Goal: Task Accomplishment & Management: Use online tool/utility

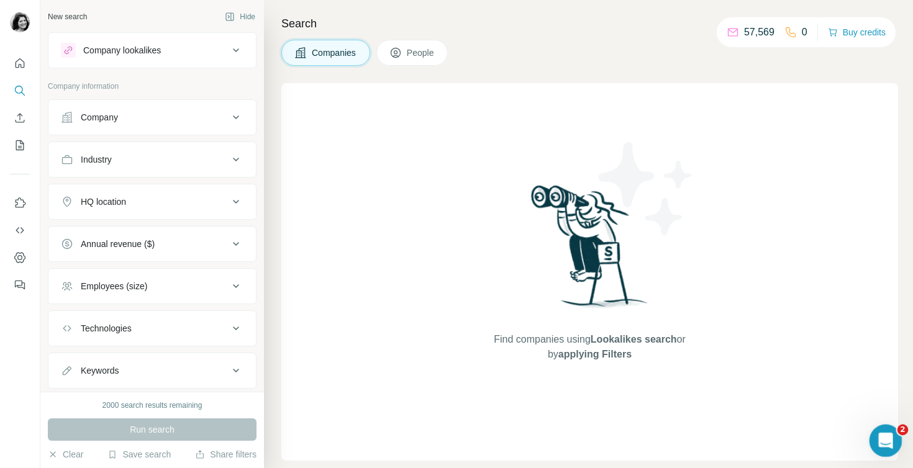
click at [896, 435] on div "Open Intercom Messenger" at bounding box center [883, 439] width 41 height 41
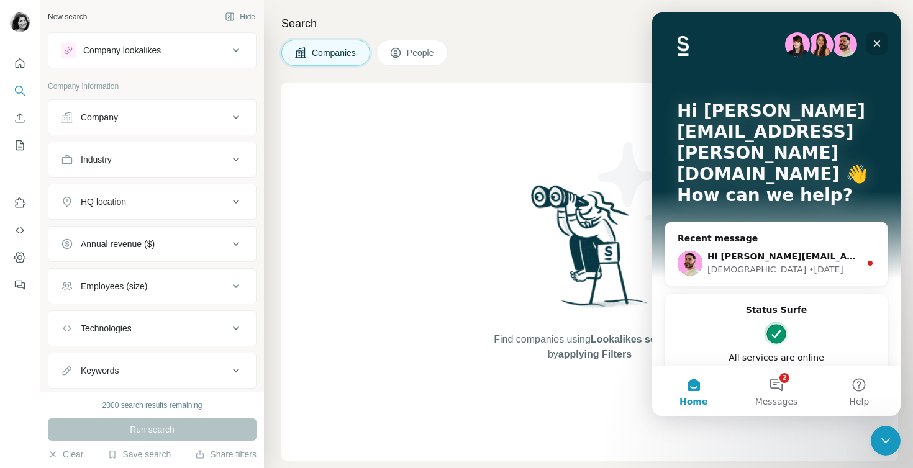
click at [877, 45] on icon "Close" at bounding box center [877, 44] width 10 height 10
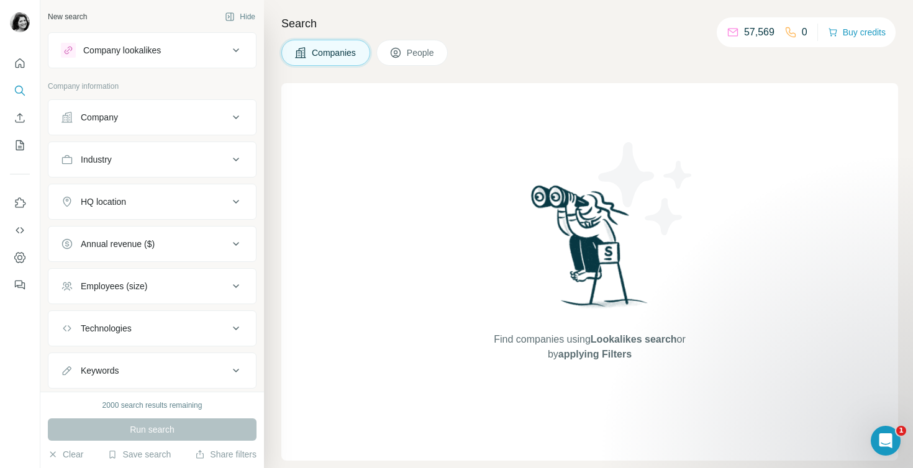
scroll to position [32, 0]
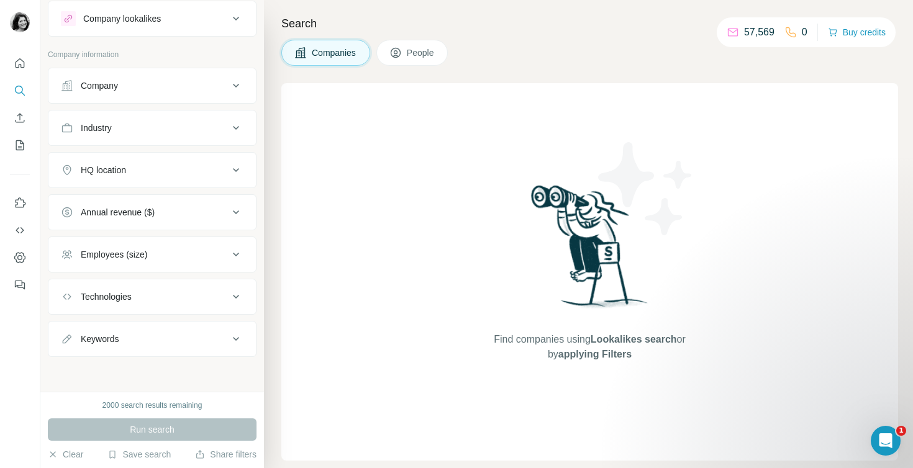
click at [153, 461] on div "Save search" at bounding box center [138, 455] width 63 height 15
click at [155, 428] on div "View my saved searches" at bounding box center [174, 432] width 131 height 25
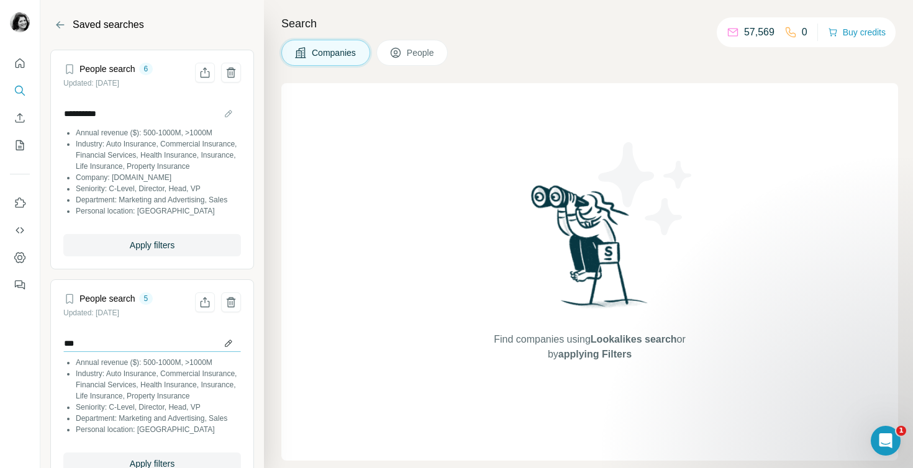
scroll to position [57, 0]
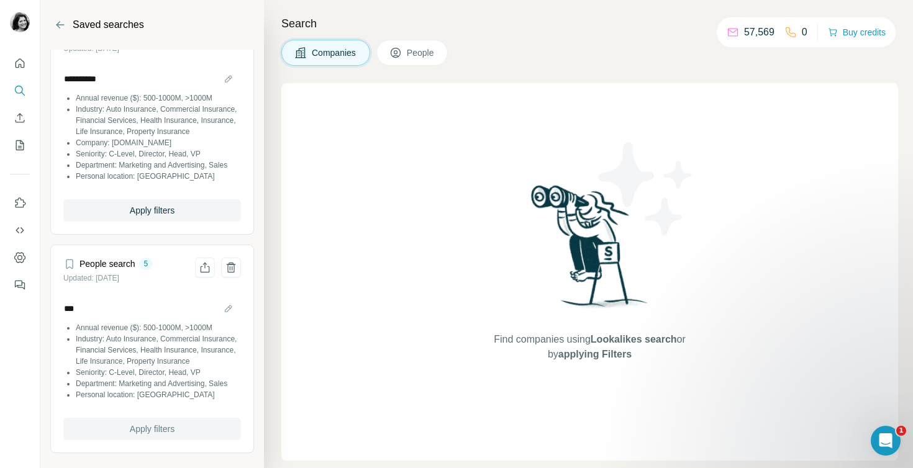
click at [124, 431] on button "Apply filters" at bounding box center [152, 429] width 178 height 22
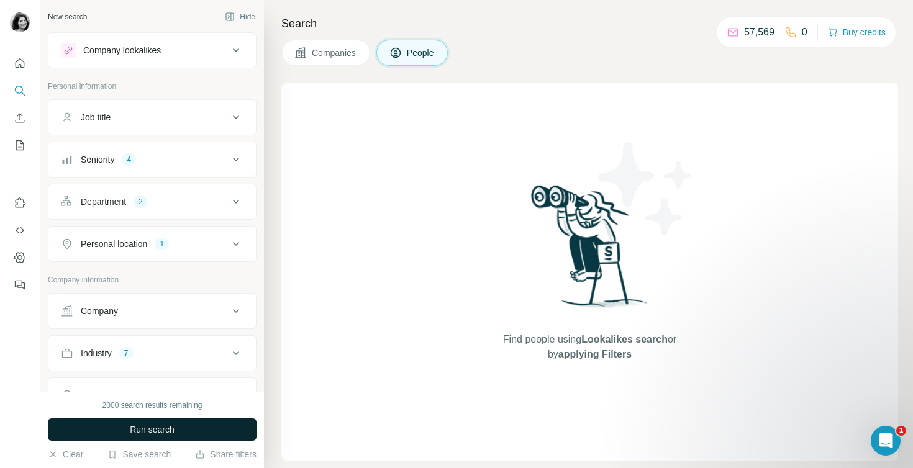
click at [142, 431] on span "Run search" at bounding box center [152, 430] width 45 height 12
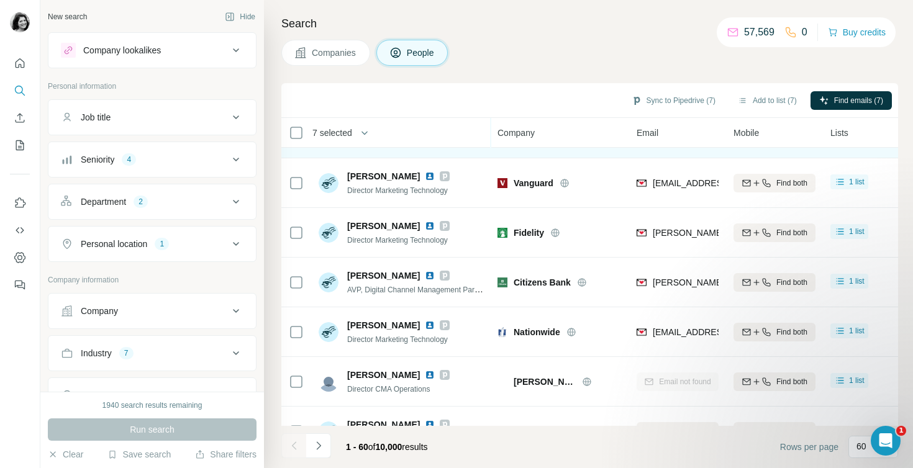
scroll to position [2703, 0]
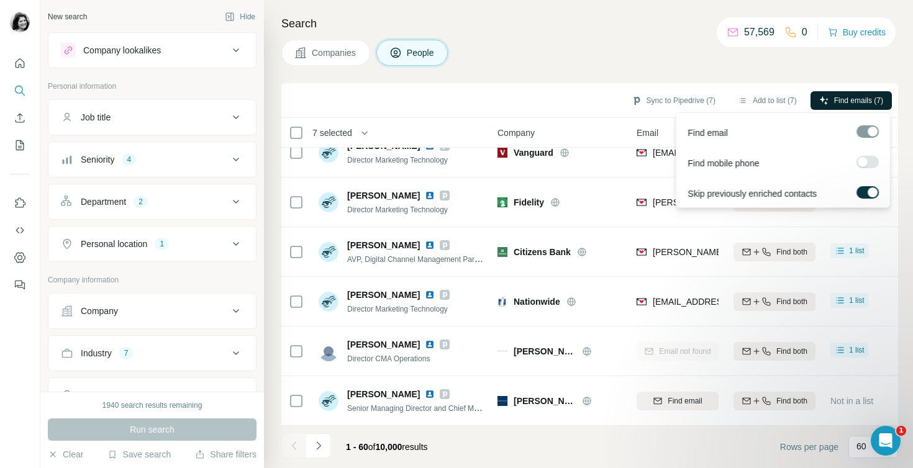
click at [843, 96] on span "Find emails (7)" at bounding box center [858, 100] width 49 height 11
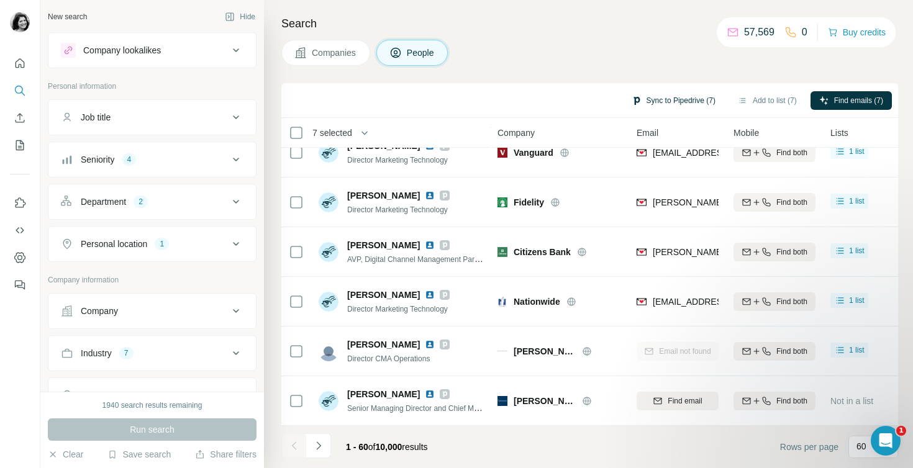
click at [663, 101] on button "Sync to Pipedrive (7)" at bounding box center [673, 100] width 101 height 19
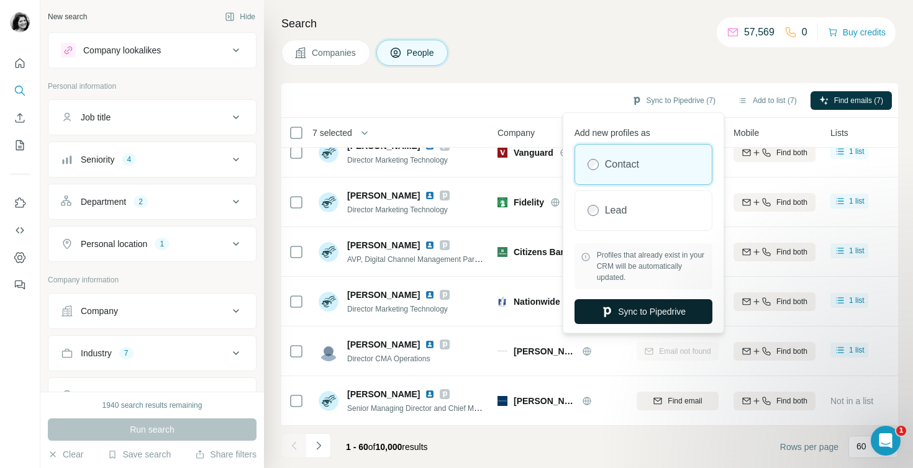
click at [635, 311] on button "Sync to Pipedrive" at bounding box center [644, 311] width 138 height 25
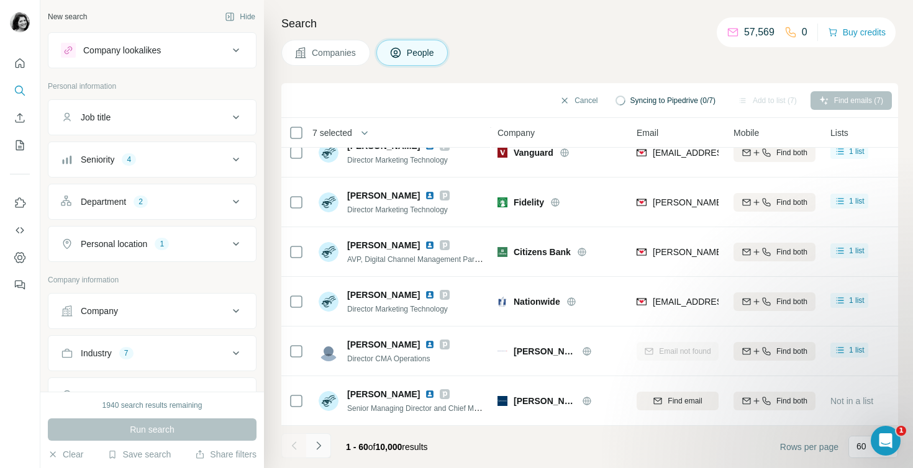
click at [316, 443] on icon "Navigate to next page" at bounding box center [318, 446] width 12 height 12
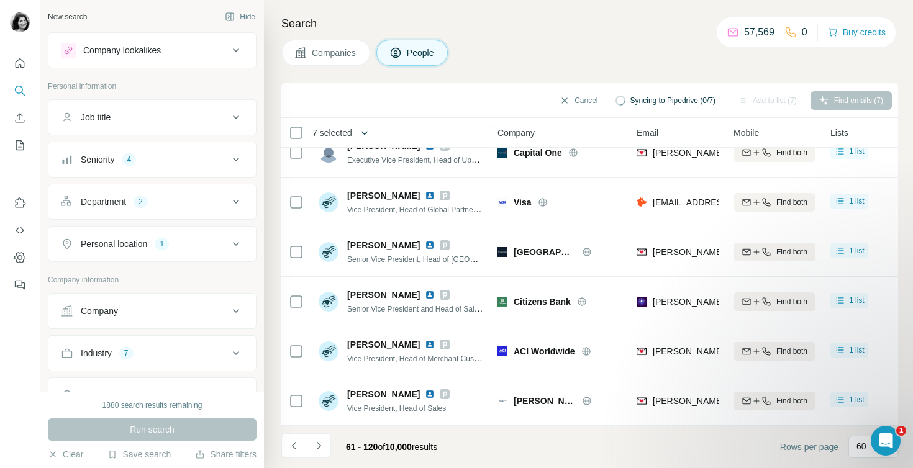
click at [361, 133] on icon "button" at bounding box center [364, 133] width 12 height 12
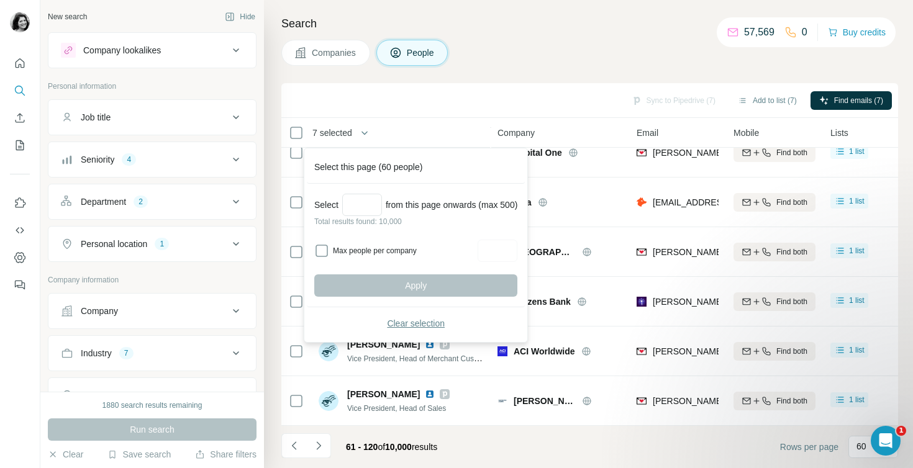
click at [384, 321] on button "Clear selection" at bounding box center [415, 323] width 203 height 22
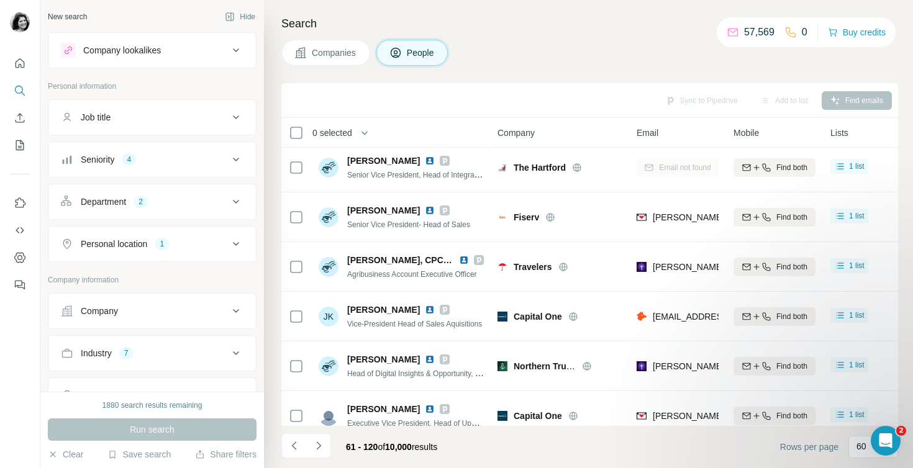
scroll to position [2596, 0]
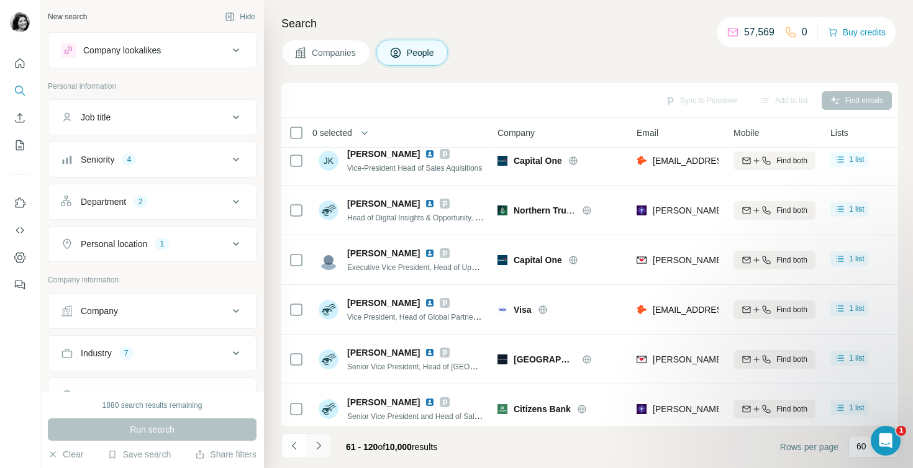
click at [318, 445] on icon "Navigate to next page" at bounding box center [318, 446] width 12 height 12
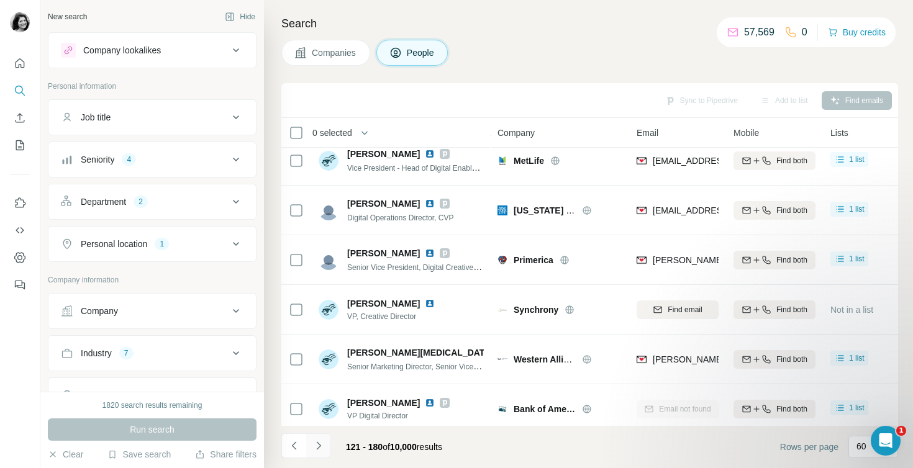
click at [317, 445] on icon "Navigate to next page" at bounding box center [318, 446] width 12 height 12
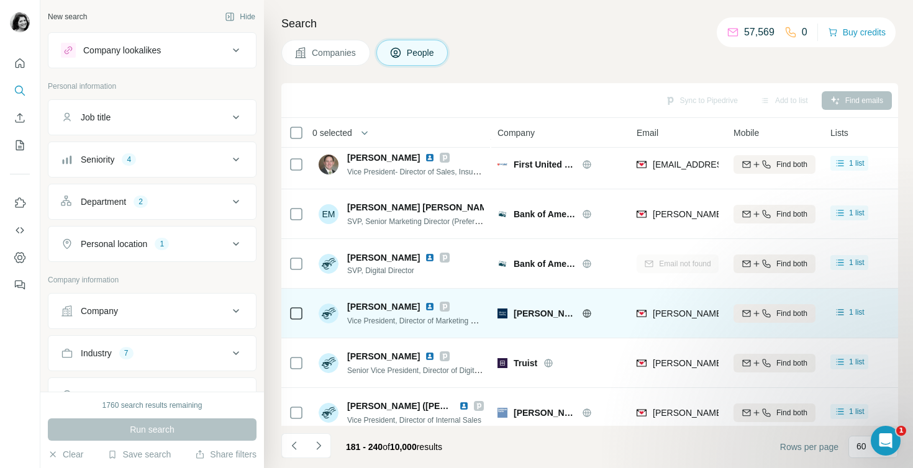
scroll to position [2703, 0]
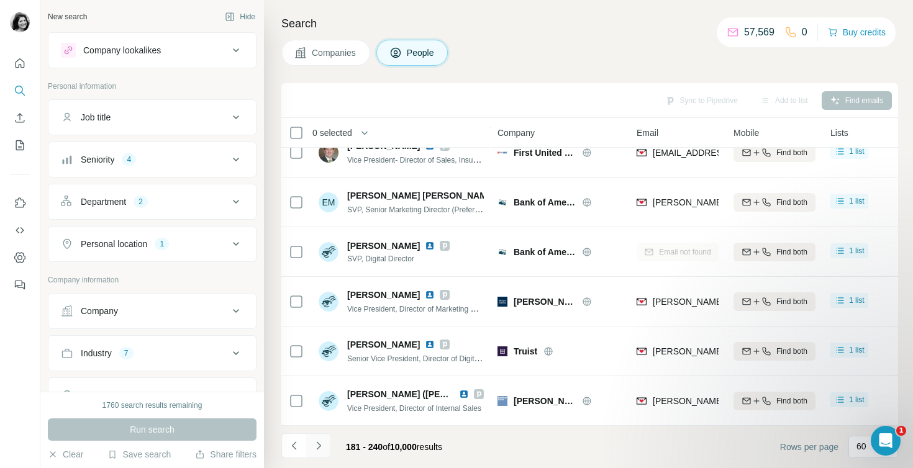
click at [316, 450] on icon "Navigate to next page" at bounding box center [318, 446] width 12 height 12
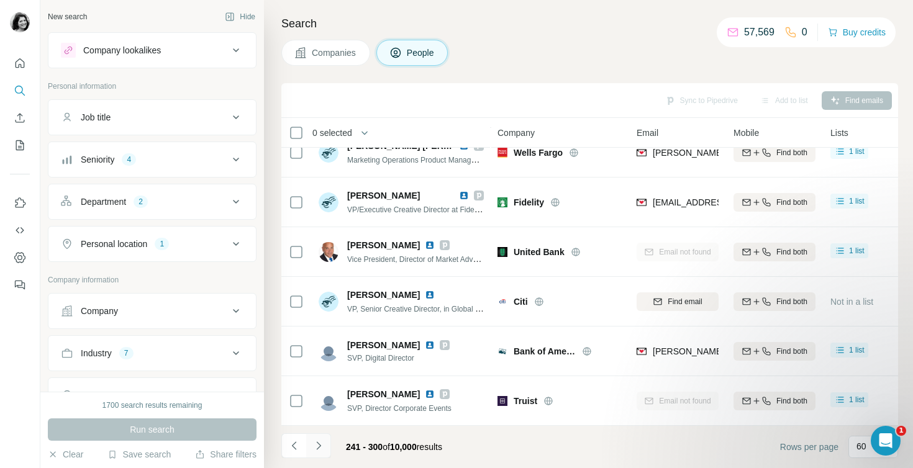
click at [320, 443] on icon "Navigate to next page" at bounding box center [318, 446] width 12 height 12
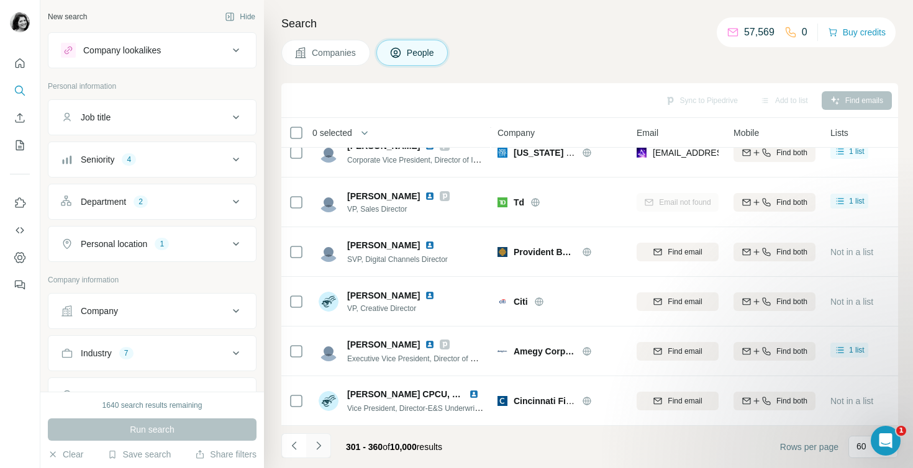
click at [325, 448] on button "Navigate to next page" at bounding box center [318, 446] width 25 height 25
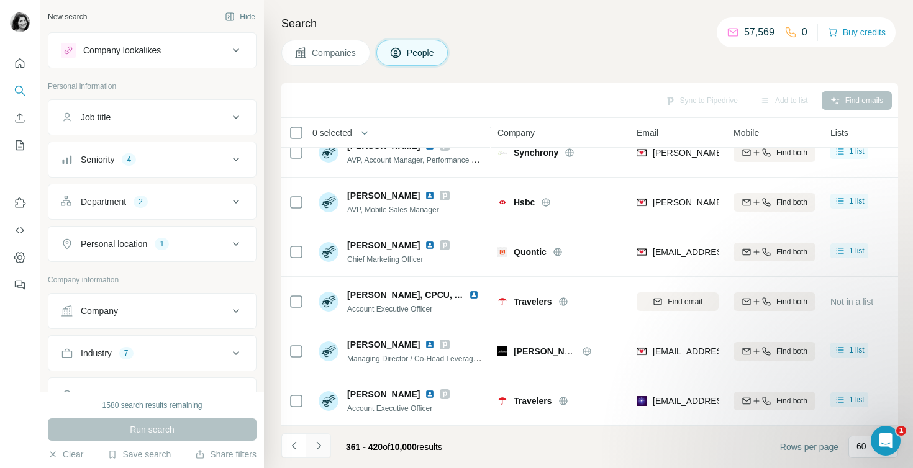
click at [319, 451] on icon "Navigate to next page" at bounding box center [318, 446] width 12 height 12
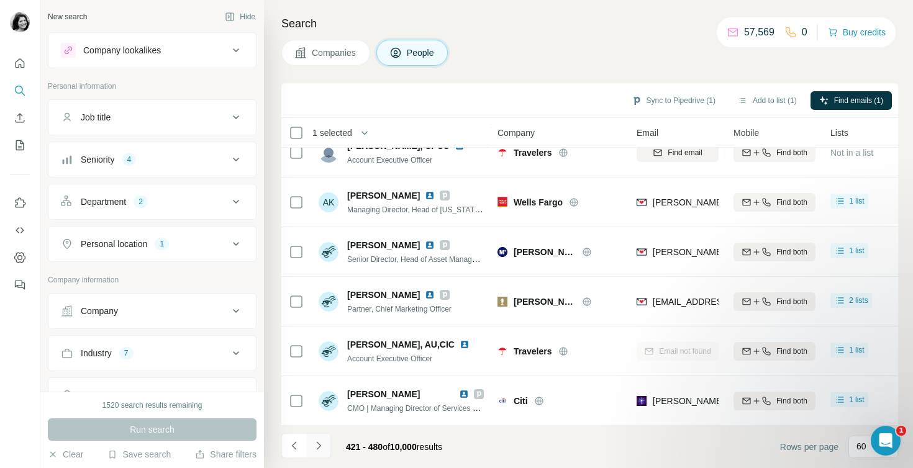
click at [322, 450] on icon "Navigate to next page" at bounding box center [318, 446] width 12 height 12
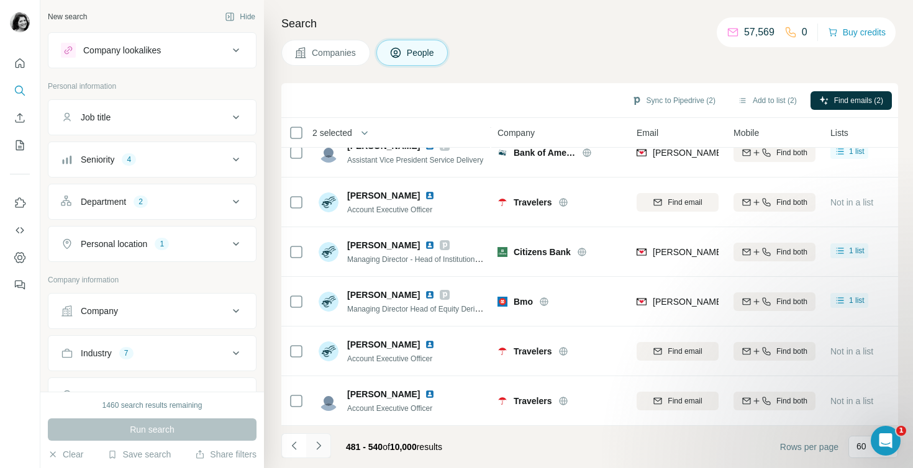
click at [324, 450] on icon "Navigate to next page" at bounding box center [318, 446] width 12 height 12
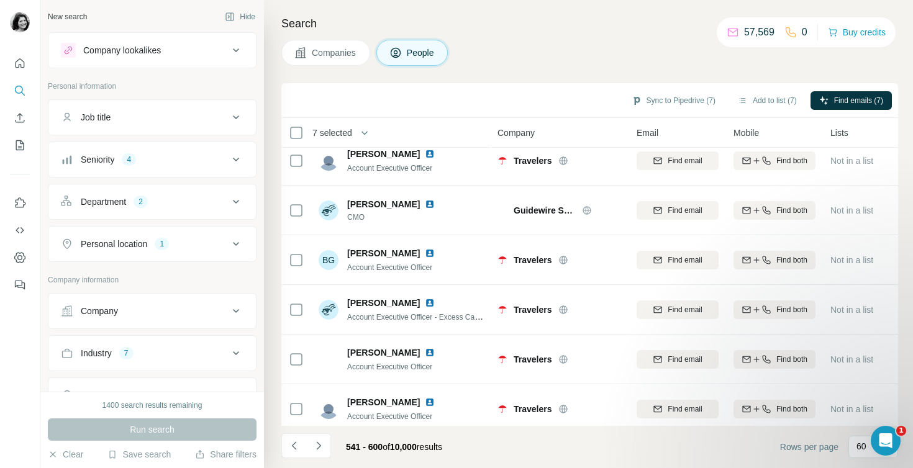
scroll to position [0, 0]
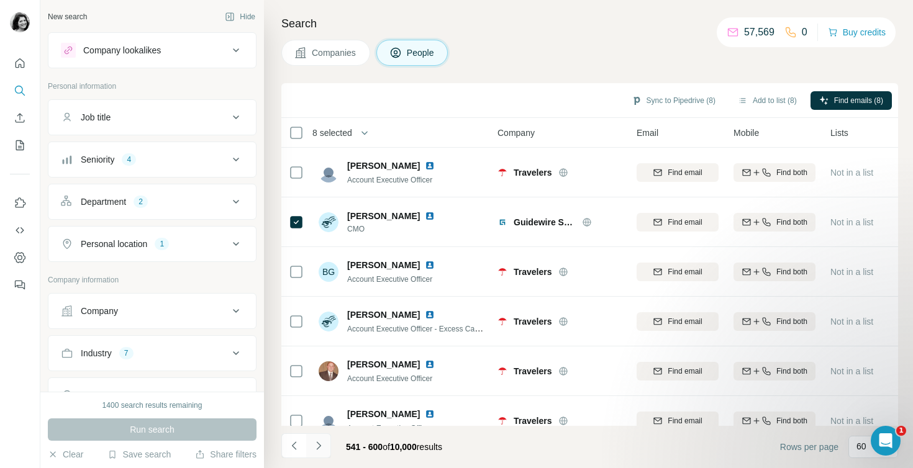
click at [321, 447] on icon "Navigate to next page" at bounding box center [318, 446] width 12 height 12
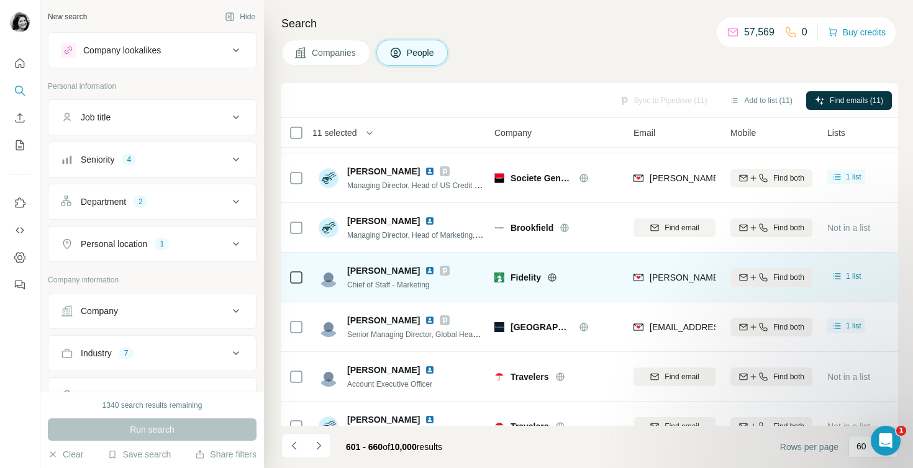
scroll to position [531, 3]
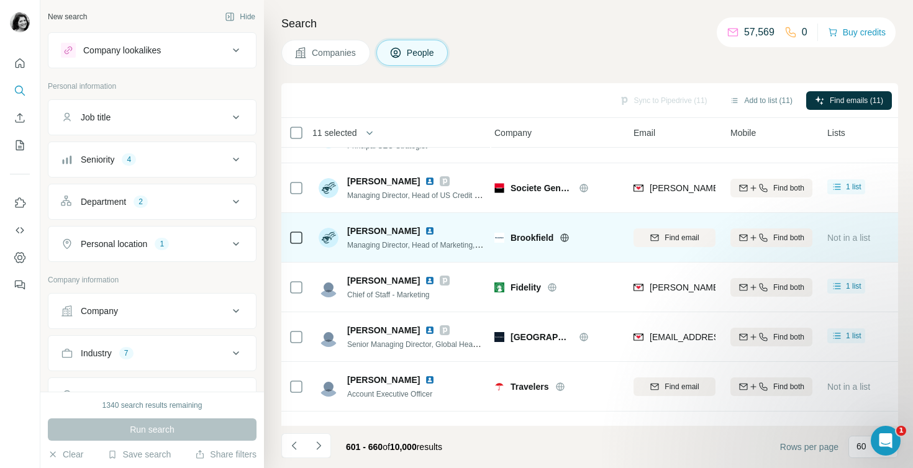
click at [299, 243] on icon at bounding box center [296, 237] width 15 height 15
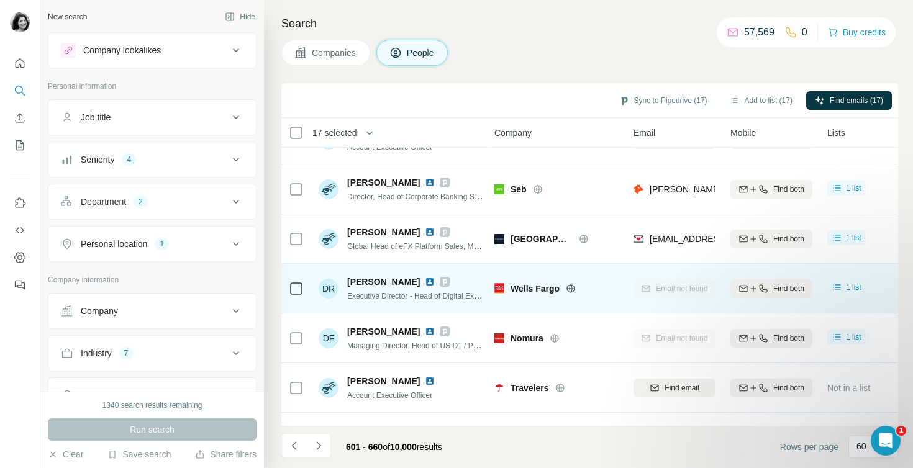
scroll to position [2703, 3]
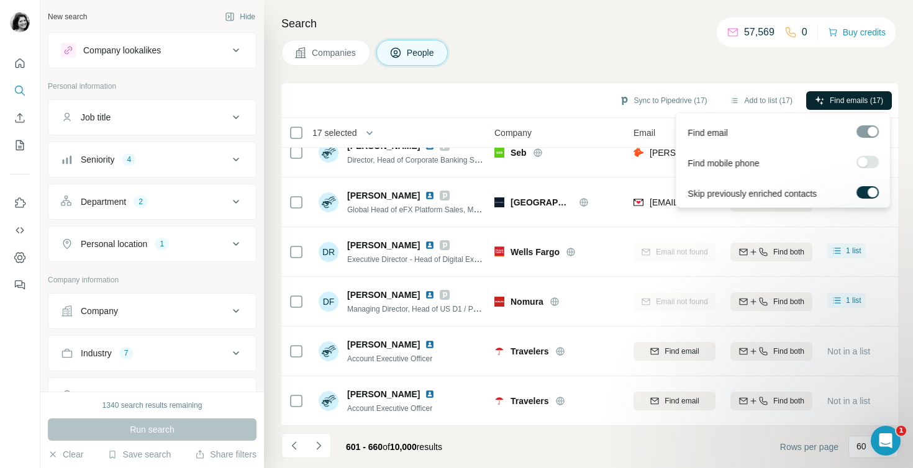
click at [817, 102] on icon "button" at bounding box center [820, 101] width 10 height 10
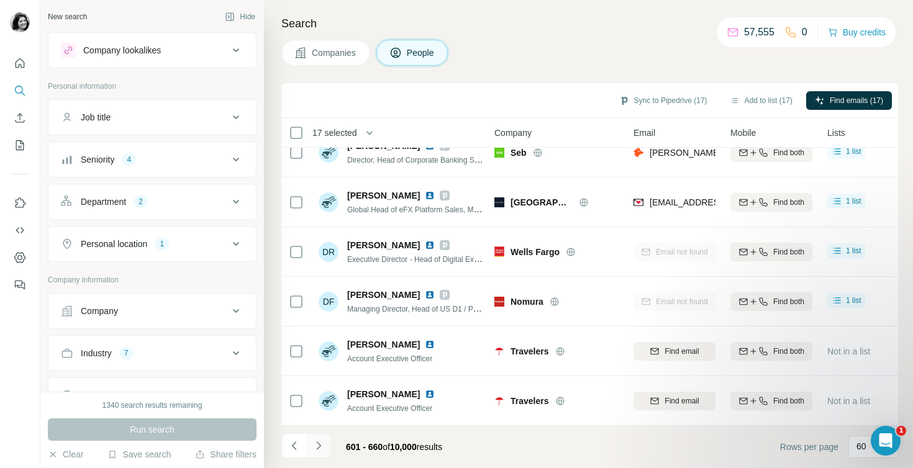
click at [316, 443] on icon "Navigate to next page" at bounding box center [318, 446] width 12 height 12
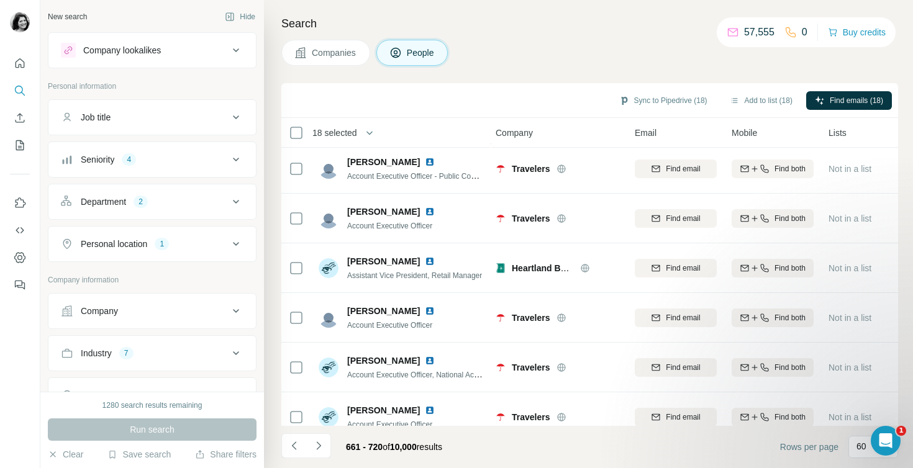
scroll to position [2703, 2]
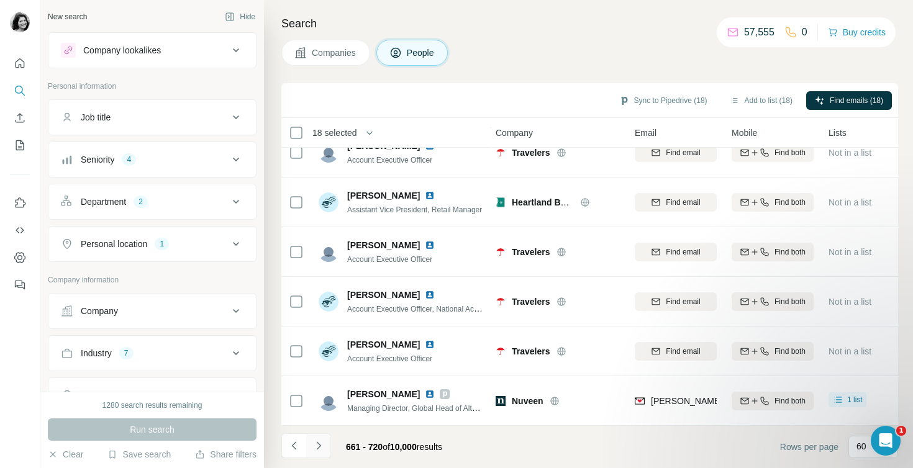
click at [314, 450] on icon "Navigate to next page" at bounding box center [318, 446] width 12 height 12
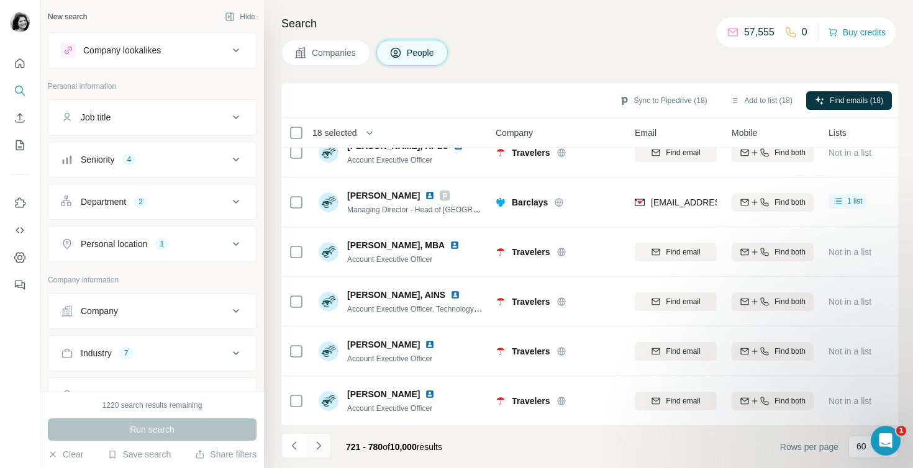
click at [316, 445] on icon "Navigate to next page" at bounding box center [318, 446] width 12 height 12
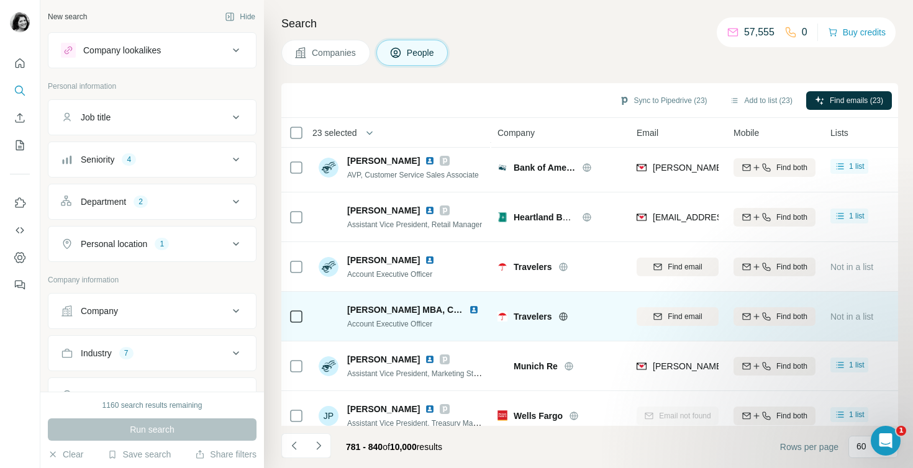
scroll to position [2703, 0]
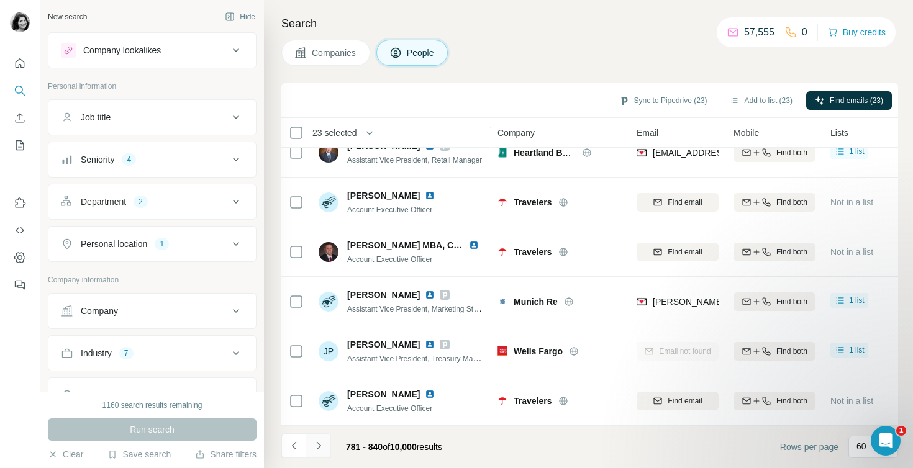
click at [321, 446] on icon "Navigate to next page" at bounding box center [318, 446] width 12 height 12
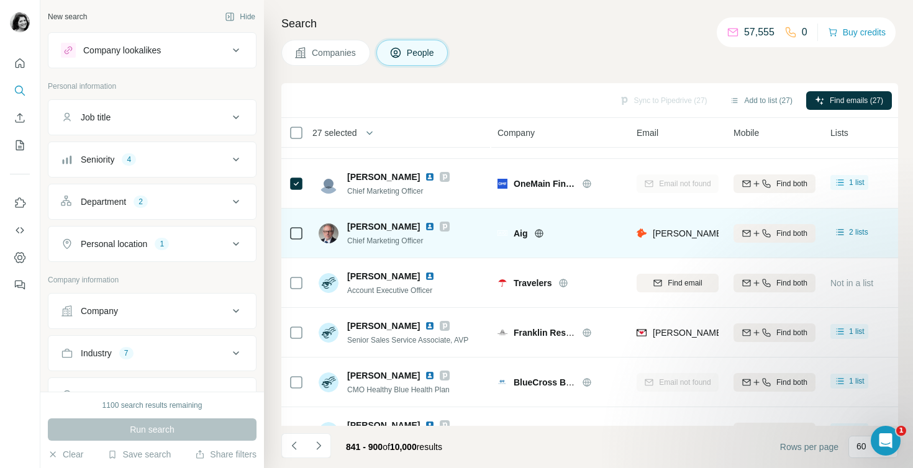
scroll to position [316, 0]
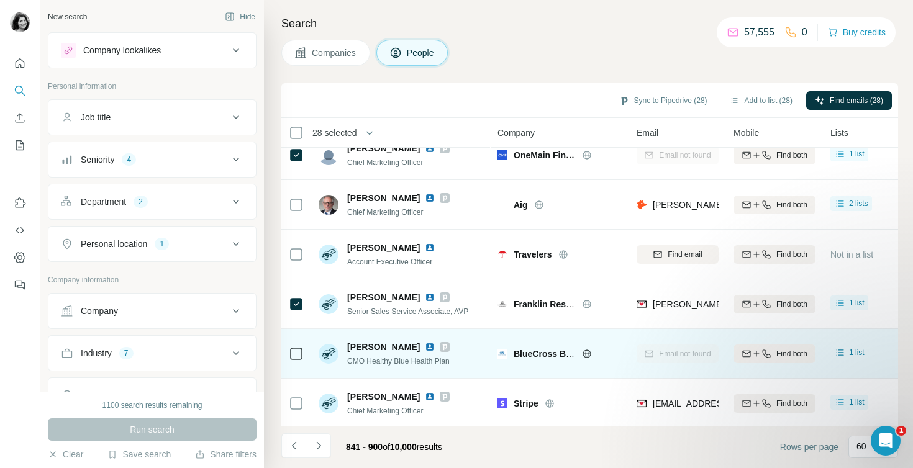
click at [296, 342] on div at bounding box center [296, 354] width 15 height 34
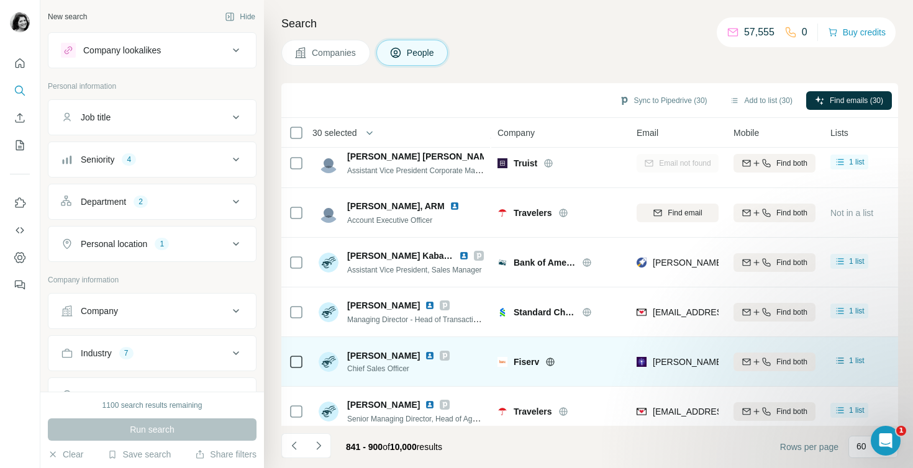
scroll to position [2703, 0]
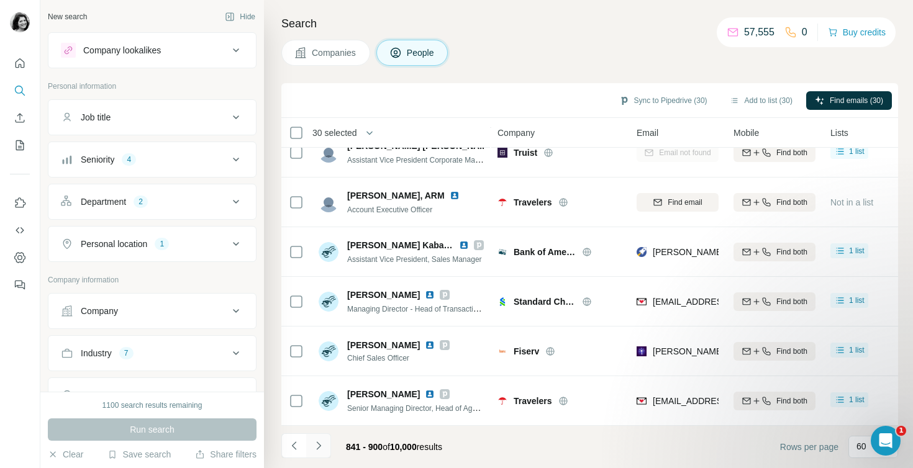
click at [319, 449] on icon "Navigate to next page" at bounding box center [318, 446] width 12 height 12
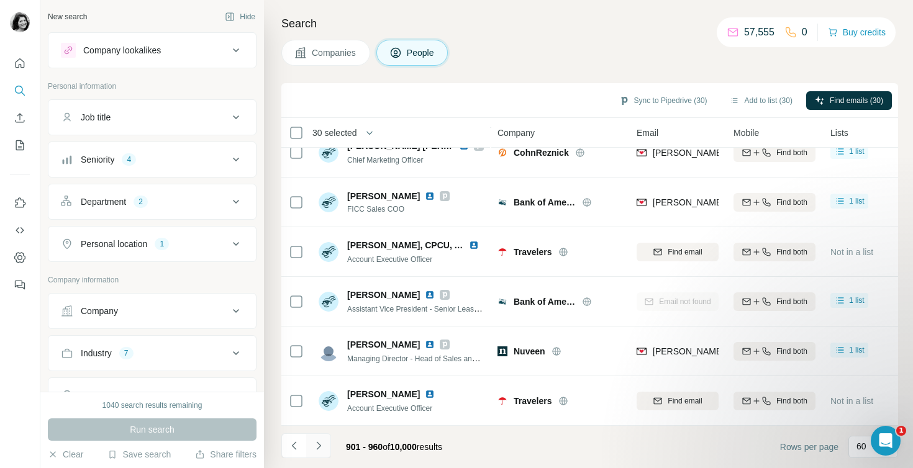
click at [316, 446] on icon "Navigate to next page" at bounding box center [318, 446] width 12 height 12
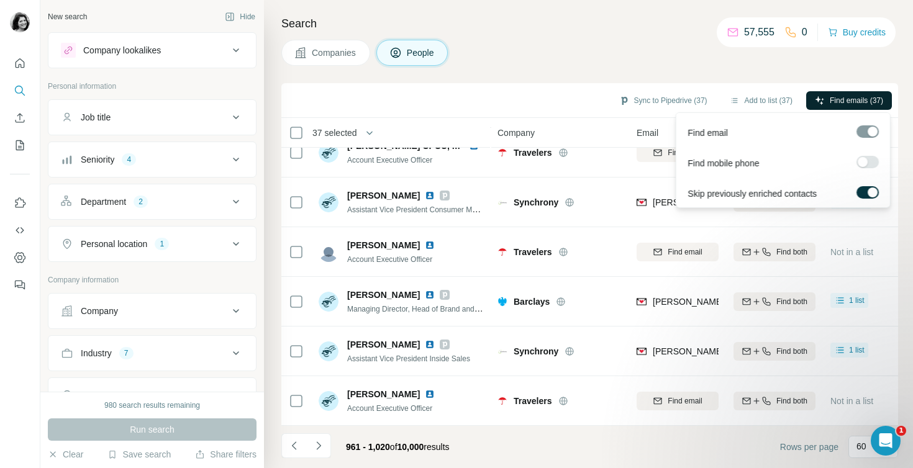
click at [857, 98] on span "Find emails (37)" at bounding box center [856, 100] width 53 height 11
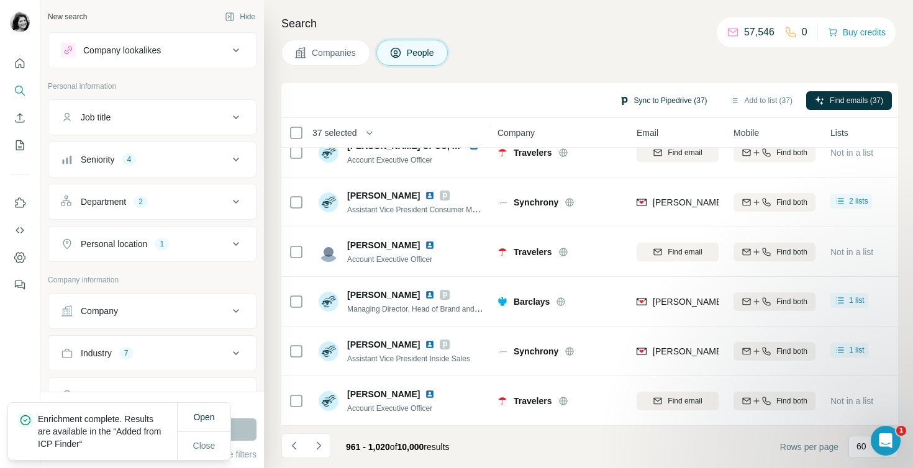
click at [640, 99] on button "Sync to Pipedrive (37)" at bounding box center [664, 100] width 106 height 19
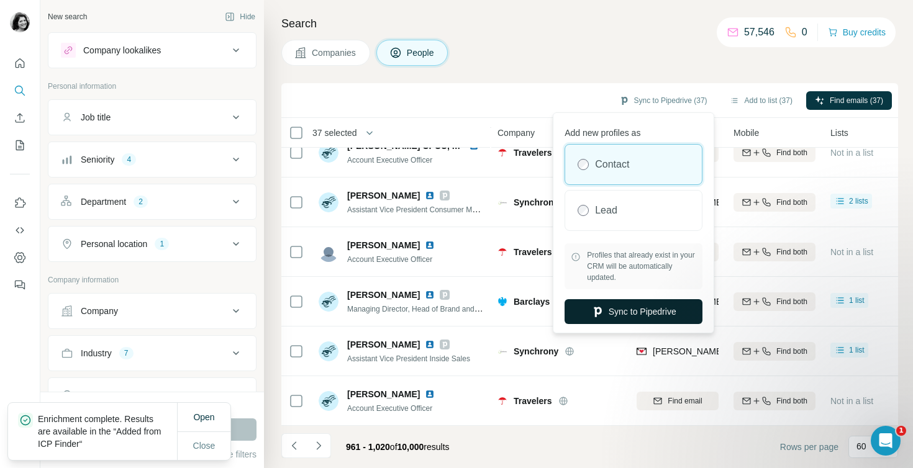
click at [643, 305] on button "Sync to Pipedrive" at bounding box center [634, 311] width 138 height 25
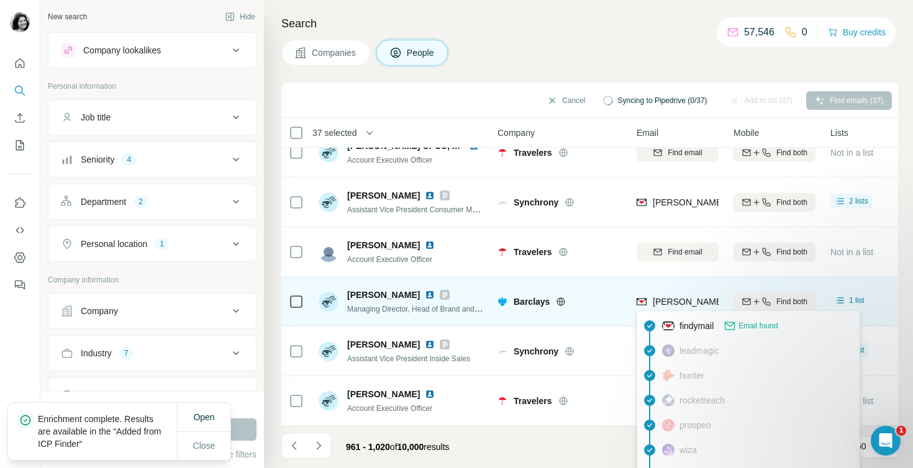
click at [640, 309] on div "kimberlee.mertz@barclays.com" at bounding box center [785, 303] width 297 height 15
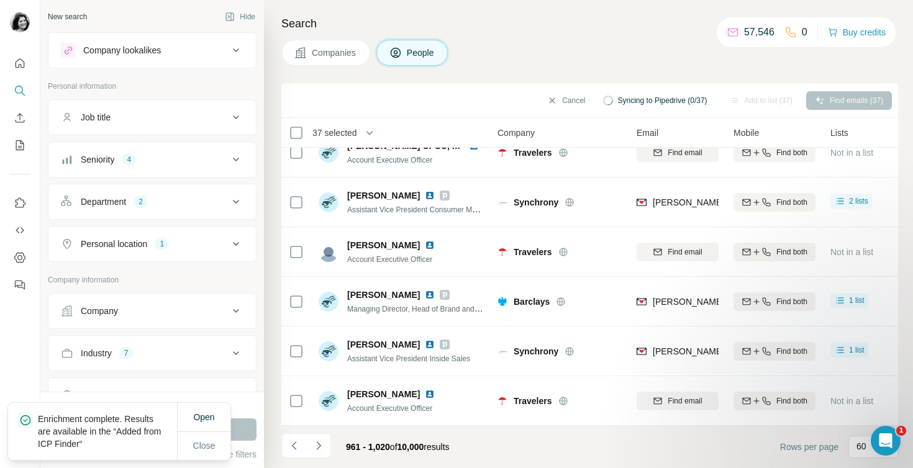
click at [634, 53] on div "Companies People" at bounding box center [589, 53] width 617 height 26
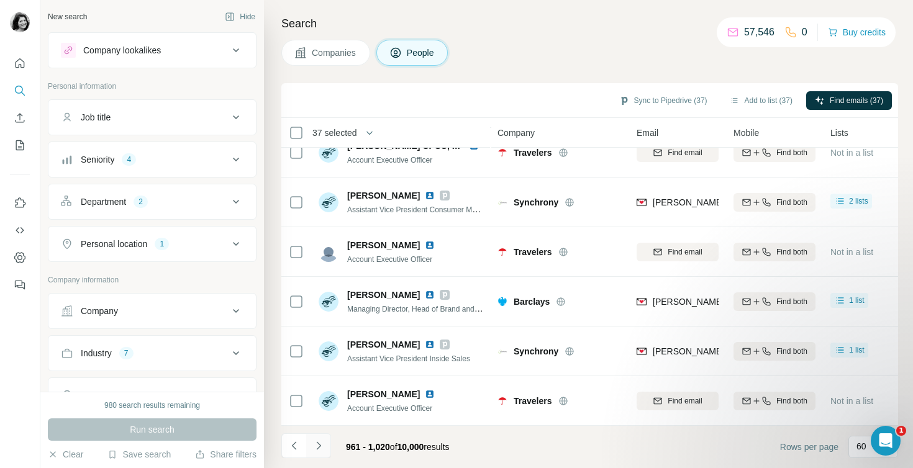
click at [320, 450] on icon "Navigate to next page" at bounding box center [318, 446] width 12 height 12
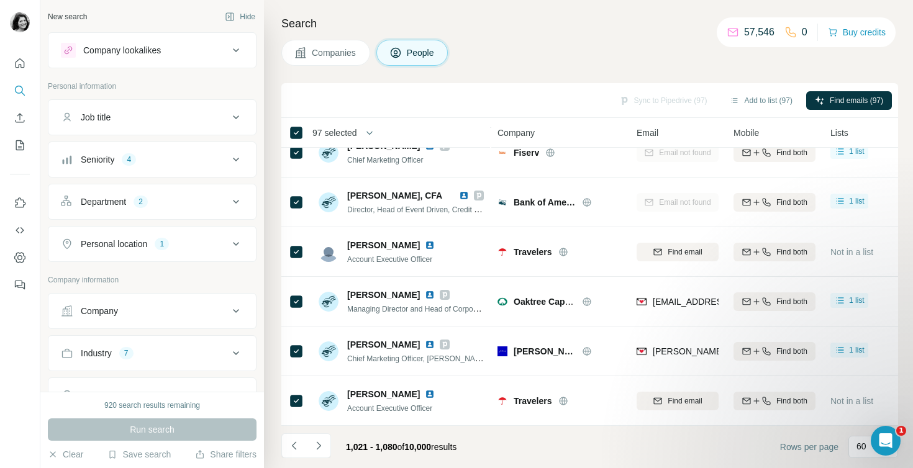
click at [369, 132] on icon "button" at bounding box center [369, 133] width 12 height 12
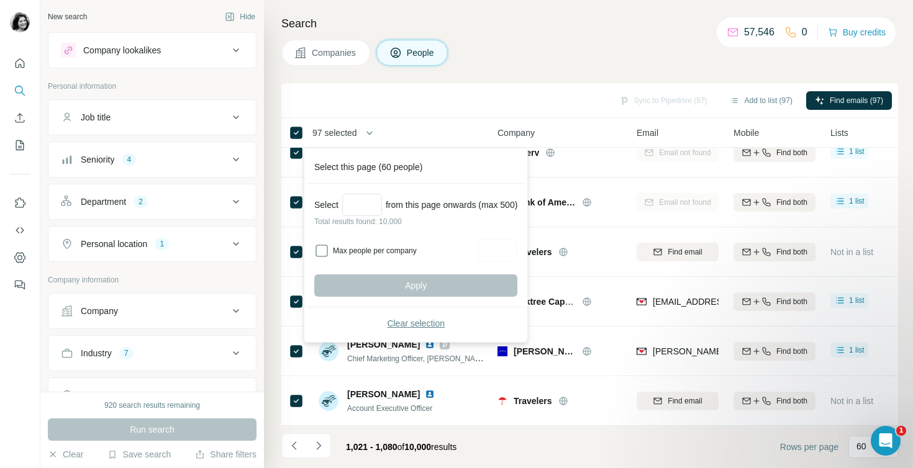
click at [416, 317] on span "Clear selection" at bounding box center [416, 323] width 58 height 12
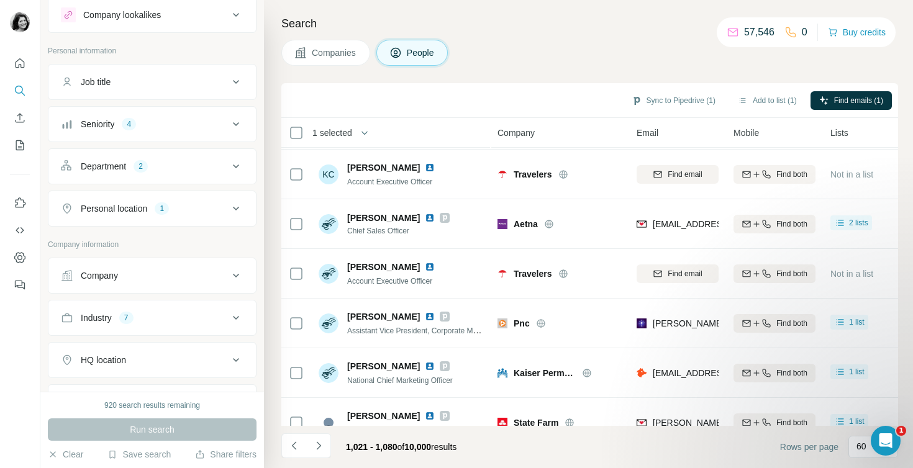
scroll to position [943, 0]
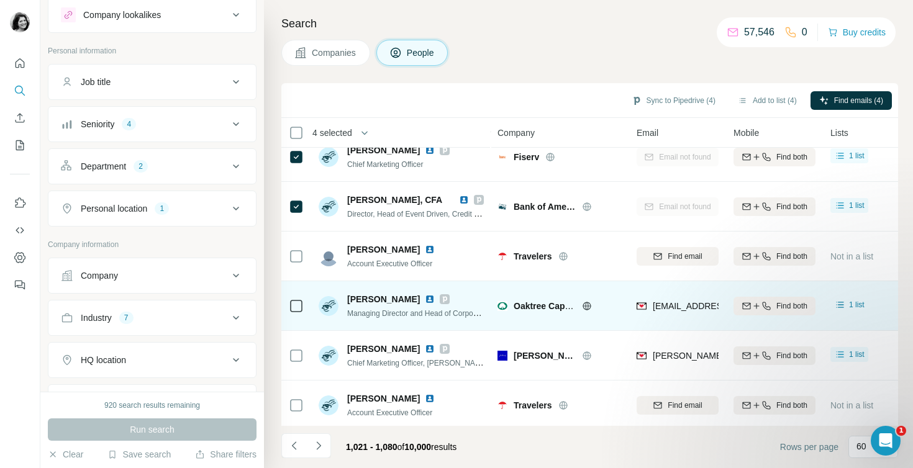
scroll to position [2703, 0]
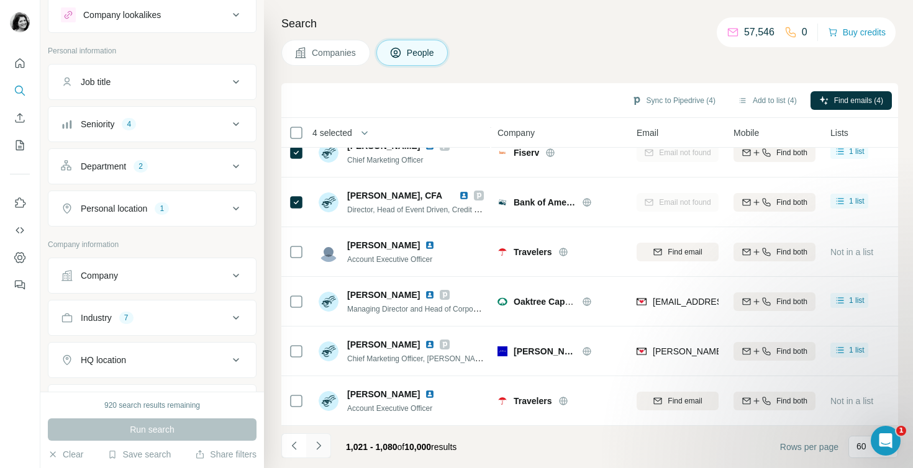
click at [318, 450] on icon "Navigate to next page" at bounding box center [318, 446] width 12 height 12
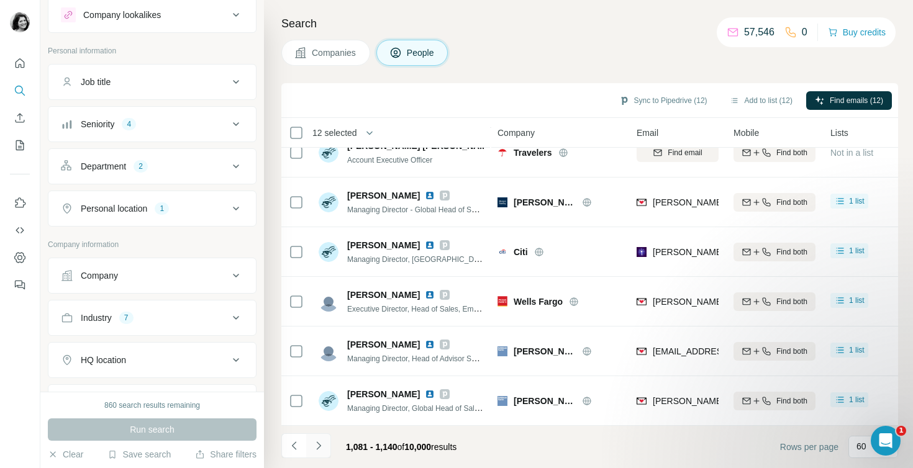
click at [320, 450] on icon "Navigate to next page" at bounding box center [318, 446] width 12 height 12
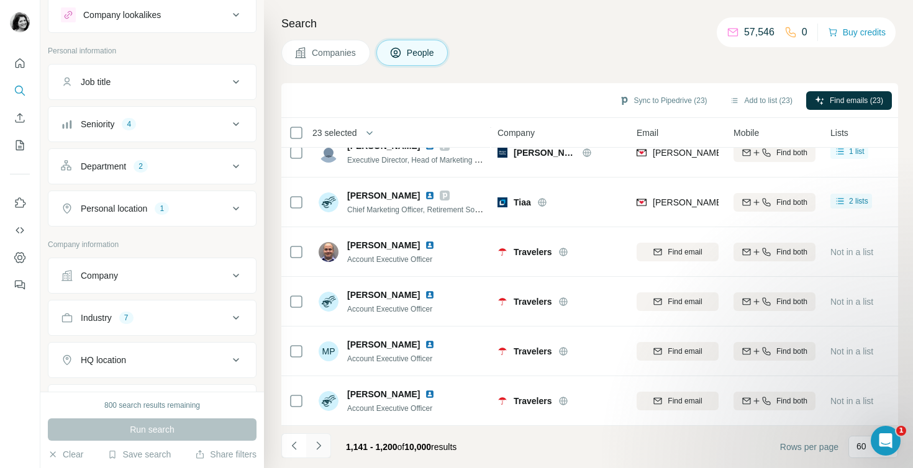
click at [322, 447] on icon "Navigate to next page" at bounding box center [318, 446] width 12 height 12
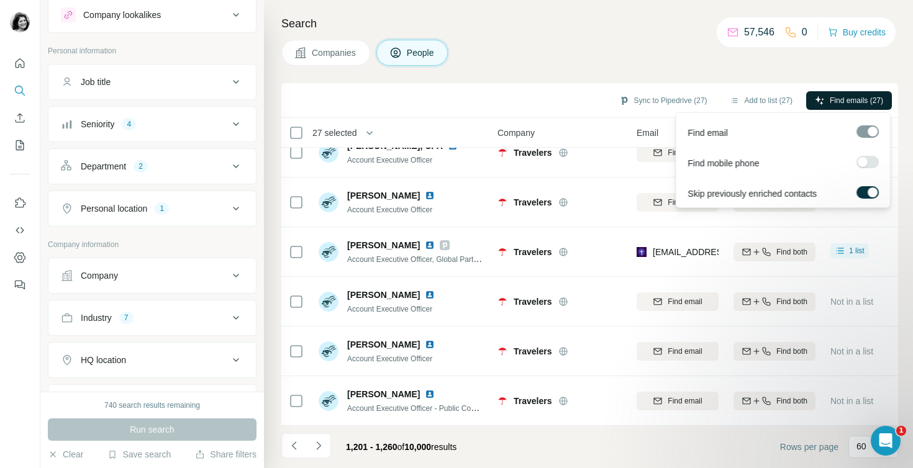
click at [842, 97] on span "Find emails (27)" at bounding box center [856, 100] width 53 height 11
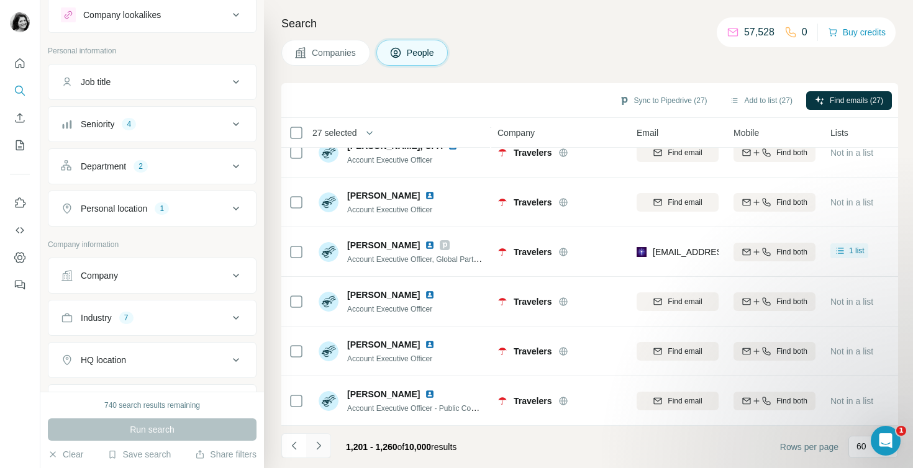
click at [321, 444] on icon "Navigate to next page" at bounding box center [318, 446] width 12 height 12
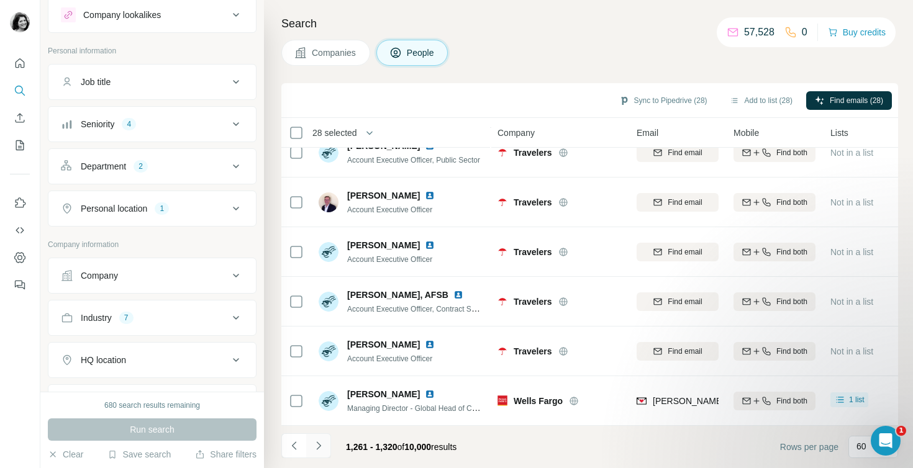
click at [327, 440] on button "Navigate to next page" at bounding box center [318, 446] width 25 height 25
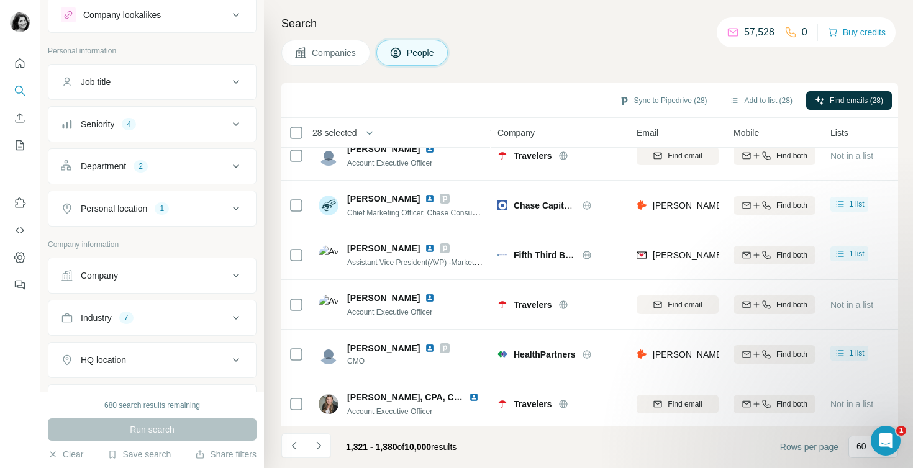
scroll to position [0, 0]
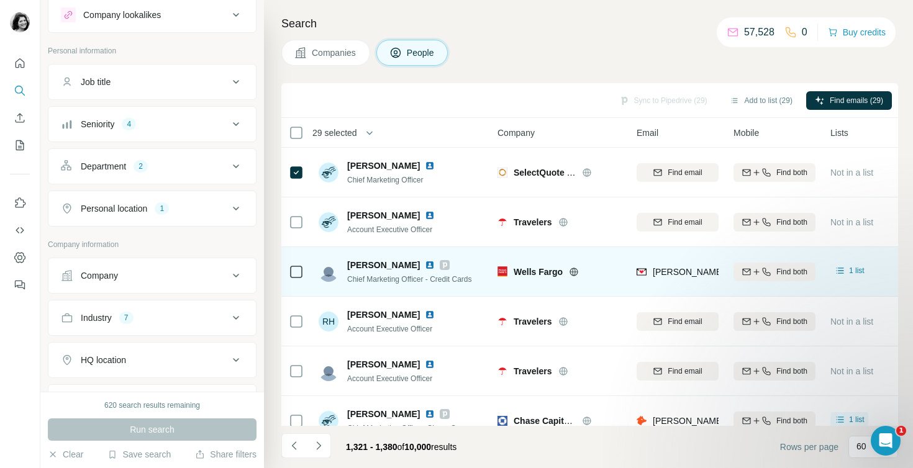
click at [301, 265] on icon at bounding box center [296, 272] width 15 height 15
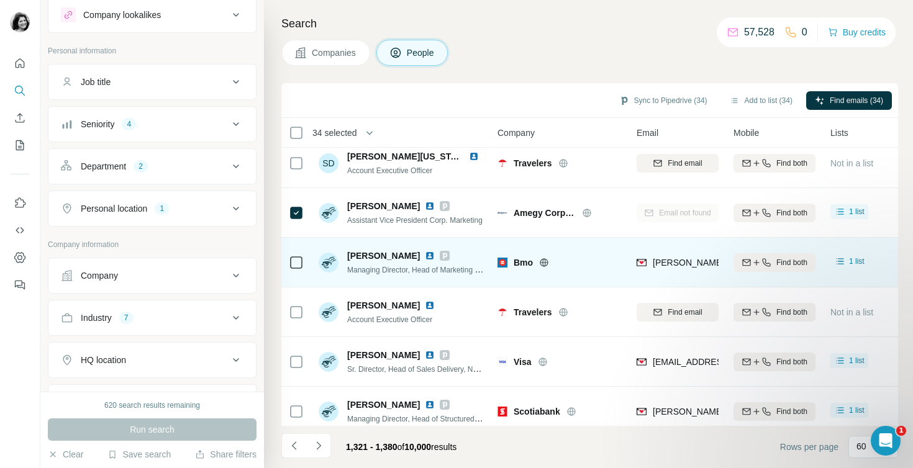
scroll to position [2703, 0]
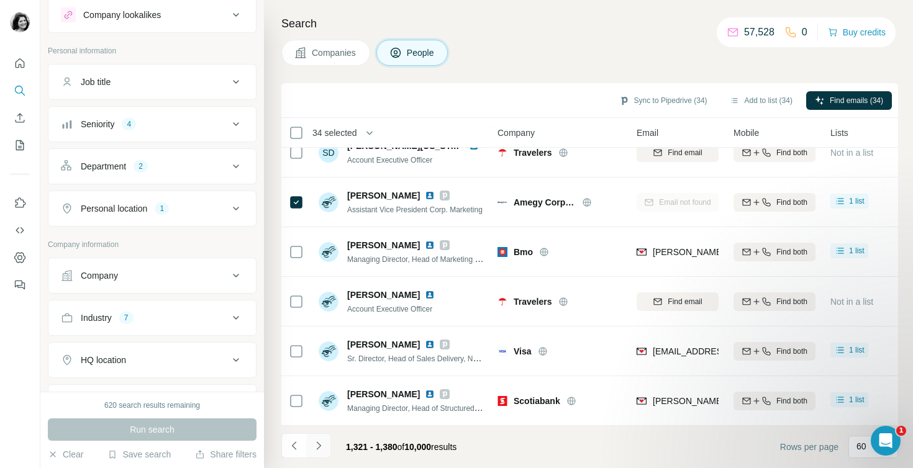
click at [327, 449] on button "Navigate to next page" at bounding box center [318, 446] width 25 height 25
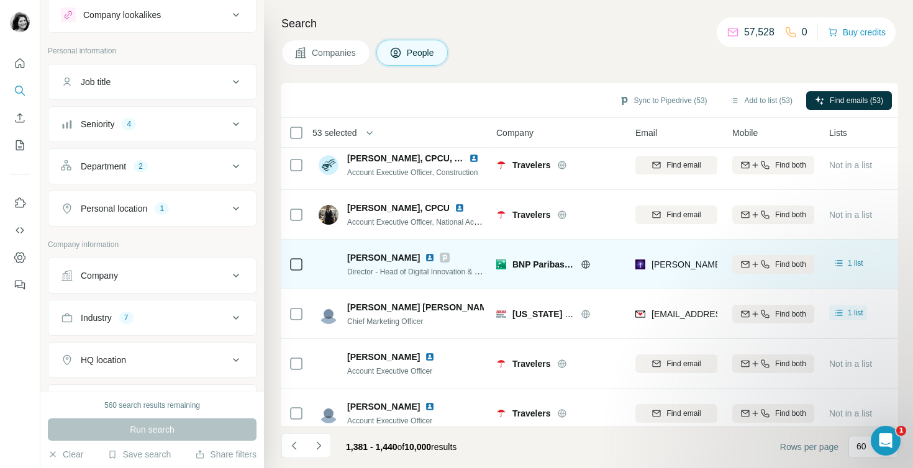
scroll to position [2642, 1]
click at [294, 257] on icon at bounding box center [296, 264] width 15 height 15
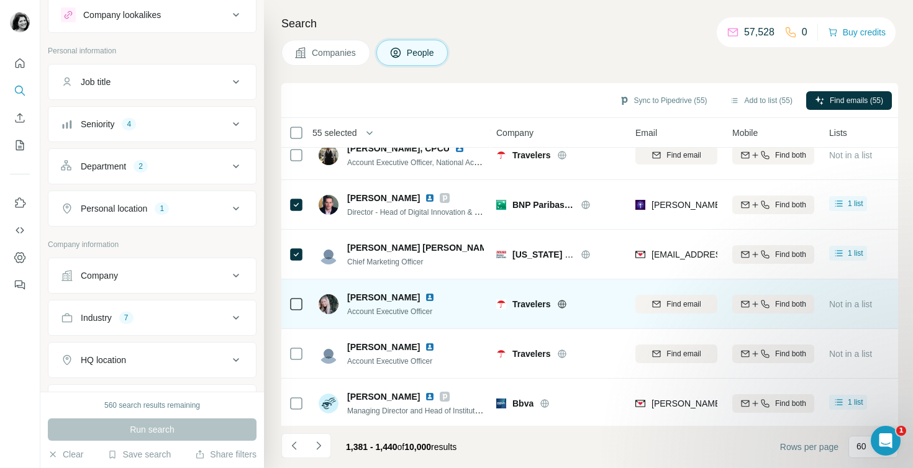
scroll to position [2703, 1]
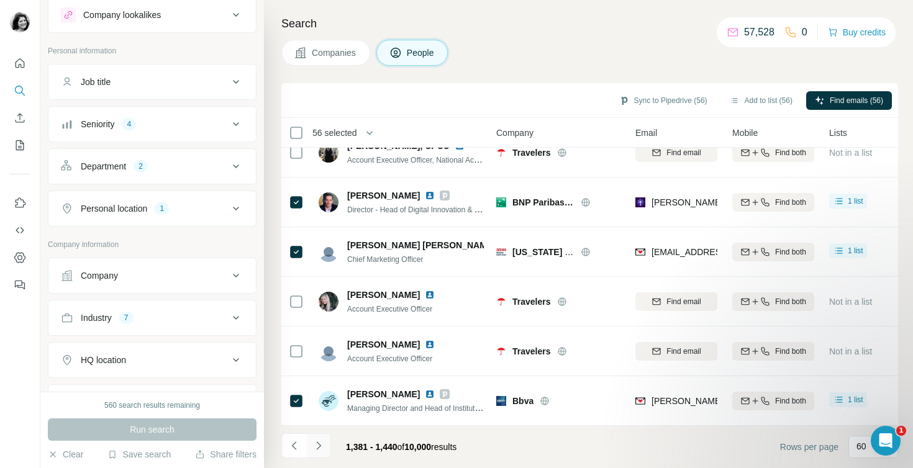
click at [323, 442] on icon "Navigate to next page" at bounding box center [318, 446] width 12 height 12
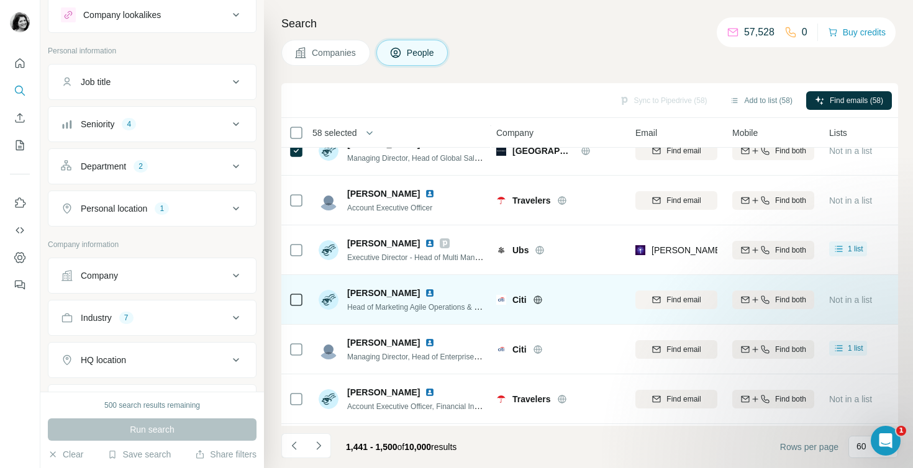
scroll to position [138, 1]
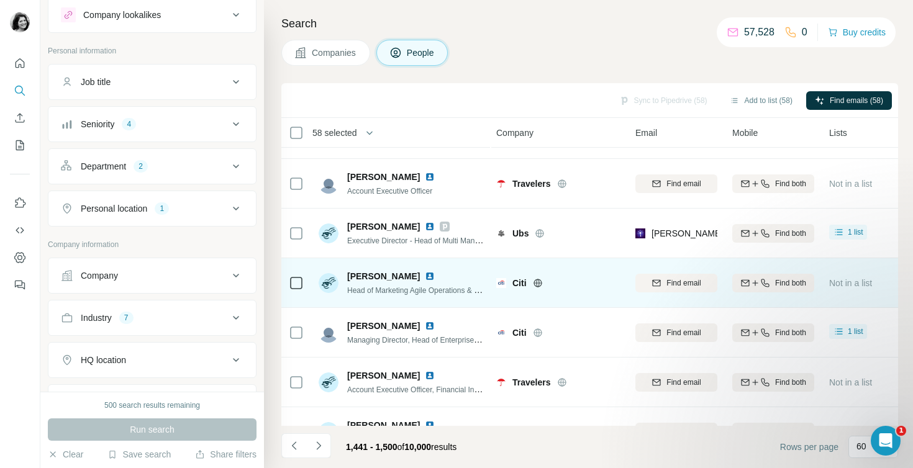
click at [297, 289] on icon at bounding box center [296, 283] width 15 height 15
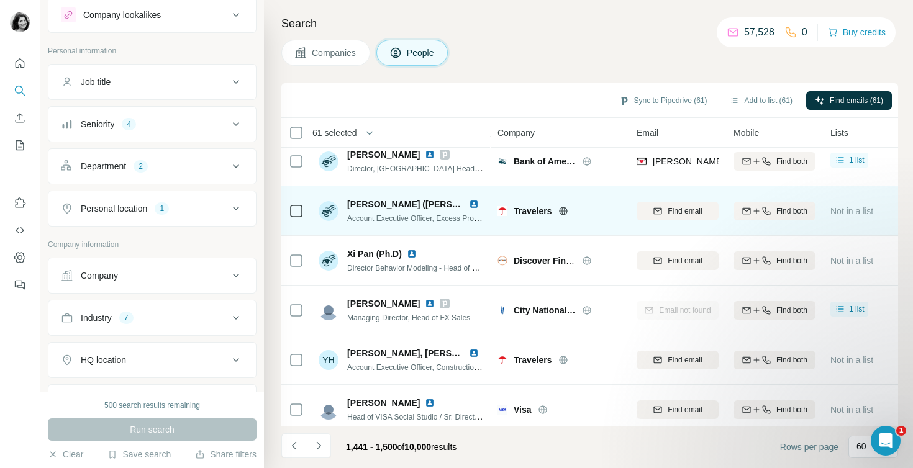
scroll to position [2703, 0]
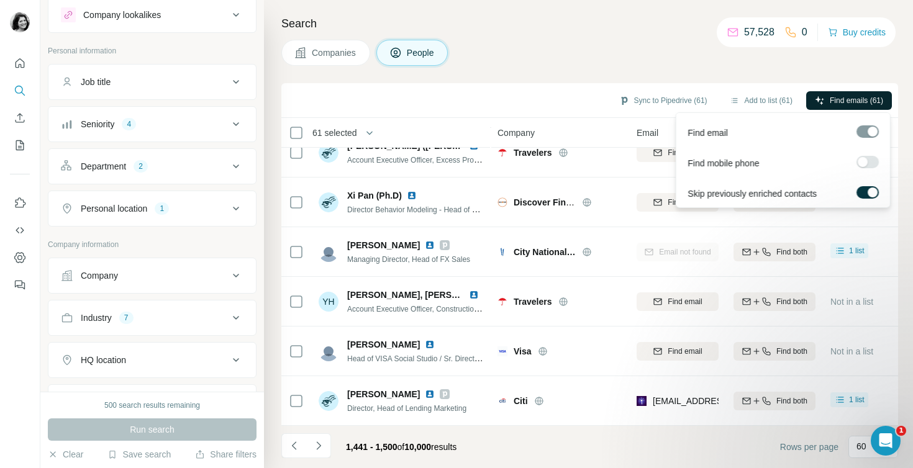
click at [846, 101] on span "Find emails (61)" at bounding box center [856, 100] width 53 height 11
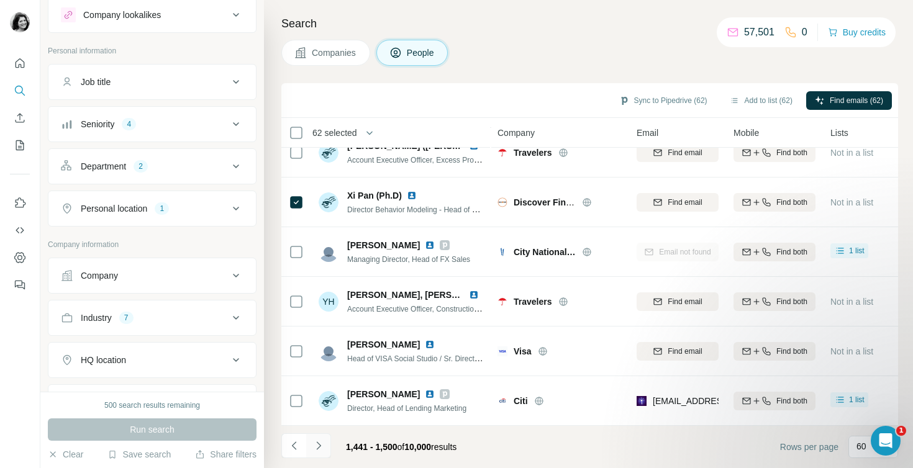
click at [322, 452] on icon "Navigate to next page" at bounding box center [318, 446] width 12 height 12
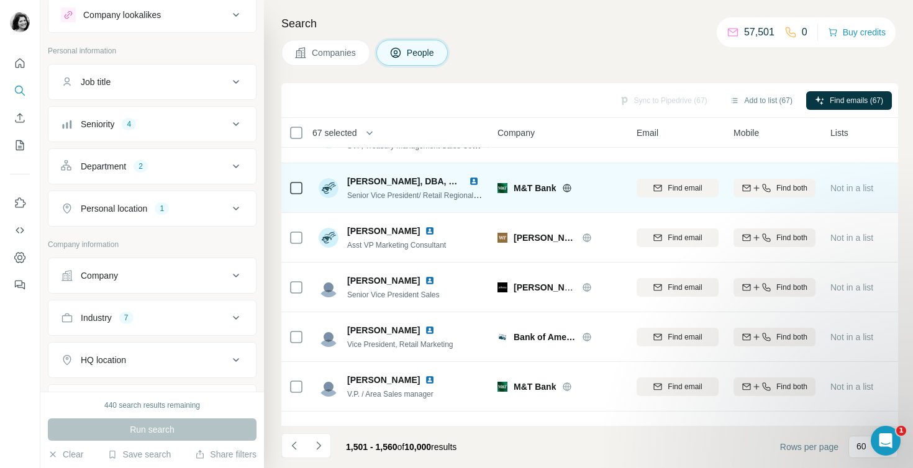
scroll to position [383, 0]
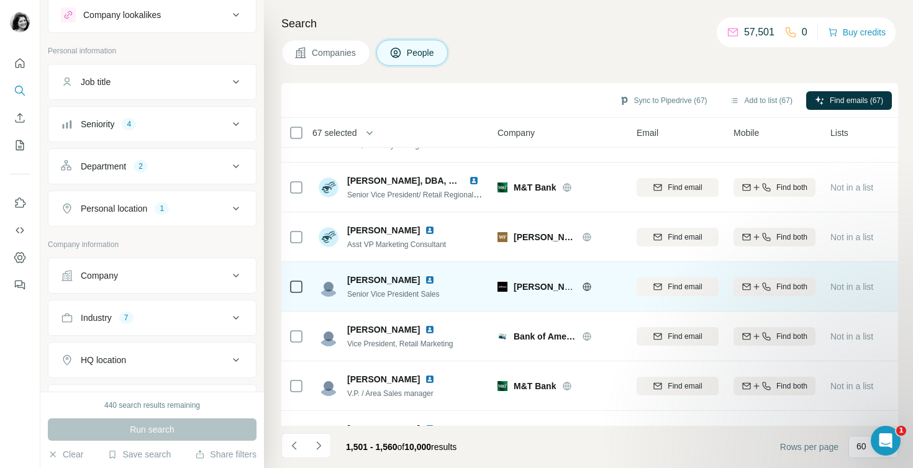
click at [294, 294] on icon at bounding box center [296, 287] width 15 height 15
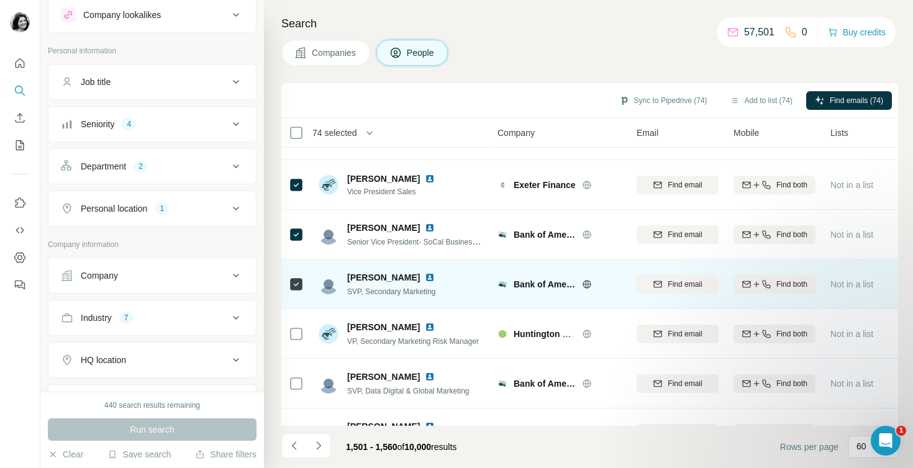
scroll to position [842, 0]
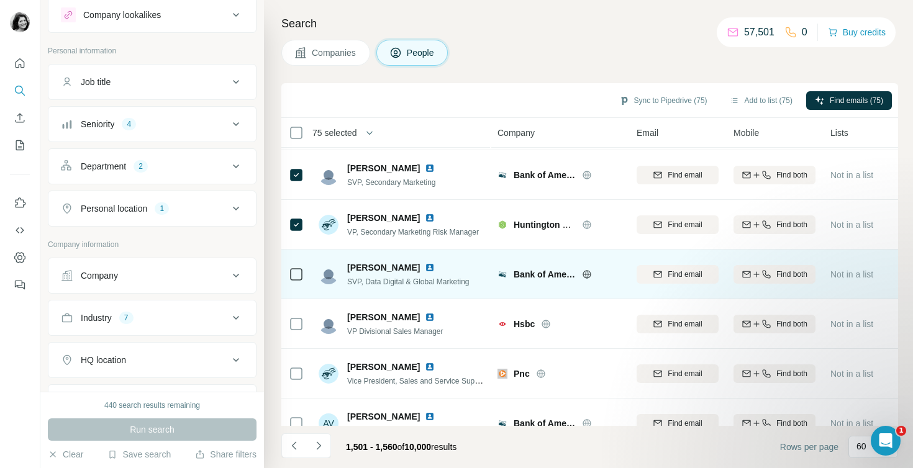
click at [298, 263] on div at bounding box center [296, 274] width 15 height 34
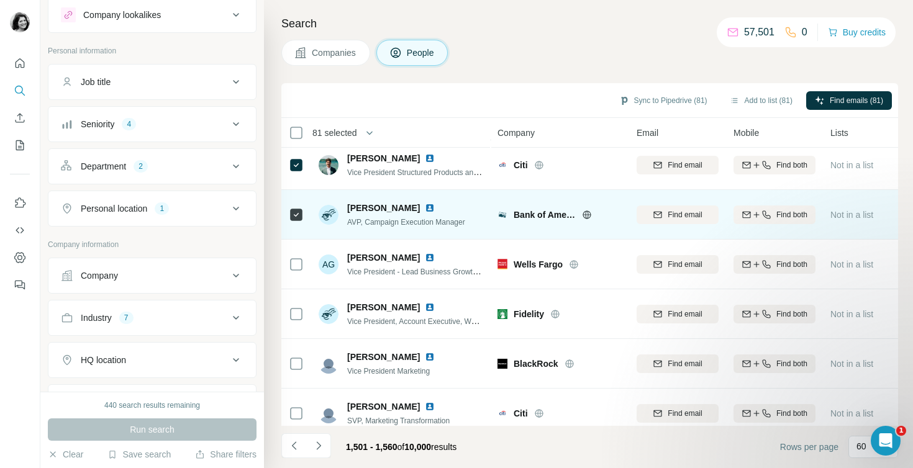
scroll to position [1160, 0]
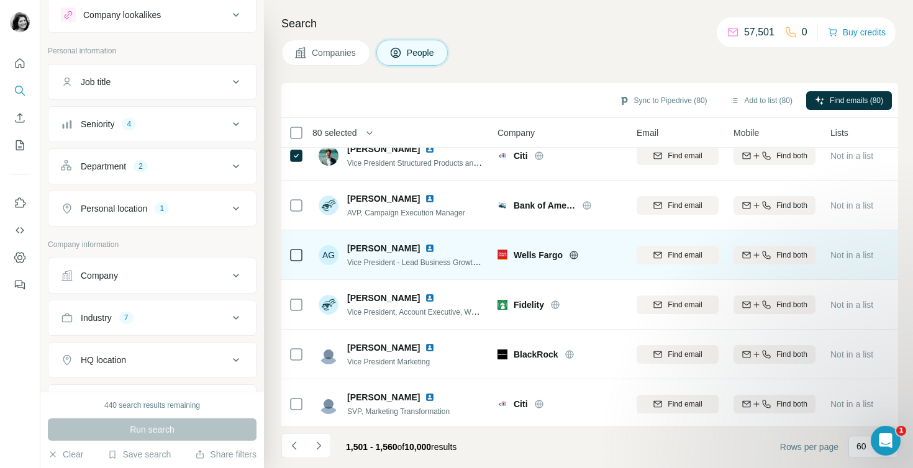
click at [291, 263] on div at bounding box center [296, 255] width 15 height 34
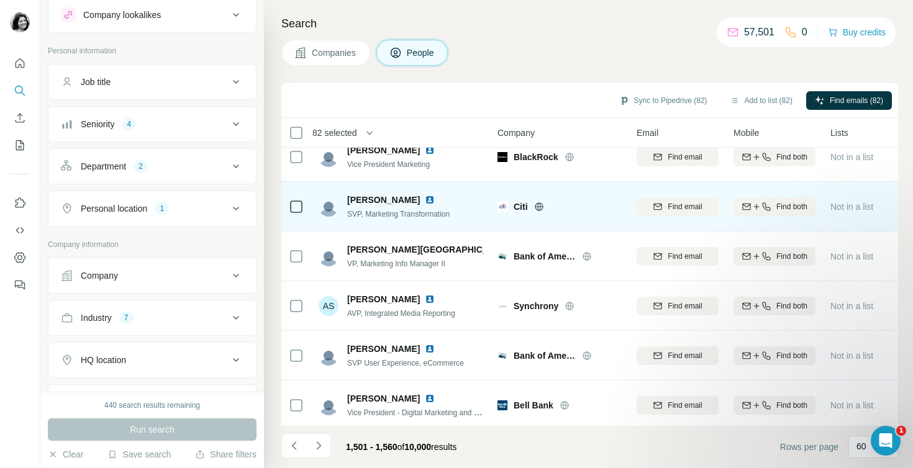
scroll to position [1358, 0]
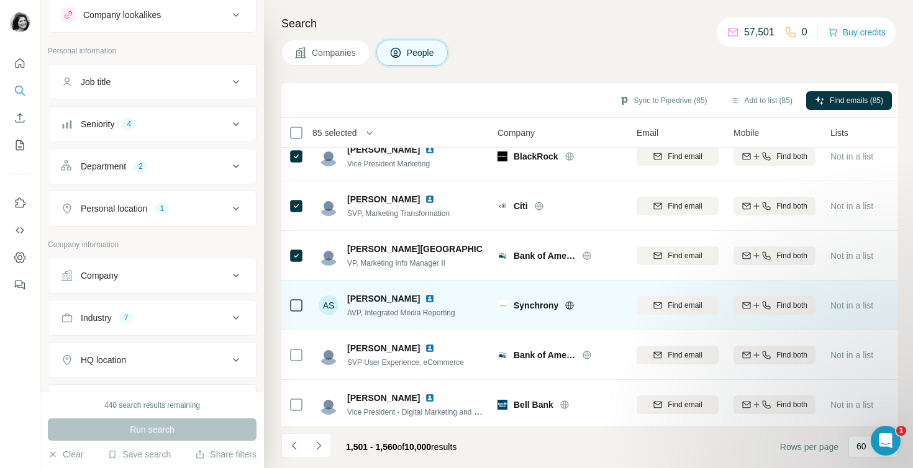
click at [298, 296] on div at bounding box center [296, 305] width 15 height 34
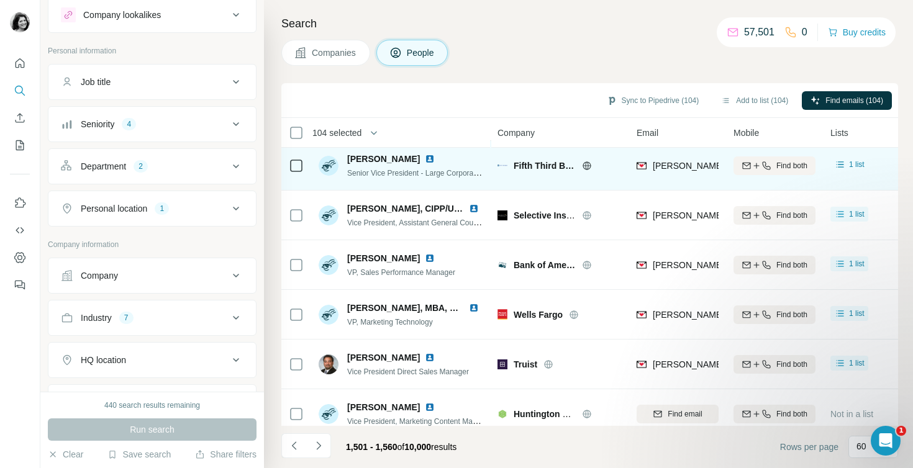
scroll to position [2692, 0]
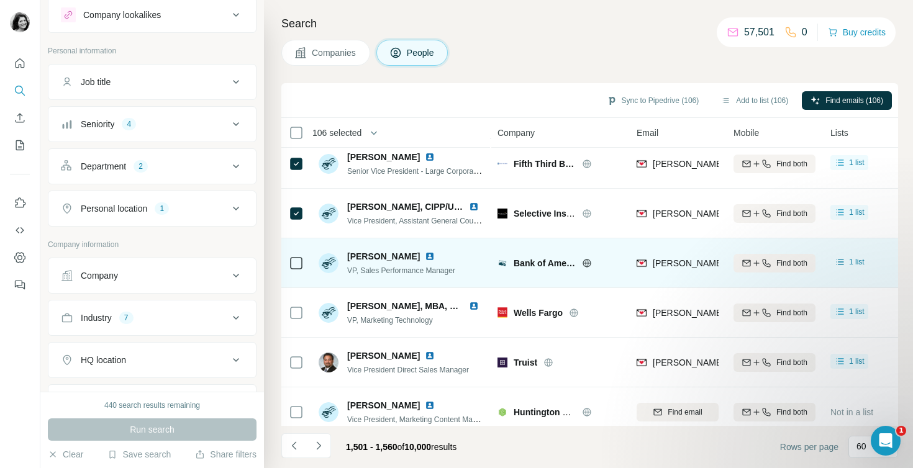
click at [290, 276] on div at bounding box center [296, 263] width 15 height 34
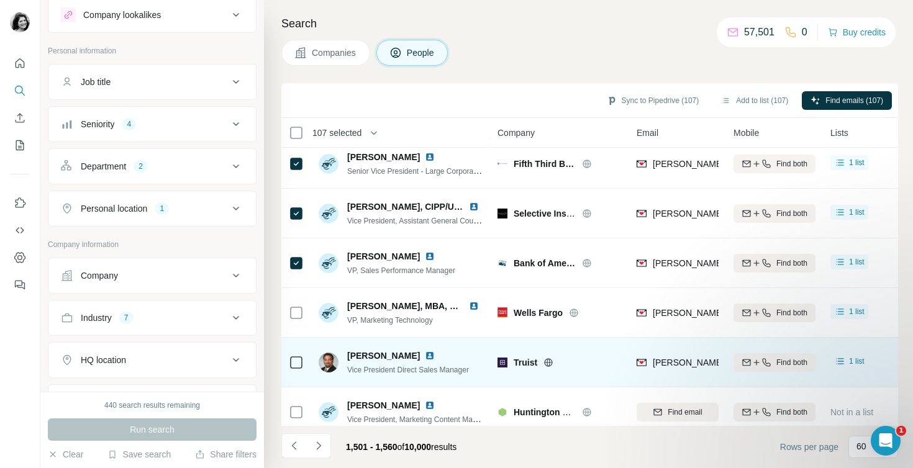
scroll to position [2703, 0]
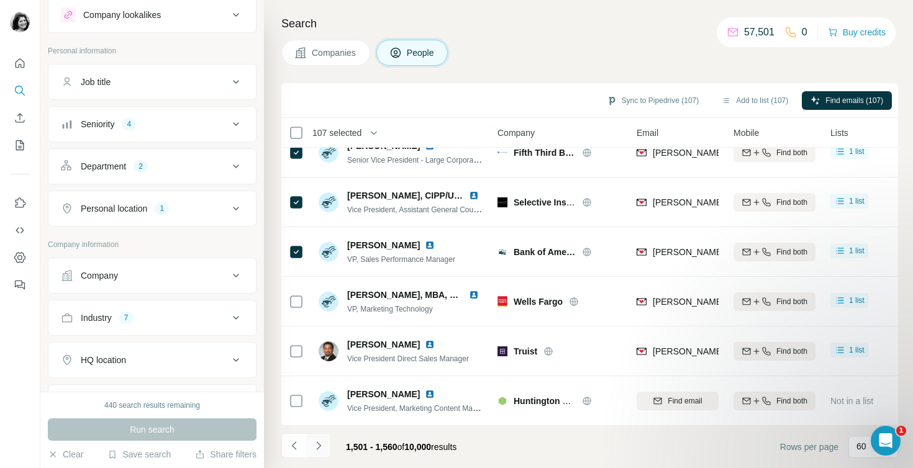
click at [317, 442] on icon "Navigate to next page" at bounding box center [318, 446] width 4 height 8
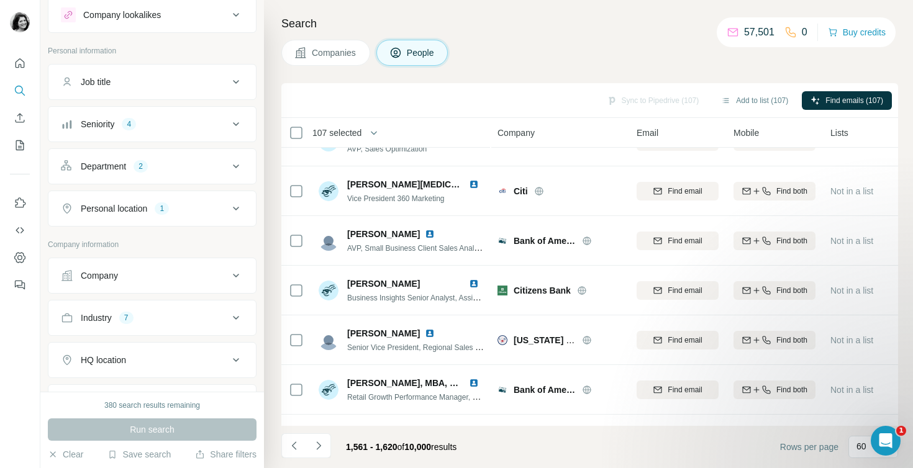
scroll to position [0, 0]
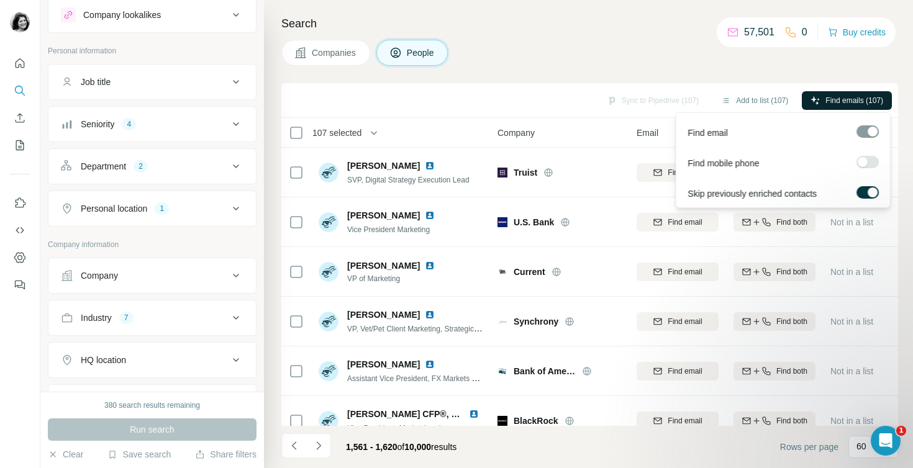
click at [840, 91] on button "Find emails (107)" at bounding box center [847, 100] width 90 height 19
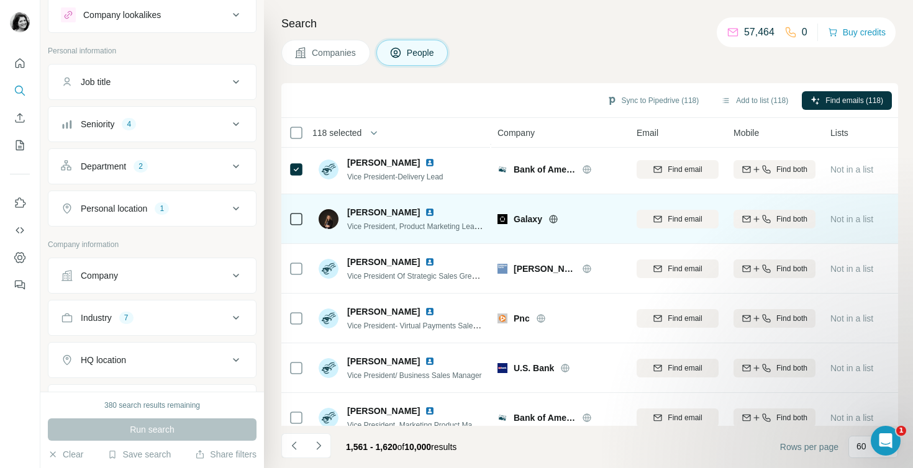
scroll to position [734, 0]
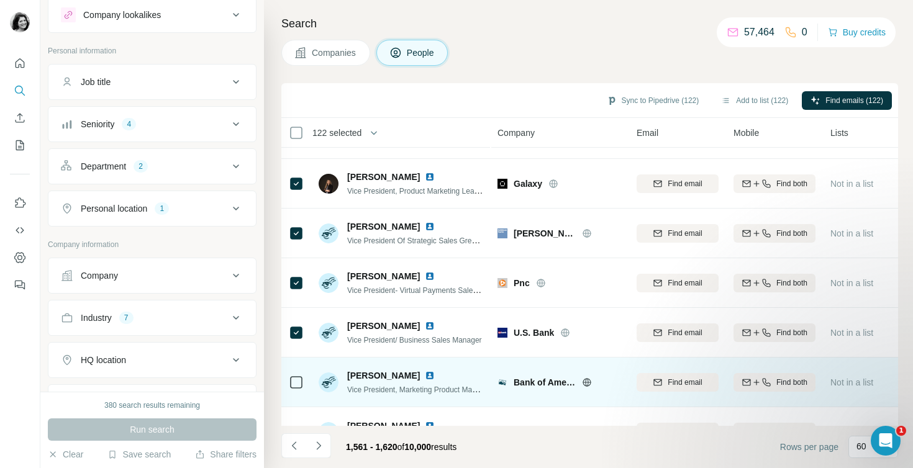
click at [303, 383] on icon at bounding box center [296, 382] width 15 height 15
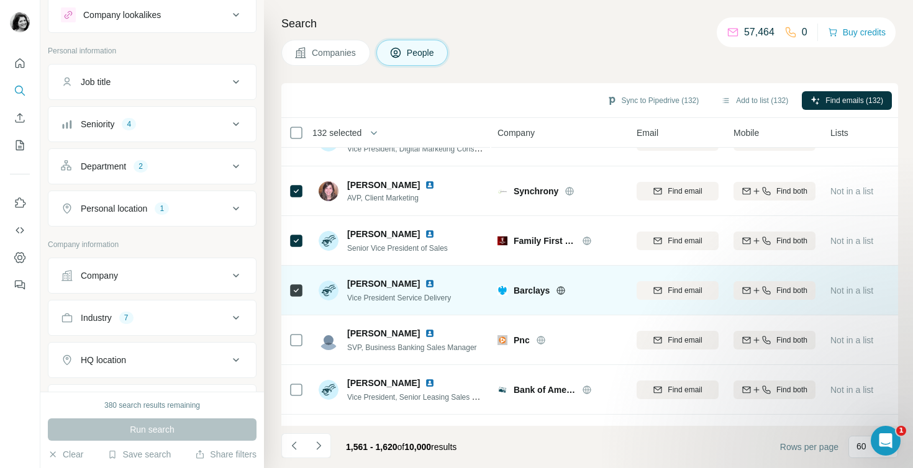
scroll to position [1650, 0]
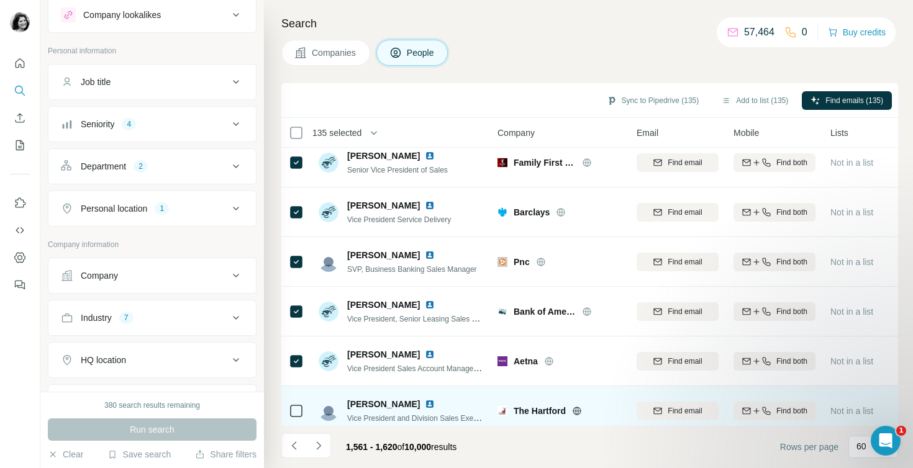
click at [302, 410] on icon at bounding box center [296, 411] width 15 height 15
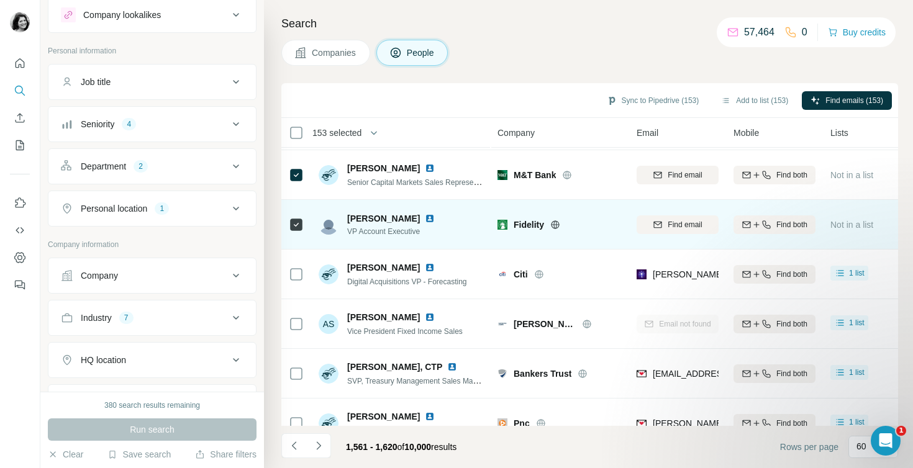
scroll to position [2703, 0]
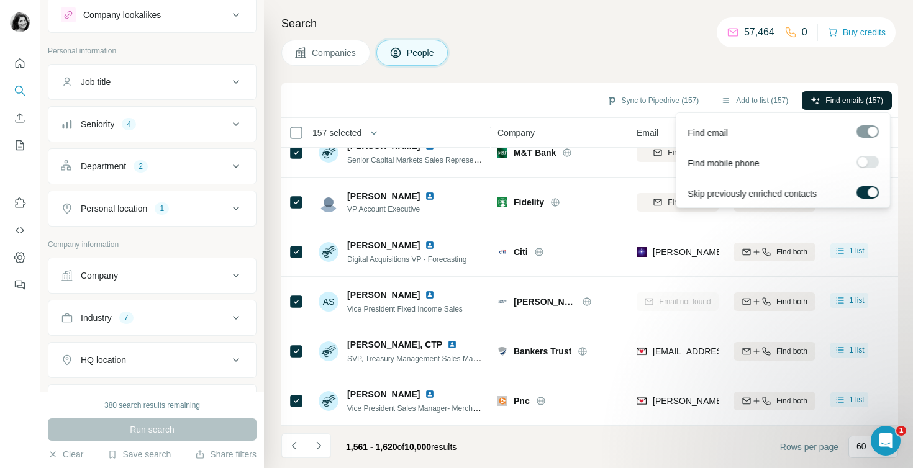
click at [832, 101] on span "Find emails (157)" at bounding box center [854, 100] width 58 height 11
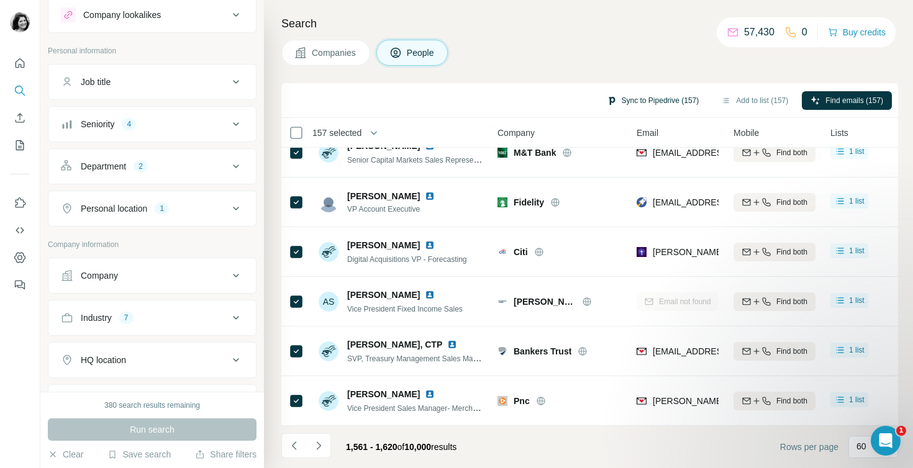
click at [661, 94] on button "Sync to Pipedrive (157)" at bounding box center [653, 100] width 110 height 19
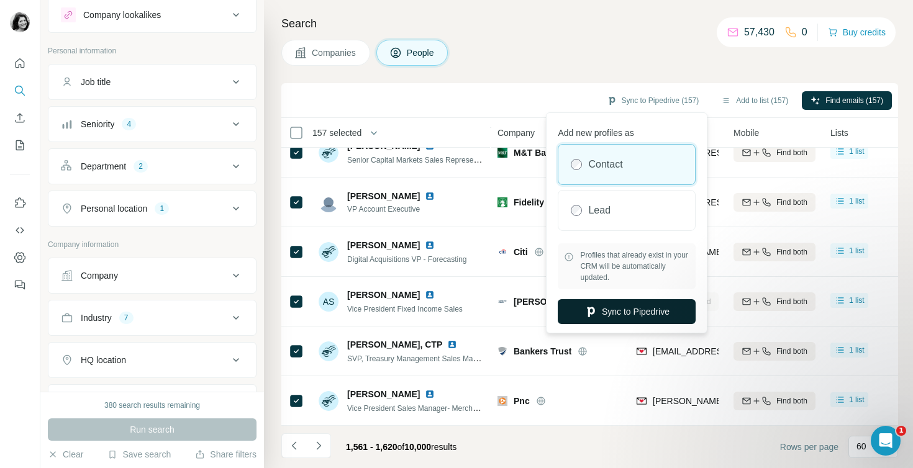
click at [610, 316] on button "Sync to Pipedrive" at bounding box center [627, 311] width 138 height 25
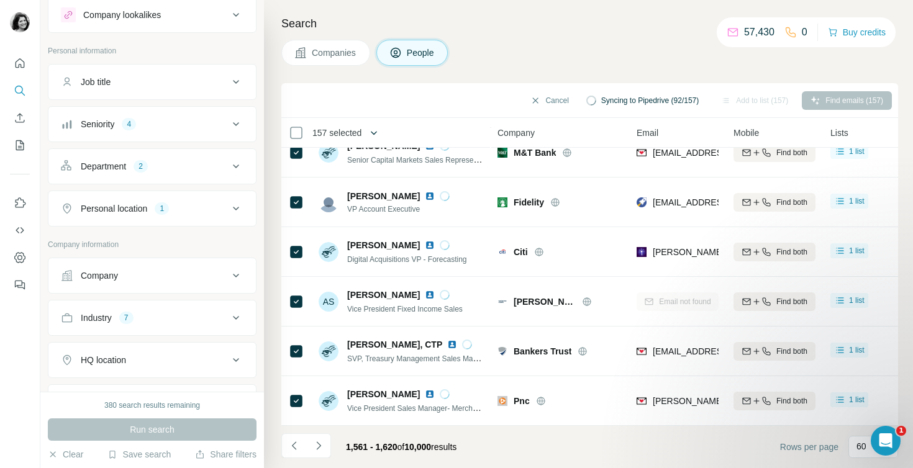
click at [371, 130] on icon "button" at bounding box center [374, 133] width 12 height 12
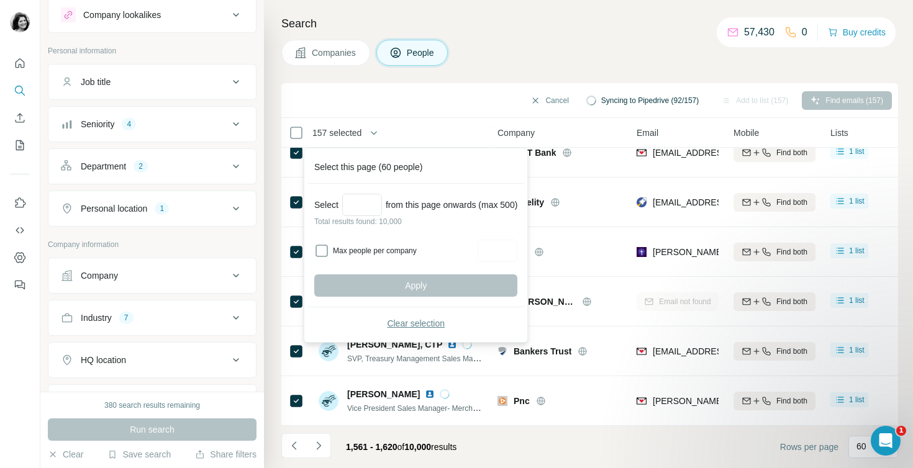
click at [395, 320] on span "Clear selection" at bounding box center [416, 323] width 58 height 12
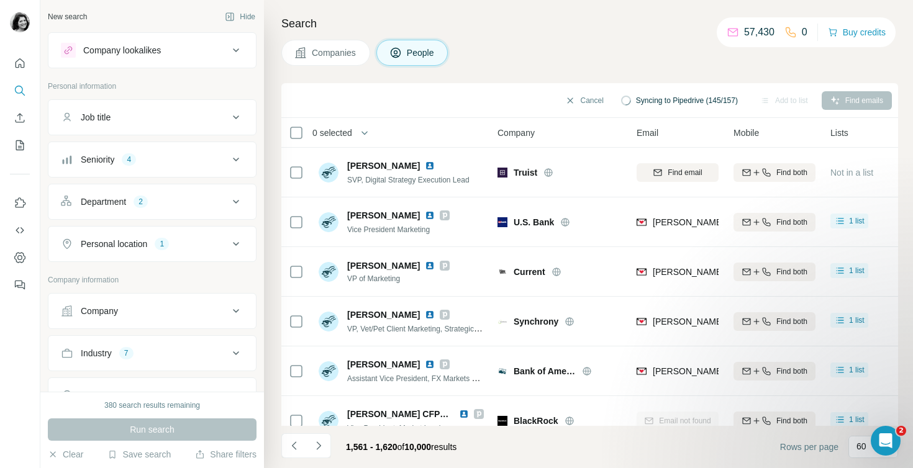
scroll to position [2703, 0]
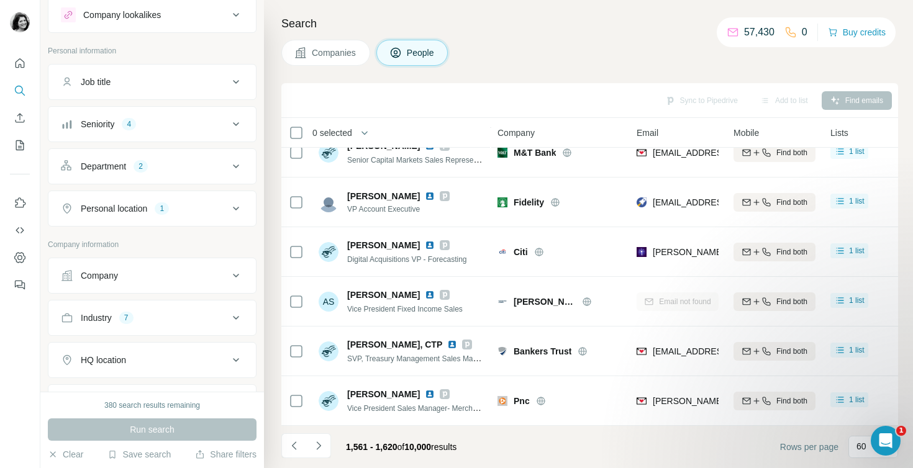
click at [316, 441] on icon "Navigate to next page" at bounding box center [318, 446] width 12 height 12
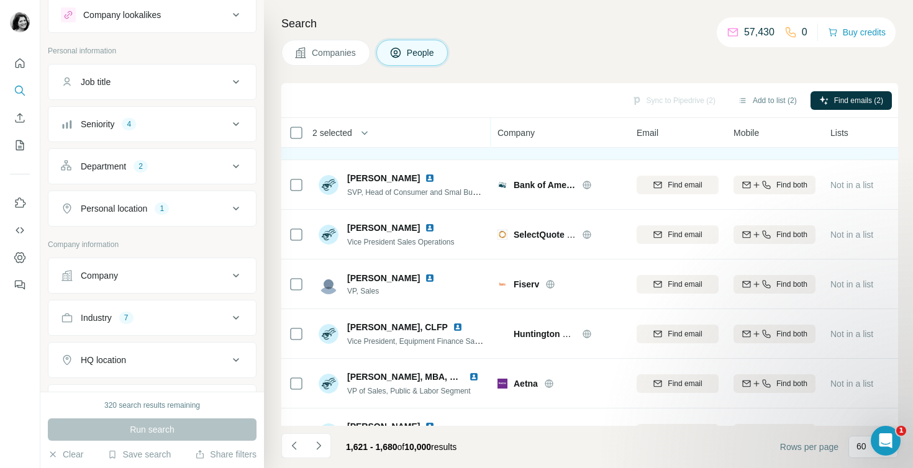
scroll to position [138, 0]
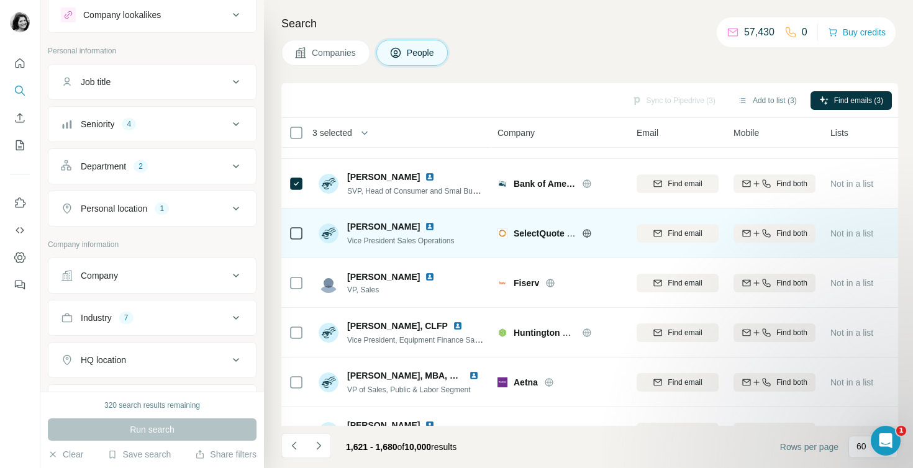
click at [297, 239] on icon at bounding box center [296, 233] width 15 height 15
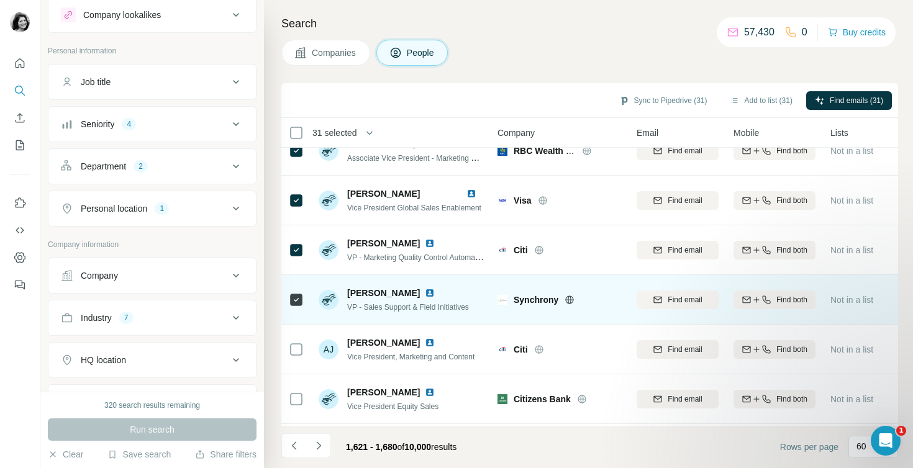
scroll to position [1668, 0]
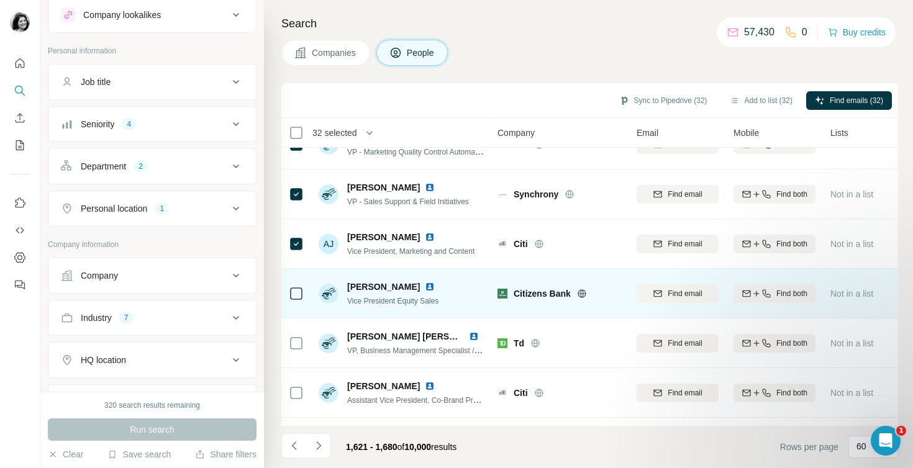
click at [299, 286] on icon at bounding box center [296, 293] width 15 height 15
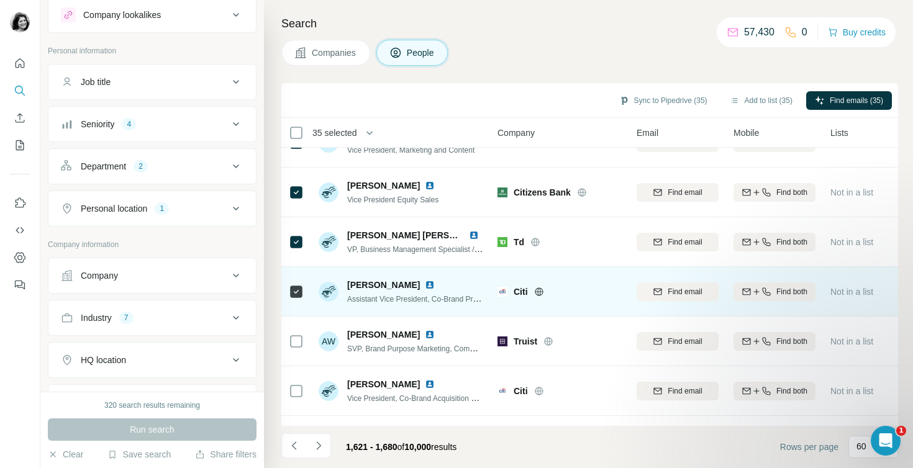
scroll to position [1853, 0]
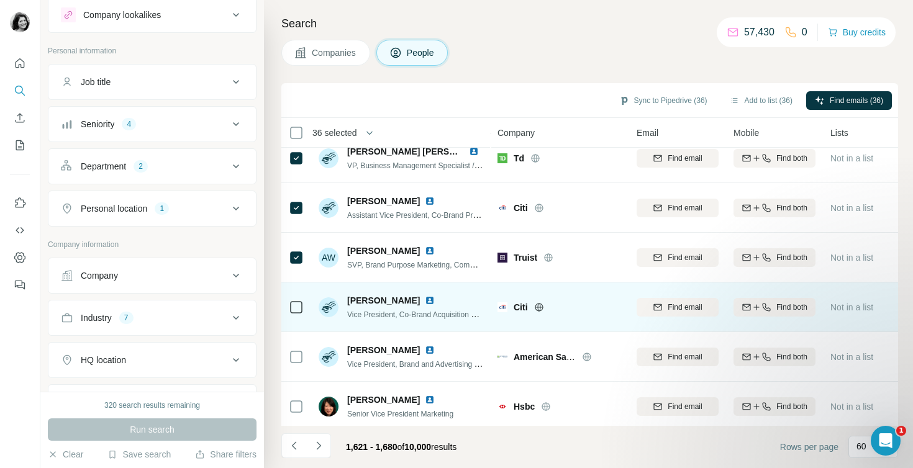
click at [298, 298] on div at bounding box center [296, 307] width 15 height 34
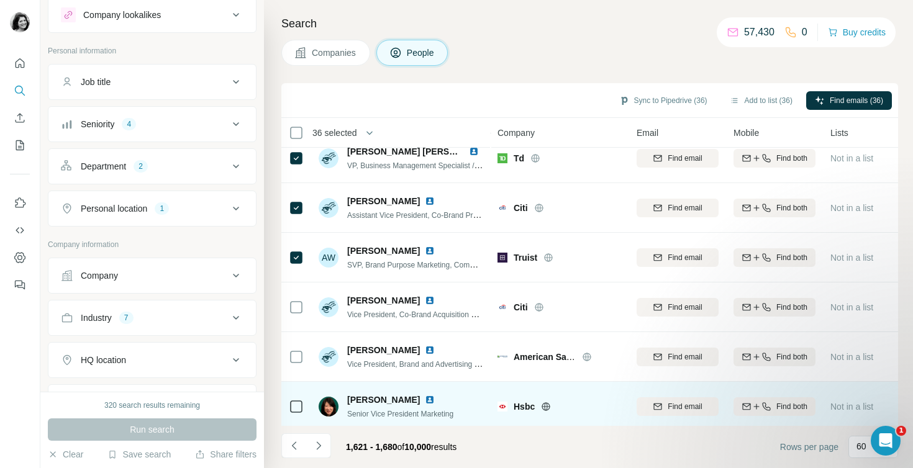
click at [299, 414] on icon at bounding box center [296, 406] width 15 height 15
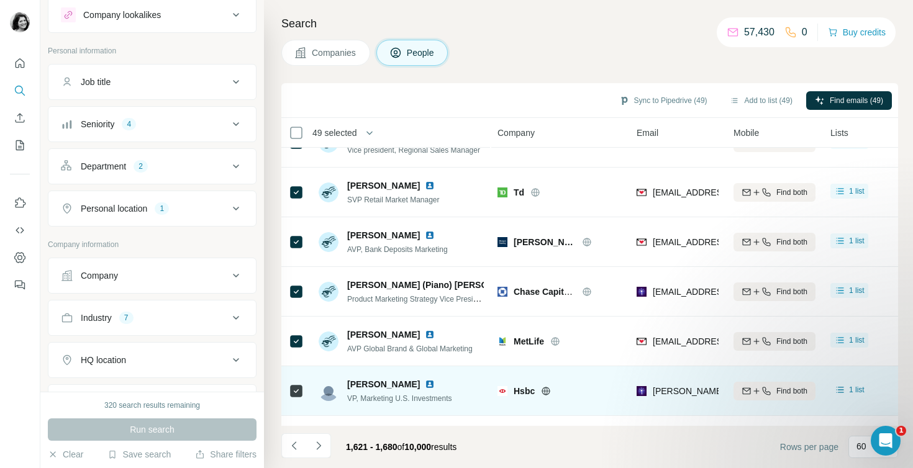
scroll to position [2703, 0]
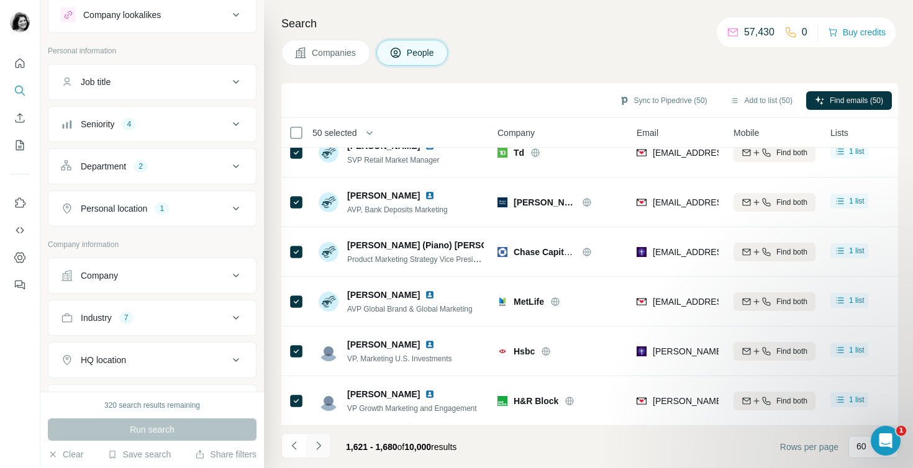
click at [316, 444] on icon "Navigate to next page" at bounding box center [318, 446] width 12 height 12
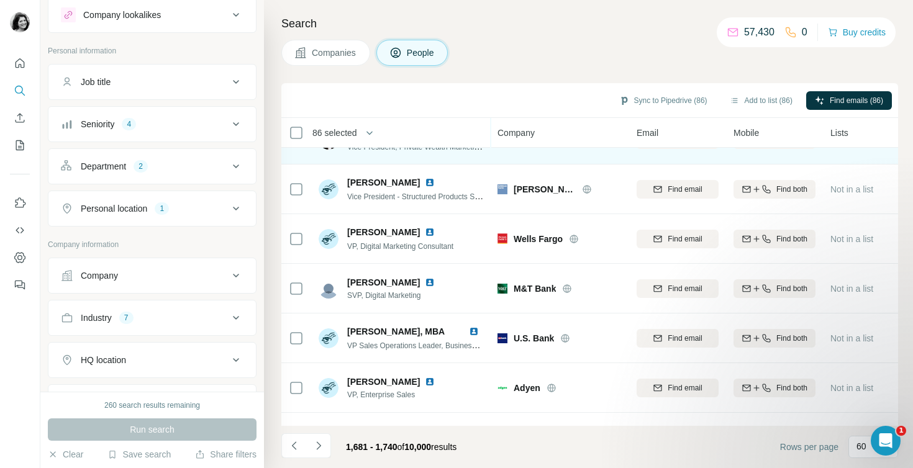
scroll to position [2077, 0]
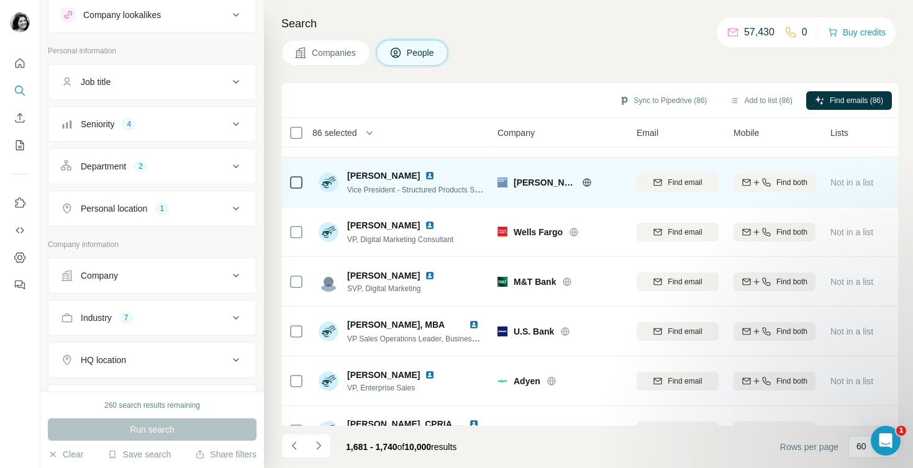
click at [296, 188] on icon at bounding box center [296, 182] width 15 height 15
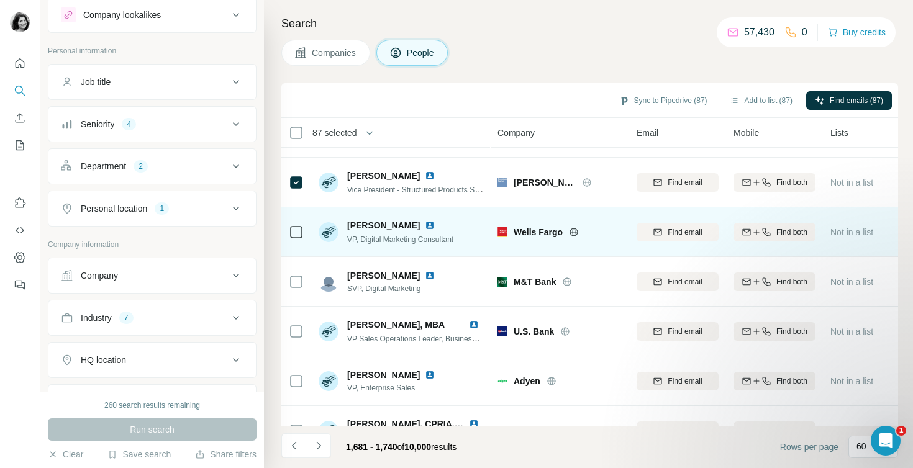
click at [297, 216] on div at bounding box center [296, 232] width 15 height 34
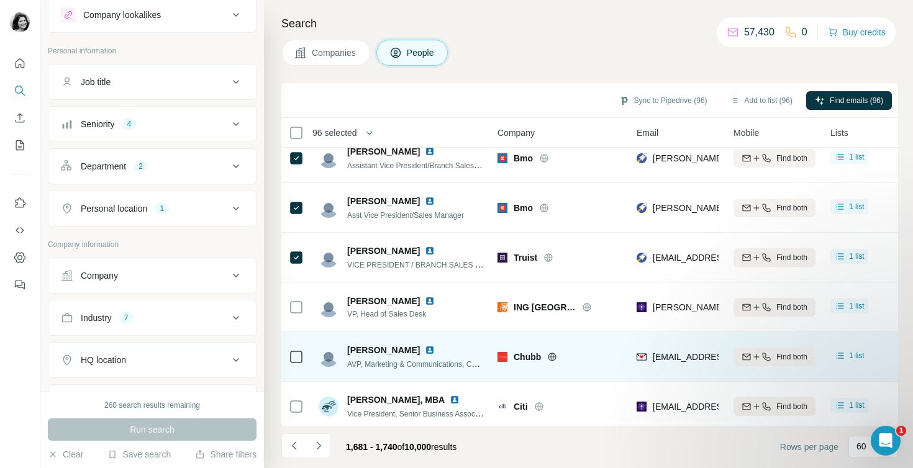
scroll to position [2671, 0]
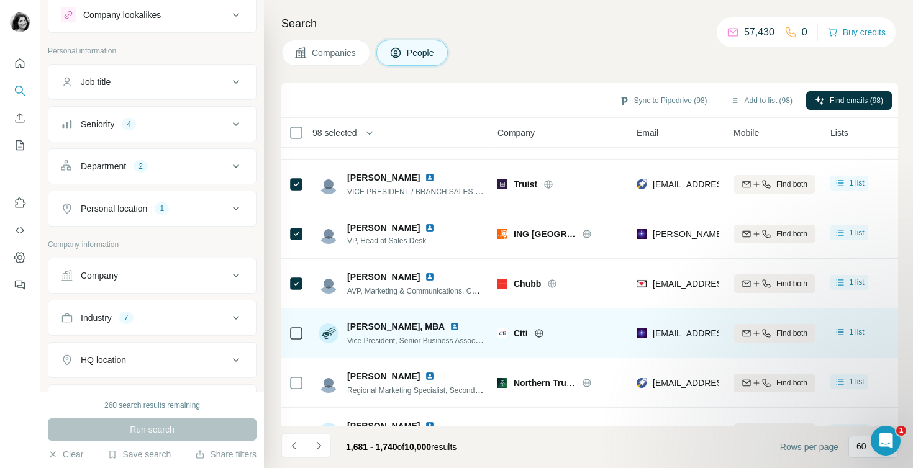
click at [295, 343] on div at bounding box center [296, 333] width 15 height 34
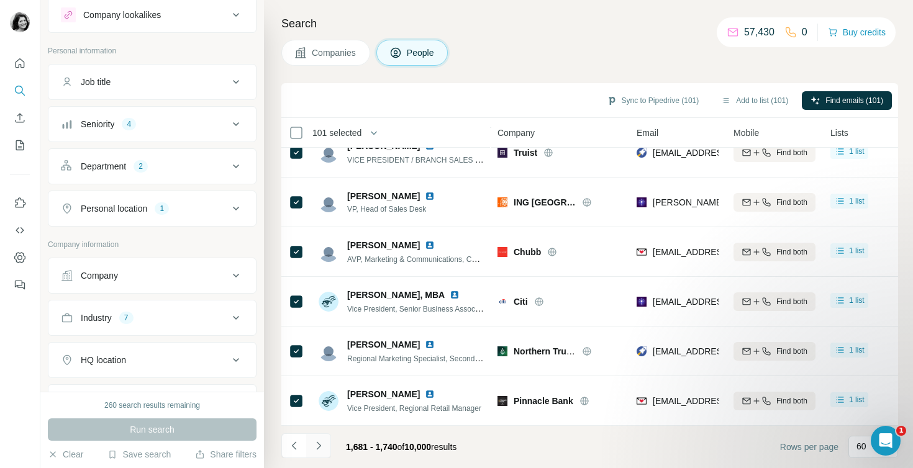
click at [320, 444] on icon "Navigate to next page" at bounding box center [318, 446] width 12 height 12
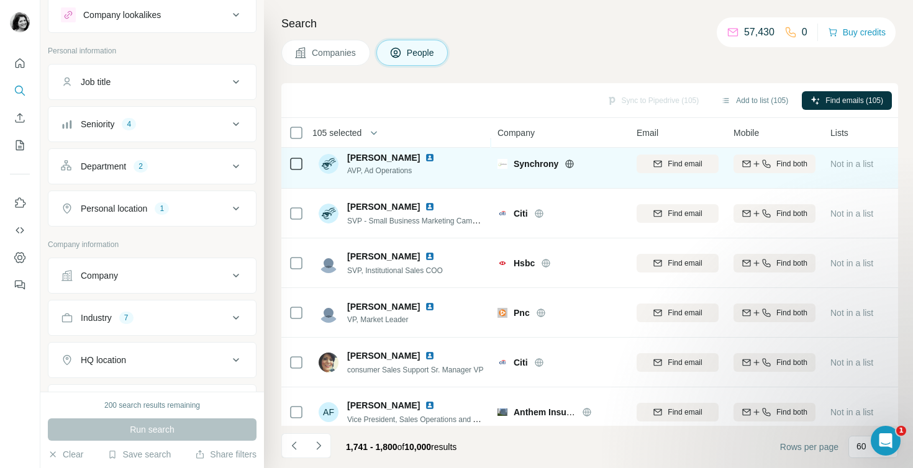
scroll to position [313, 0]
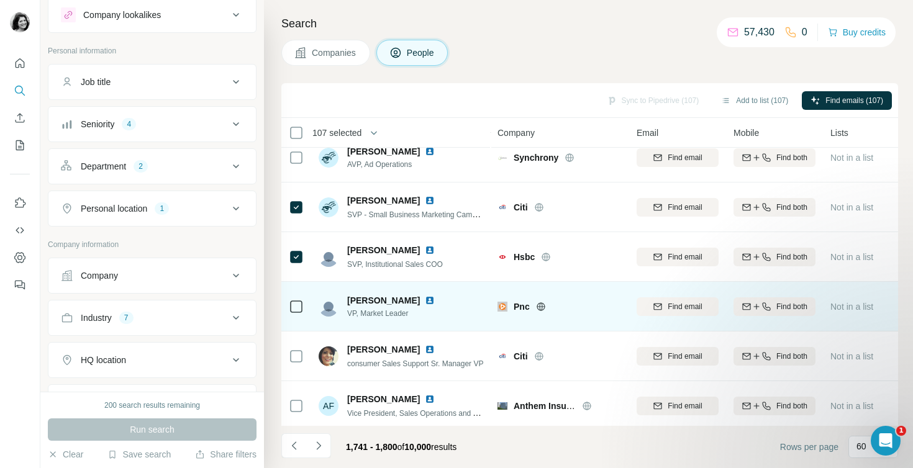
click at [296, 321] on div at bounding box center [296, 306] width 15 height 34
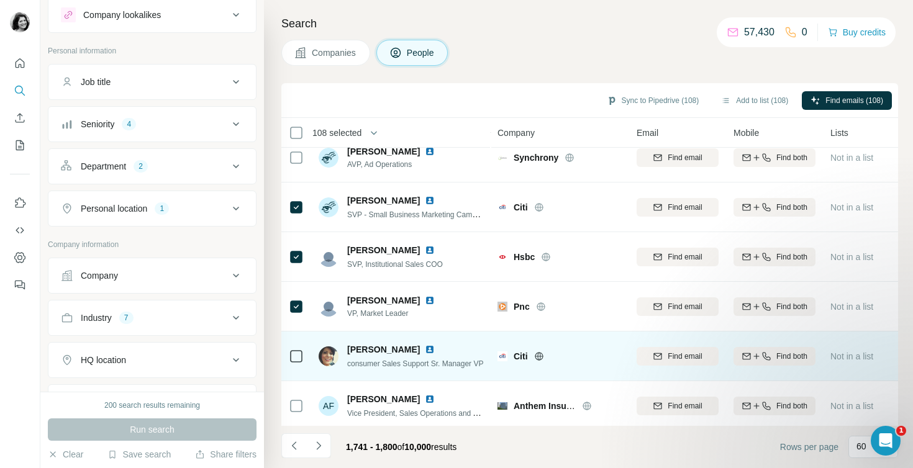
click at [297, 364] on div at bounding box center [296, 356] width 15 height 34
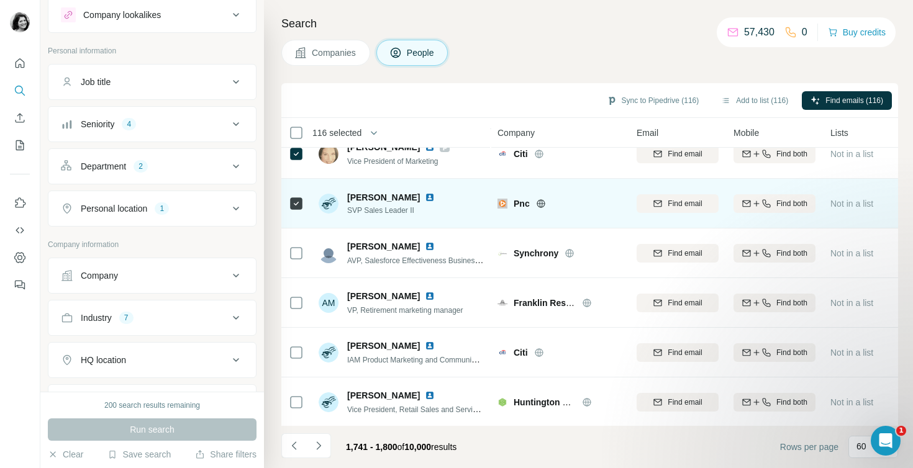
scroll to position [870, 0]
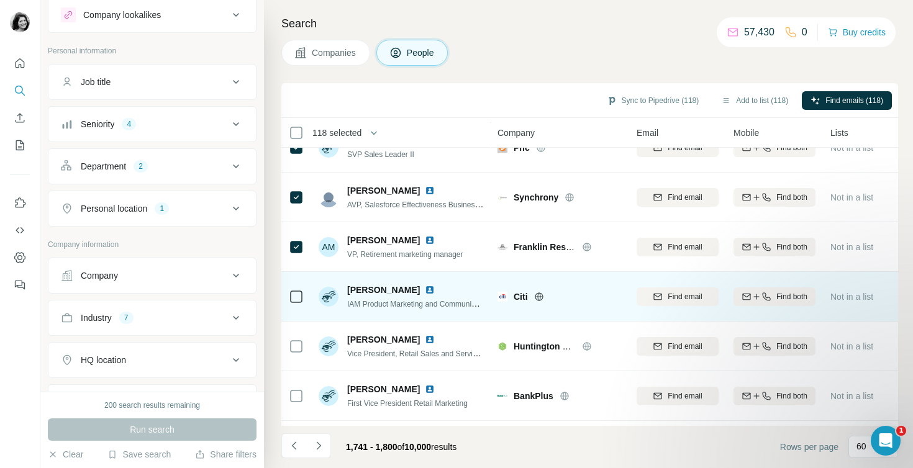
click at [296, 303] on icon at bounding box center [296, 296] width 15 height 15
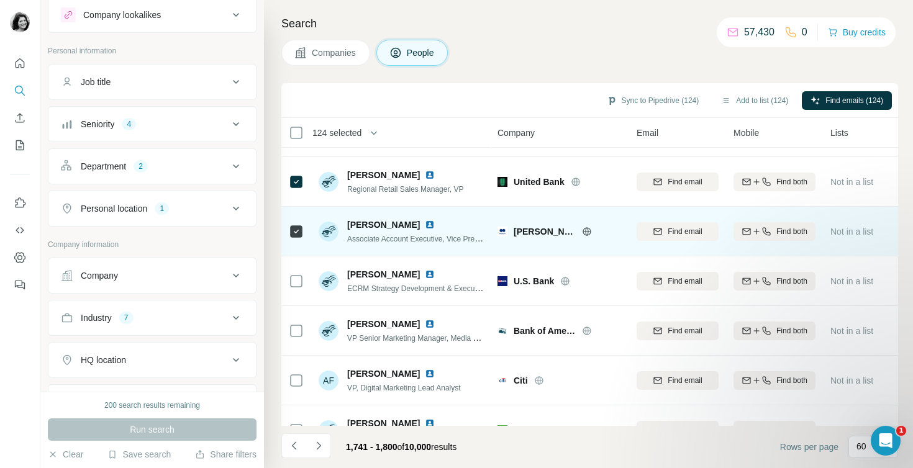
scroll to position [1187, 0]
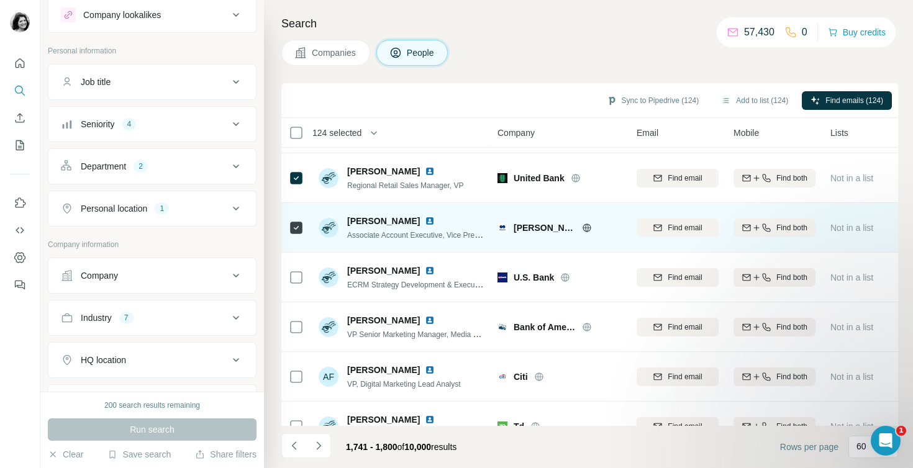
click at [303, 232] on icon at bounding box center [296, 227] width 15 height 15
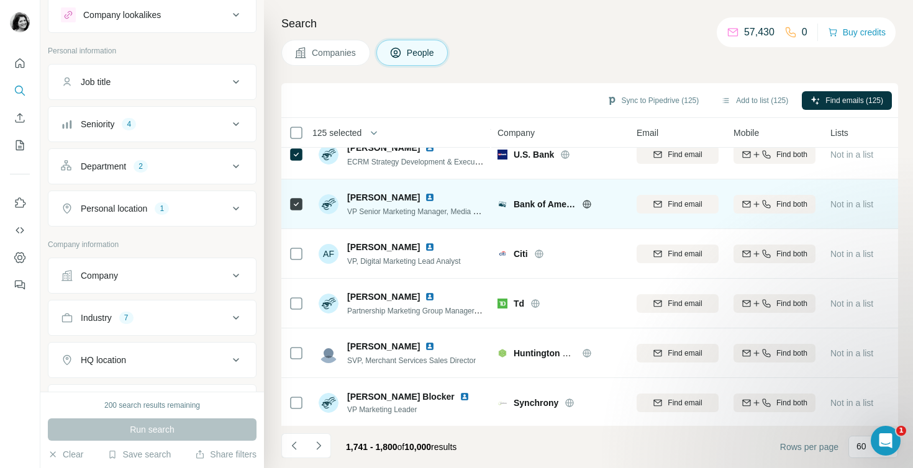
scroll to position [1311, 0]
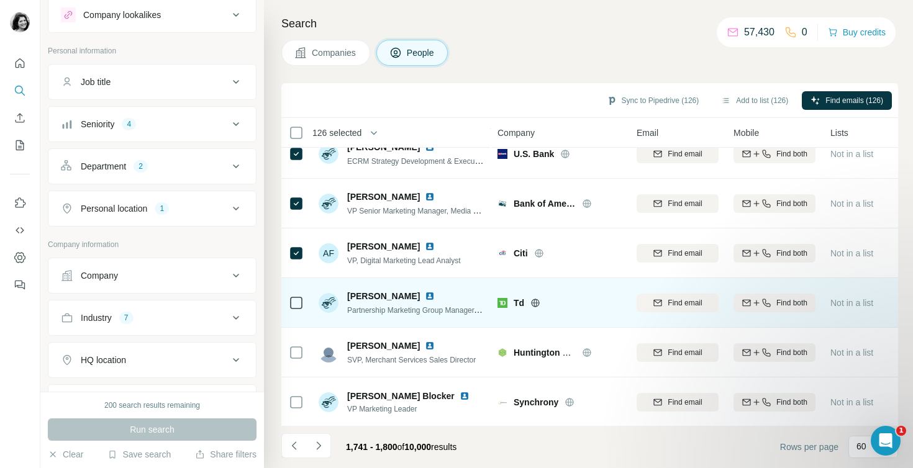
click at [301, 311] on div at bounding box center [296, 303] width 15 height 34
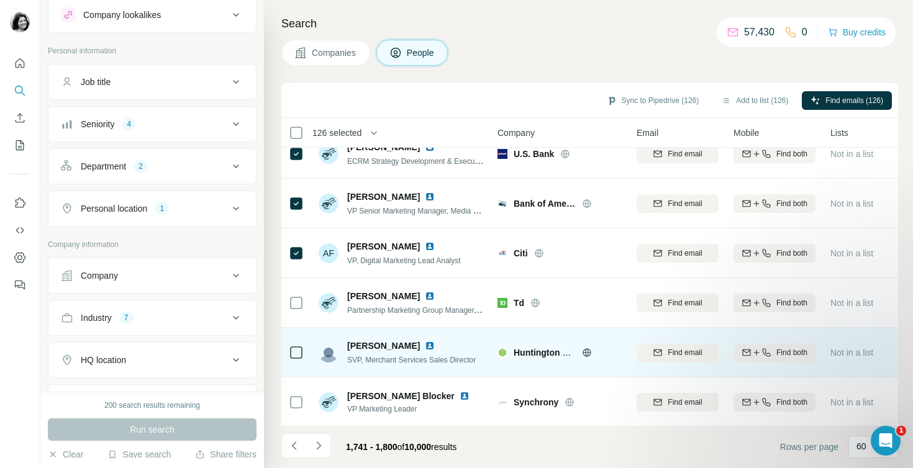
click at [302, 357] on icon at bounding box center [296, 352] width 15 height 15
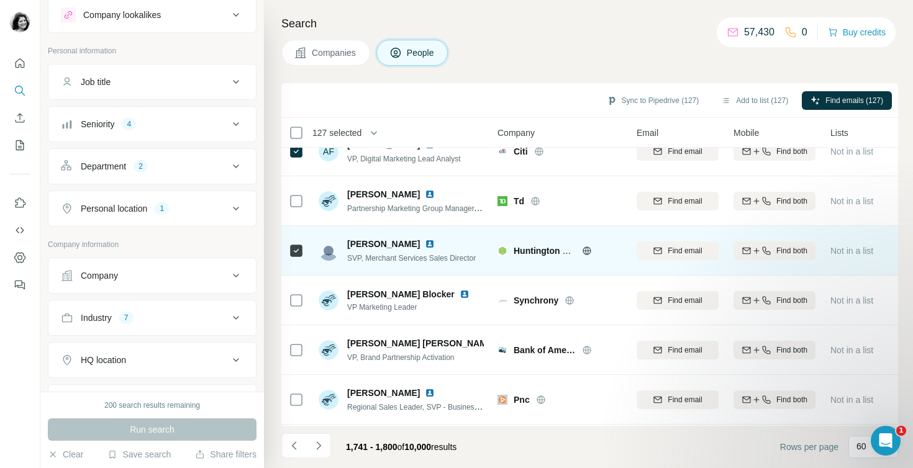
scroll to position [1439, 0]
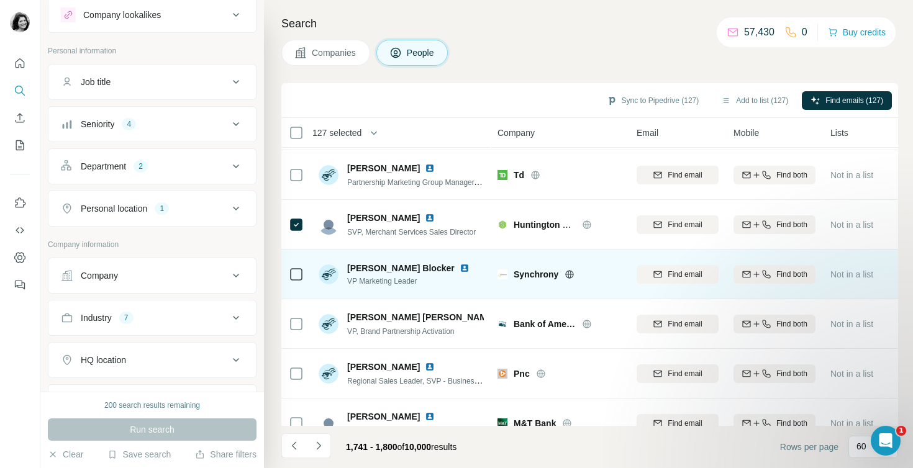
click at [304, 275] on td at bounding box center [296, 275] width 30 height 50
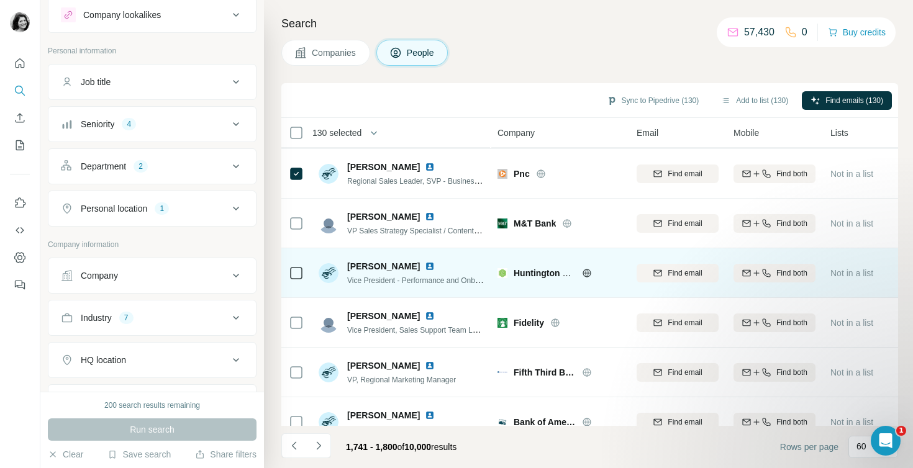
scroll to position [1640, 0]
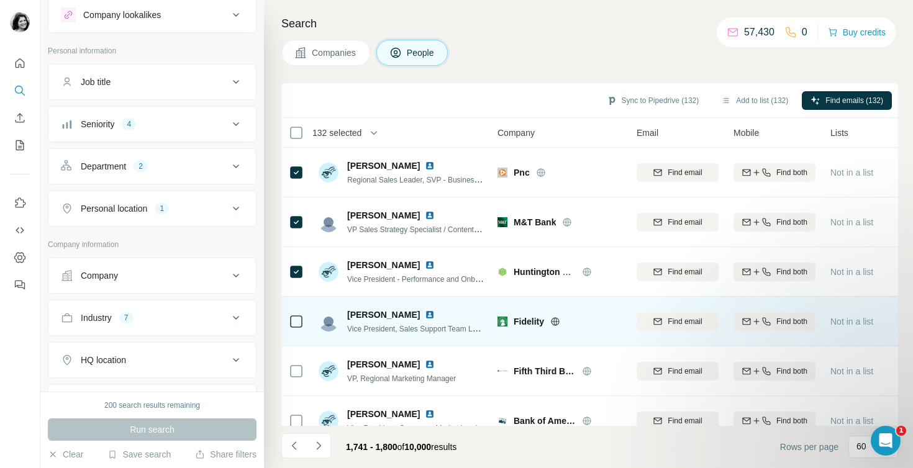
click at [299, 311] on div at bounding box center [296, 321] width 15 height 34
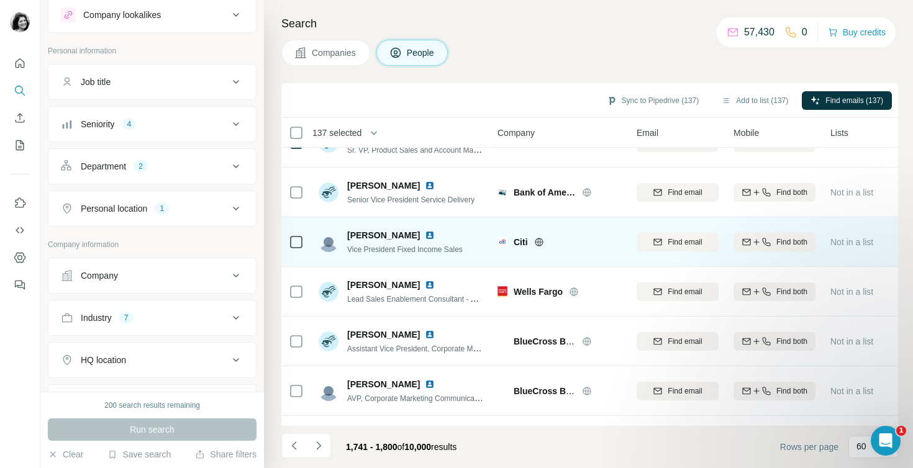
scroll to position [2018, 0]
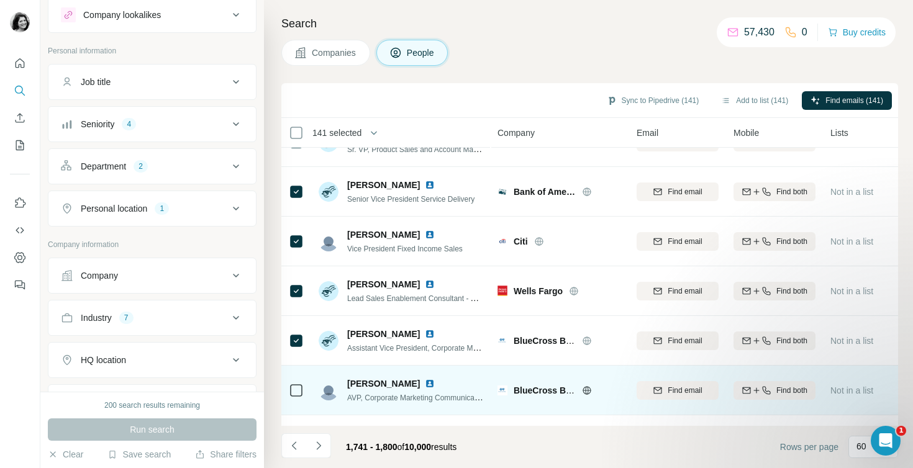
click at [298, 398] on div at bounding box center [296, 390] width 15 height 34
click at [303, 396] on icon at bounding box center [296, 390] width 15 height 15
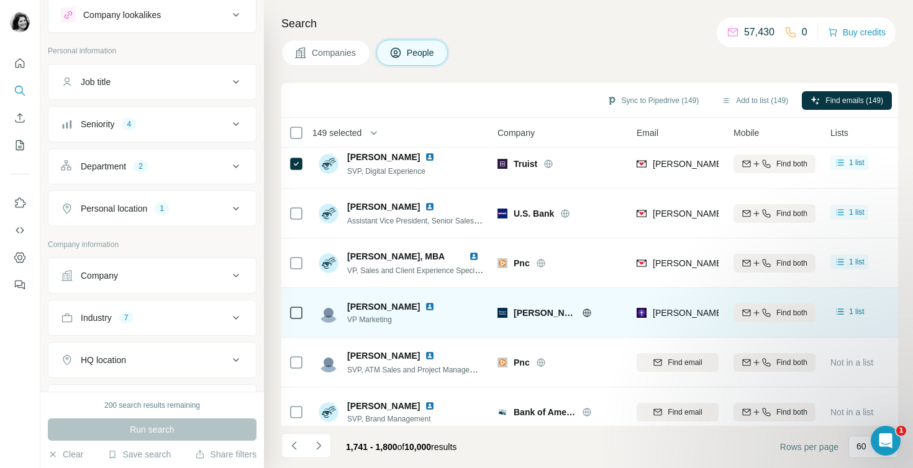
scroll to position [2703, 0]
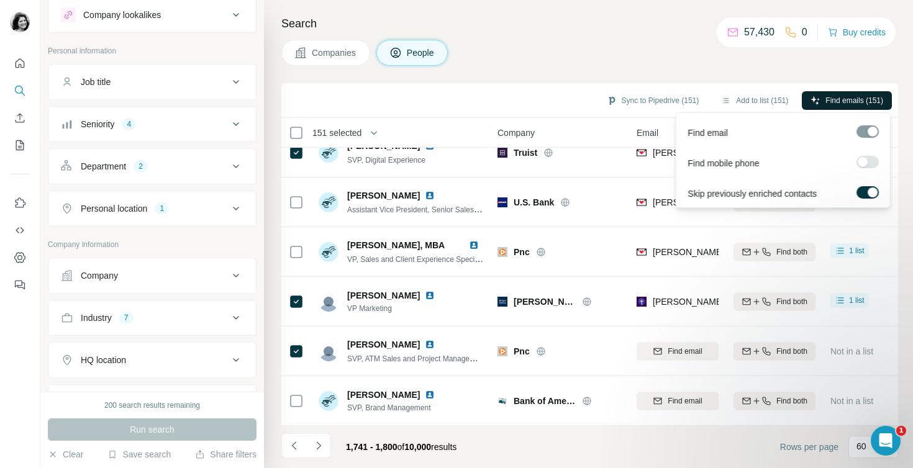
click at [839, 97] on span "Find emails (151)" at bounding box center [854, 100] width 58 height 11
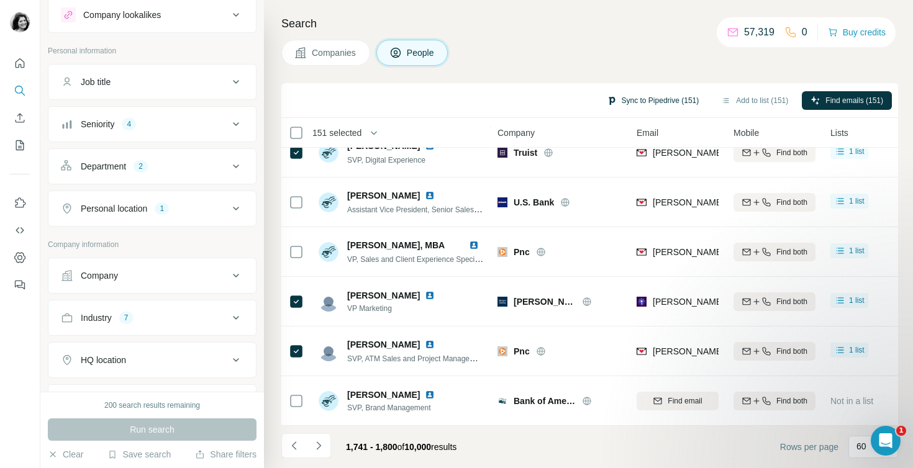
click at [656, 98] on button "Sync to Pipedrive (151)" at bounding box center [653, 100] width 110 height 19
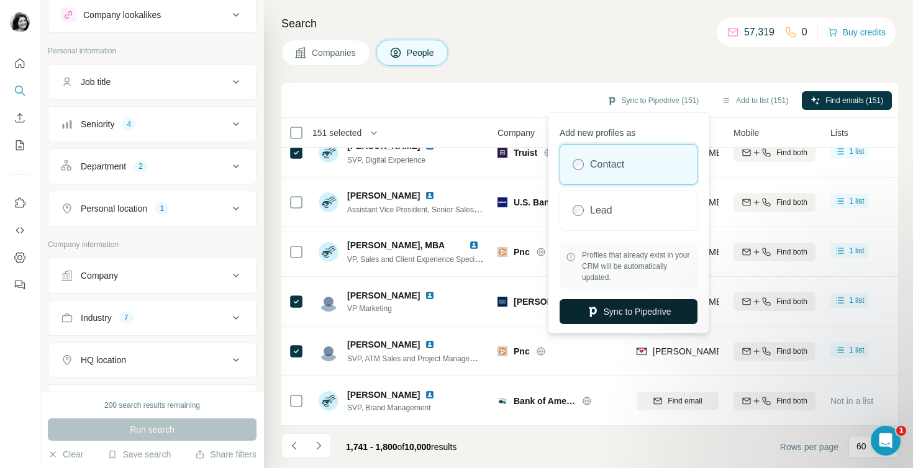
click at [637, 311] on button "Sync to Pipedrive" at bounding box center [629, 311] width 138 height 25
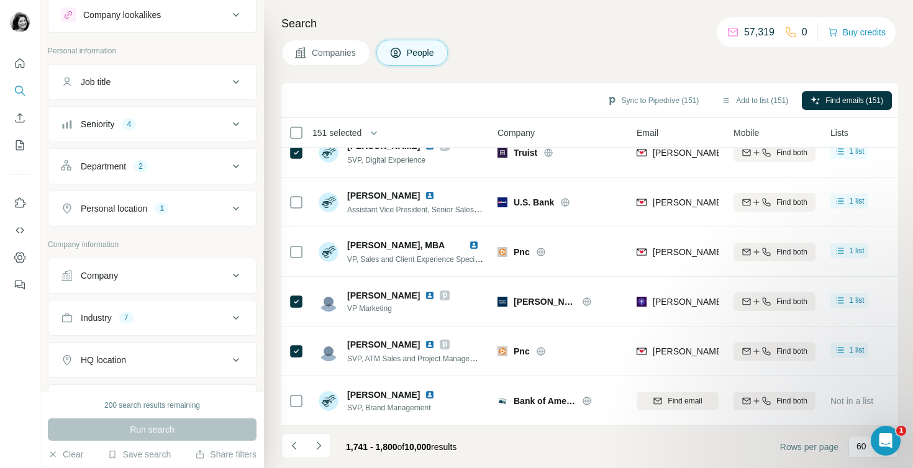
click at [356, 135] on span "151 selected" at bounding box center [336, 133] width 49 height 12
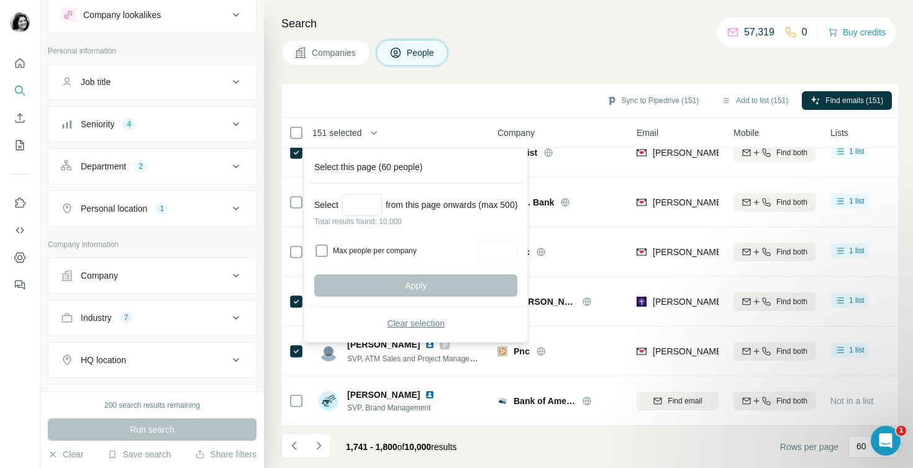
click at [401, 324] on span "Clear selection" at bounding box center [416, 323] width 58 height 12
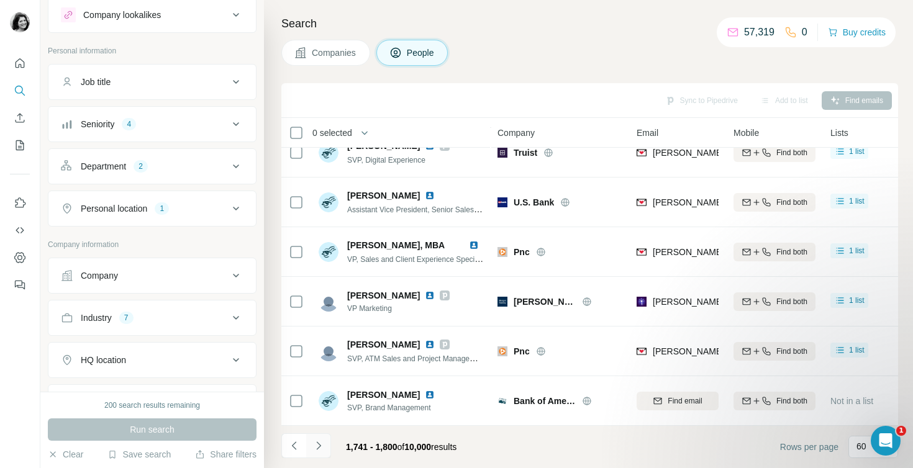
click at [319, 444] on icon "Navigate to next page" at bounding box center [318, 446] width 12 height 12
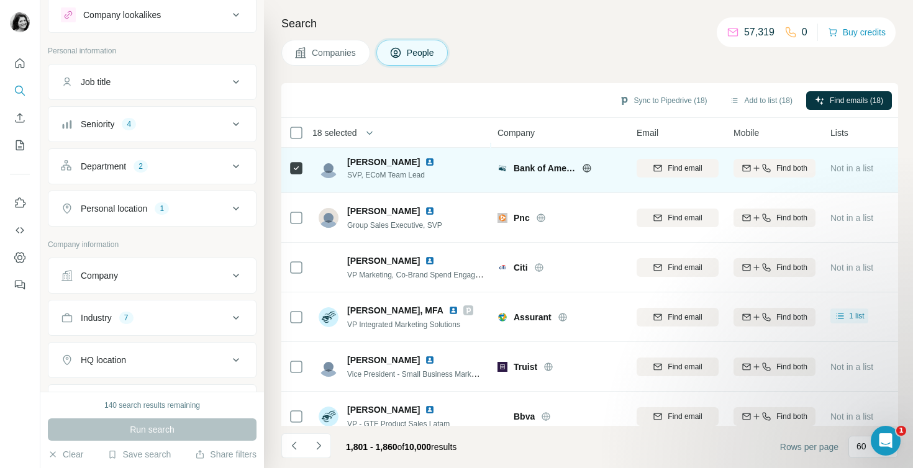
scroll to position [1794, 0]
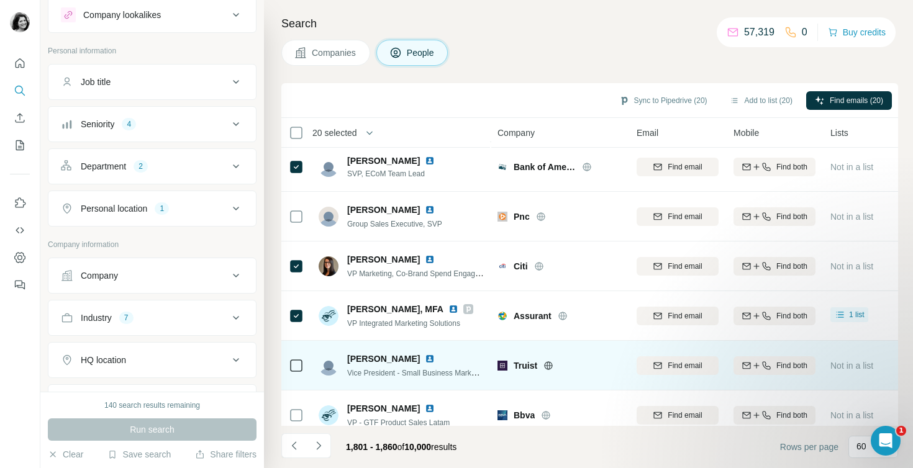
click at [289, 368] on icon at bounding box center [296, 365] width 15 height 15
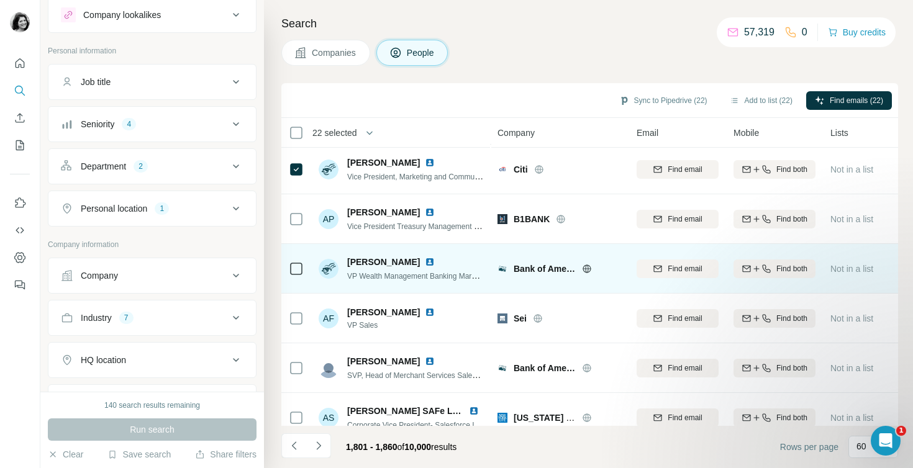
scroll to position [2155, 0]
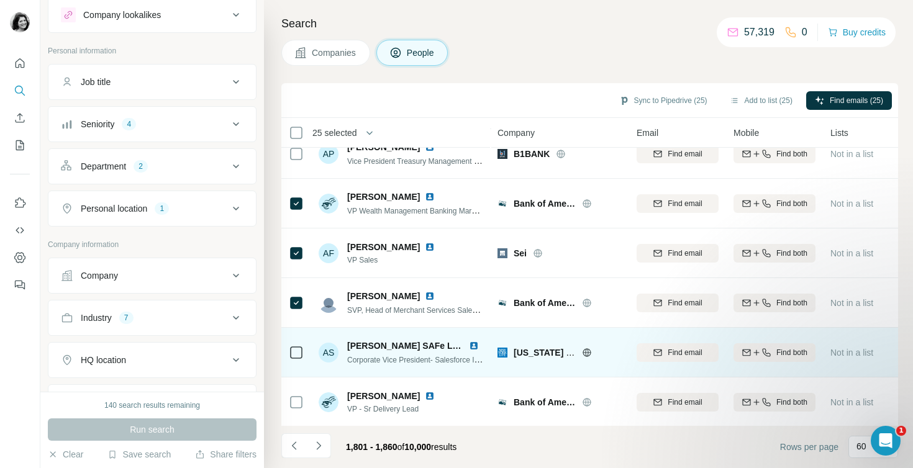
click at [296, 358] on icon at bounding box center [296, 352] width 15 height 15
click at [296, 359] on icon at bounding box center [296, 352] width 15 height 15
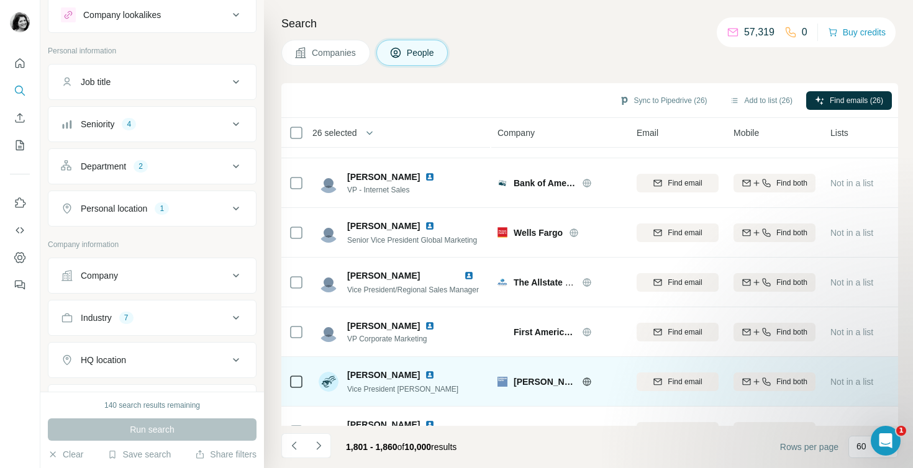
scroll to position [2544, 0]
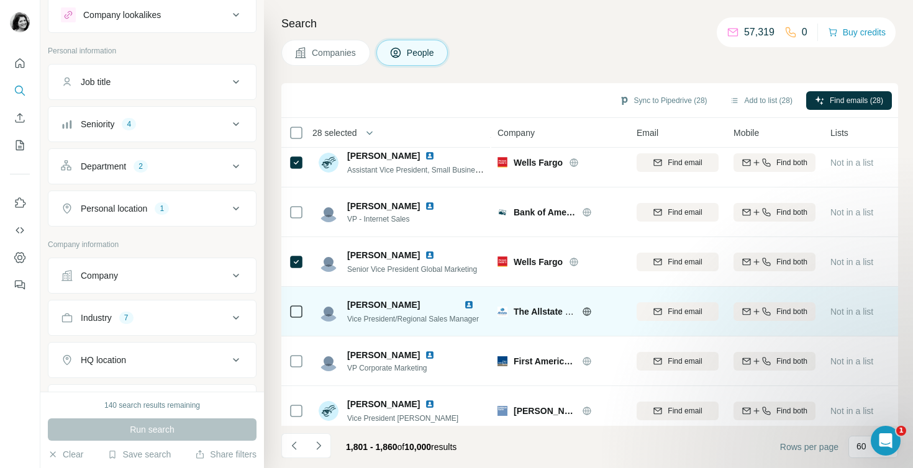
click at [297, 318] on icon at bounding box center [296, 311] width 15 height 15
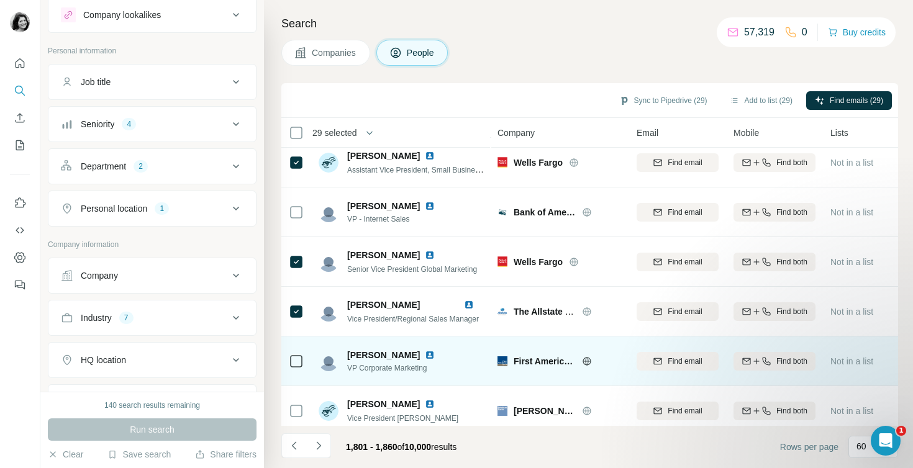
click at [296, 368] on icon at bounding box center [296, 361] width 15 height 15
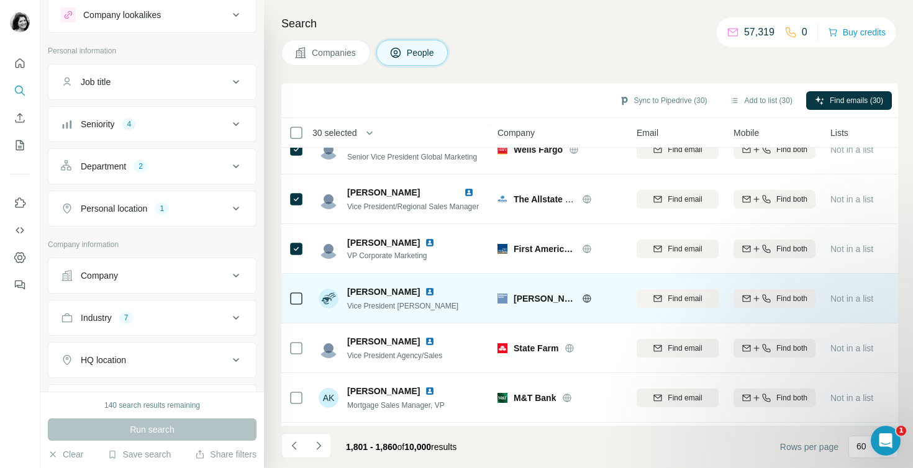
scroll to position [2703, 0]
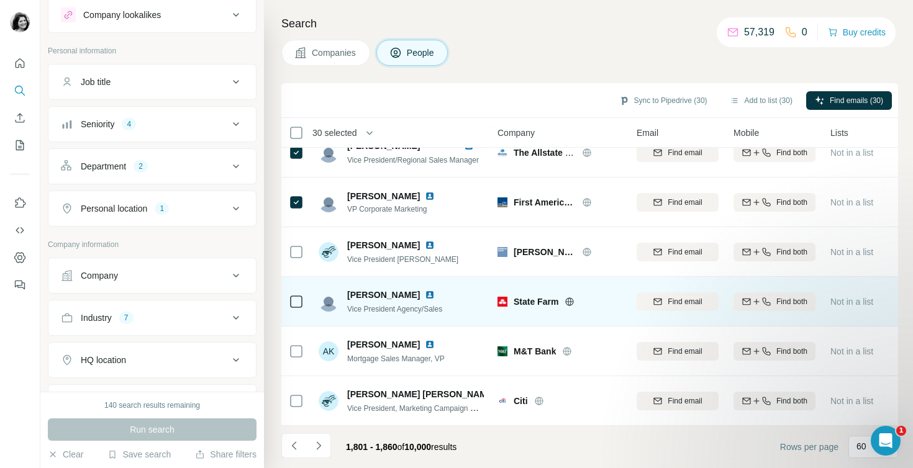
click at [297, 308] on icon at bounding box center [296, 301] width 15 height 15
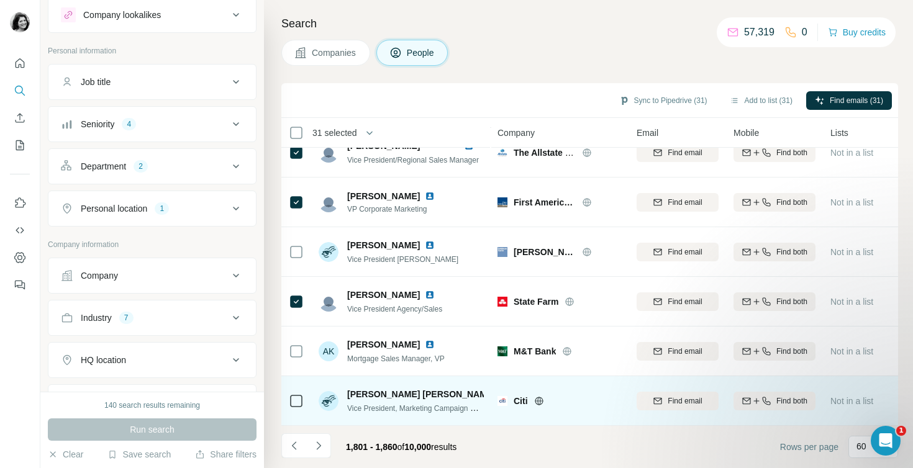
click at [303, 404] on icon at bounding box center [296, 401] width 15 height 15
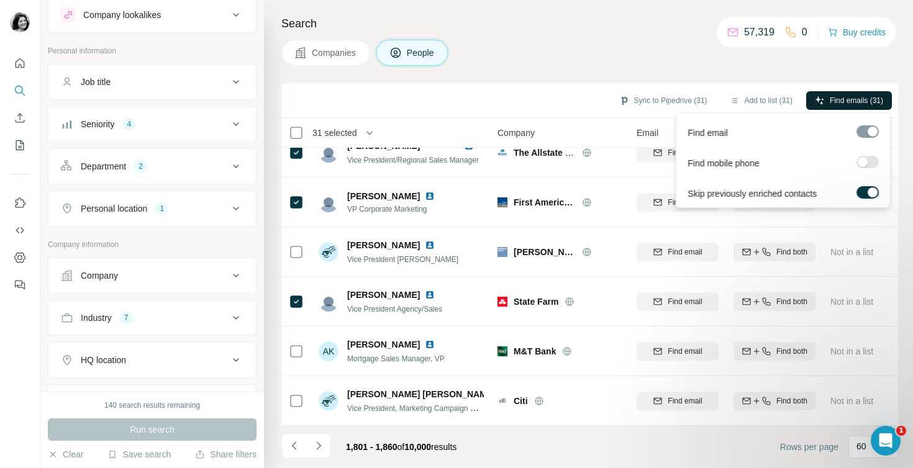
click at [836, 98] on span "Find emails (31)" at bounding box center [856, 100] width 53 height 11
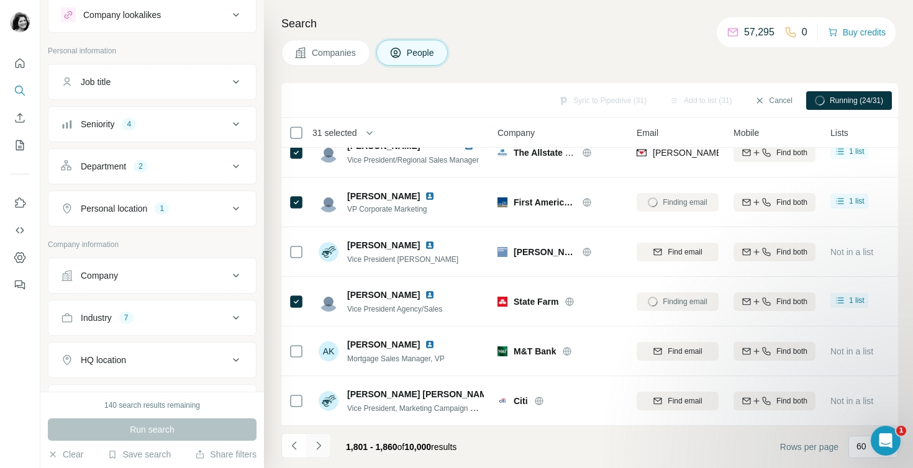
click at [320, 446] on icon "Navigate to next page" at bounding box center [318, 446] width 4 height 8
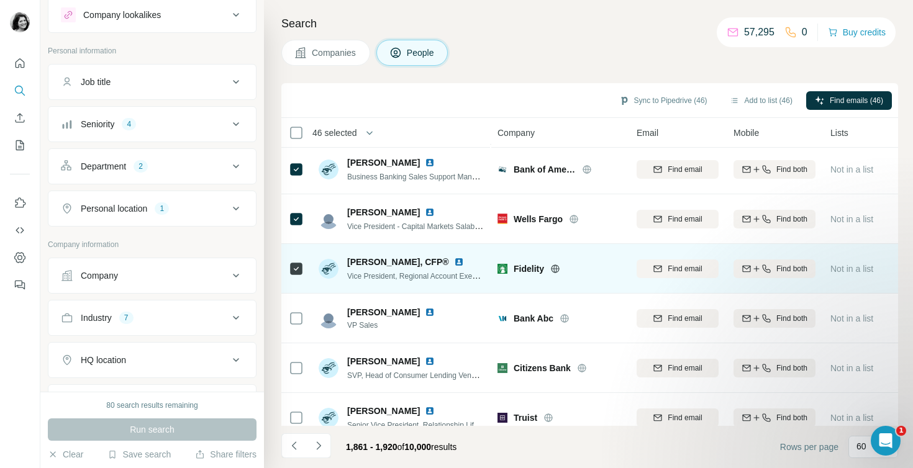
scroll to position [1397, 0]
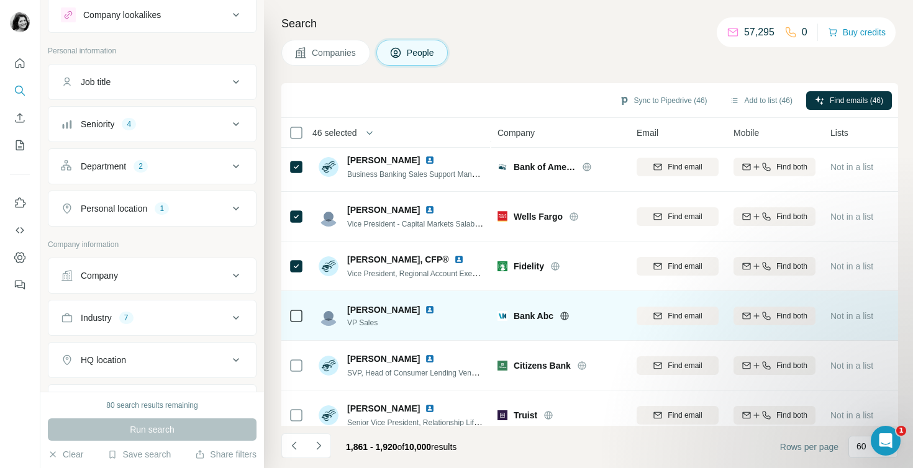
click at [297, 324] on div at bounding box center [296, 316] width 15 height 34
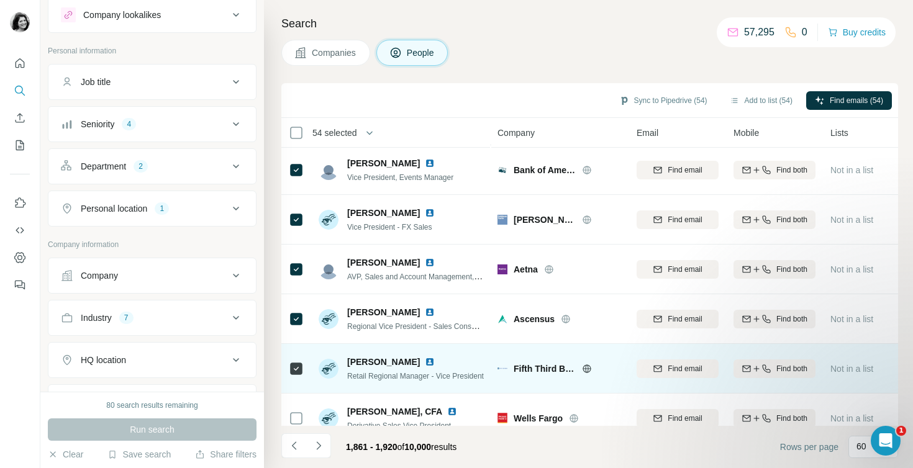
scroll to position [1852, 0]
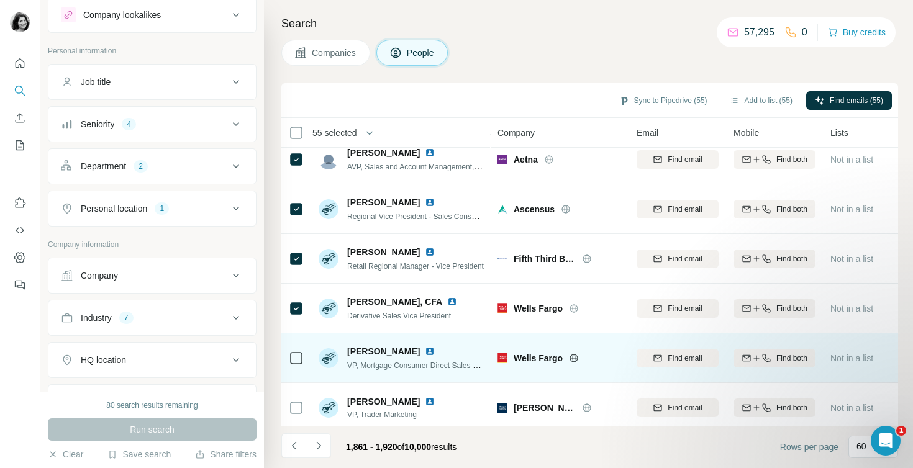
click at [299, 345] on div at bounding box center [296, 358] width 15 height 34
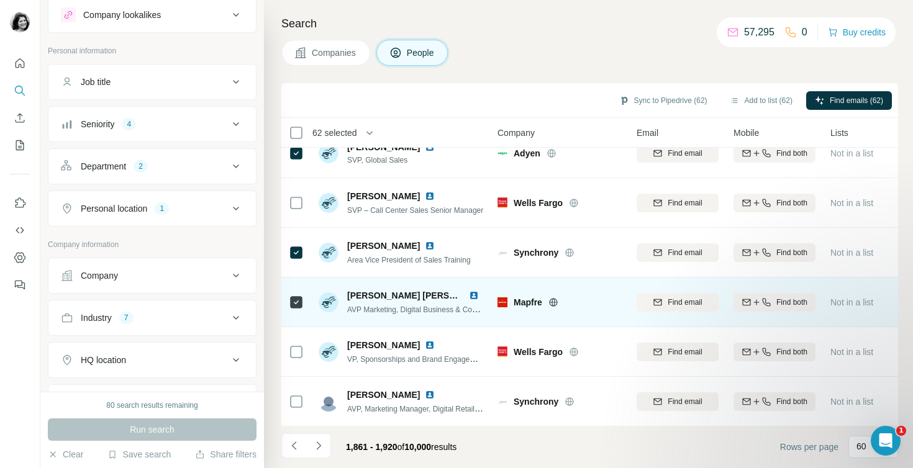
scroll to position [2356, 0]
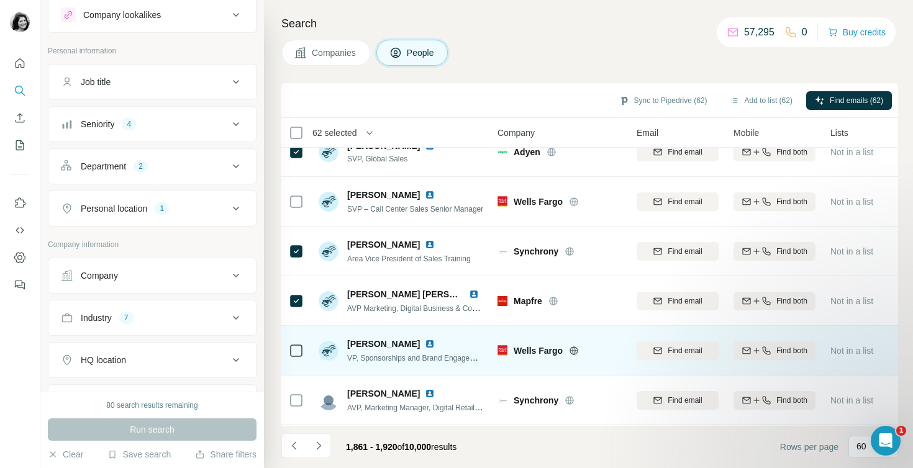
click at [304, 347] on td at bounding box center [296, 351] width 30 height 50
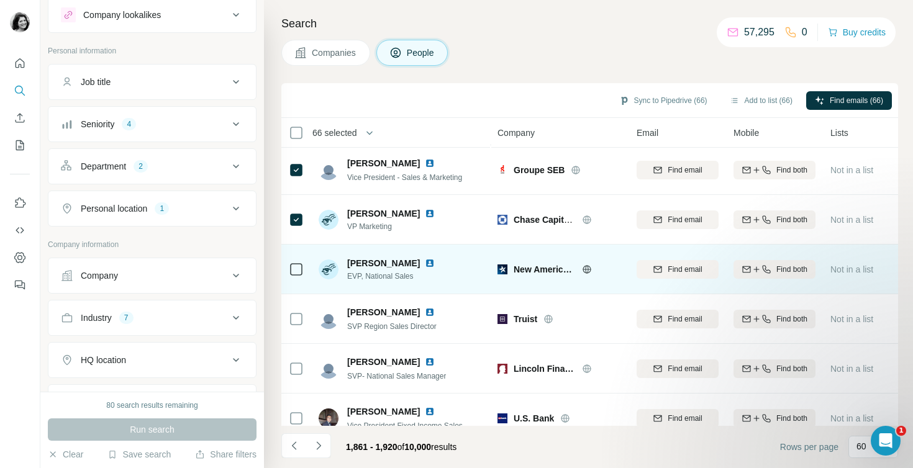
scroll to position [2703, 0]
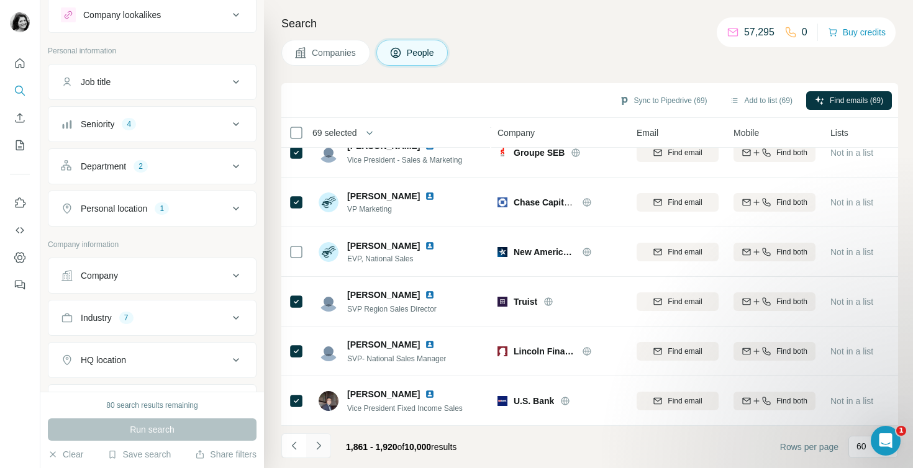
click at [317, 443] on icon "Navigate to next page" at bounding box center [318, 446] width 12 height 12
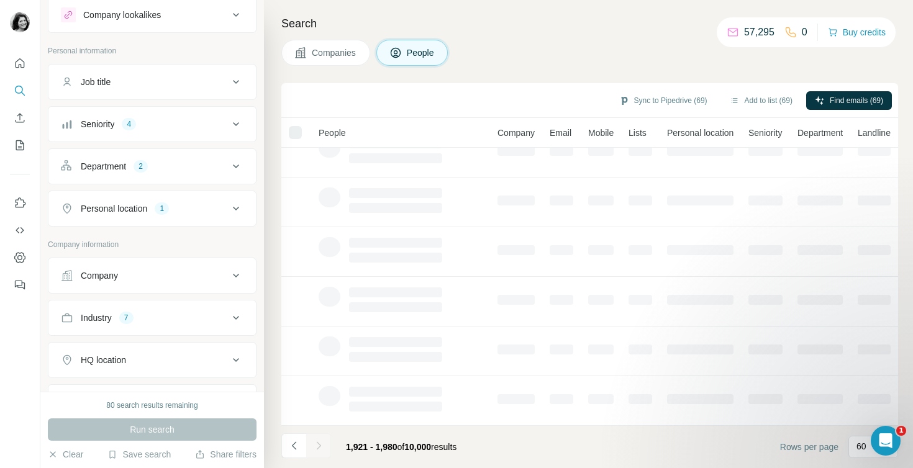
scroll to position [0, 0]
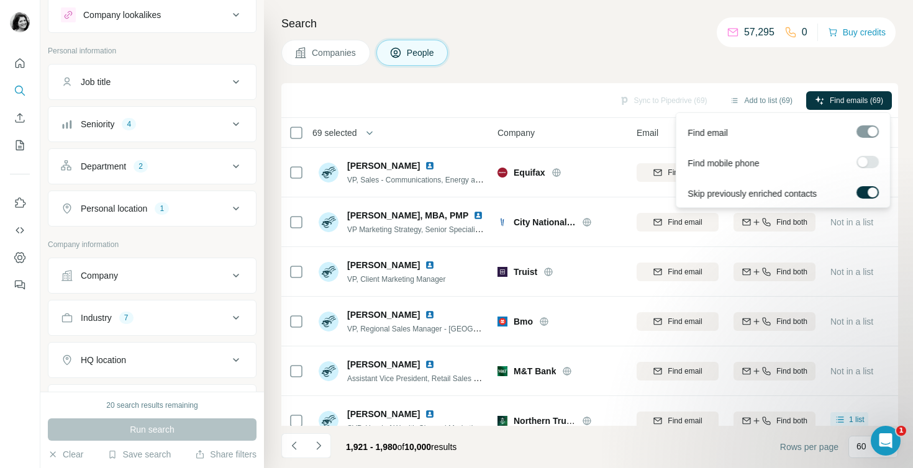
click at [864, 98] on span "Find emails (69)" at bounding box center [856, 100] width 53 height 11
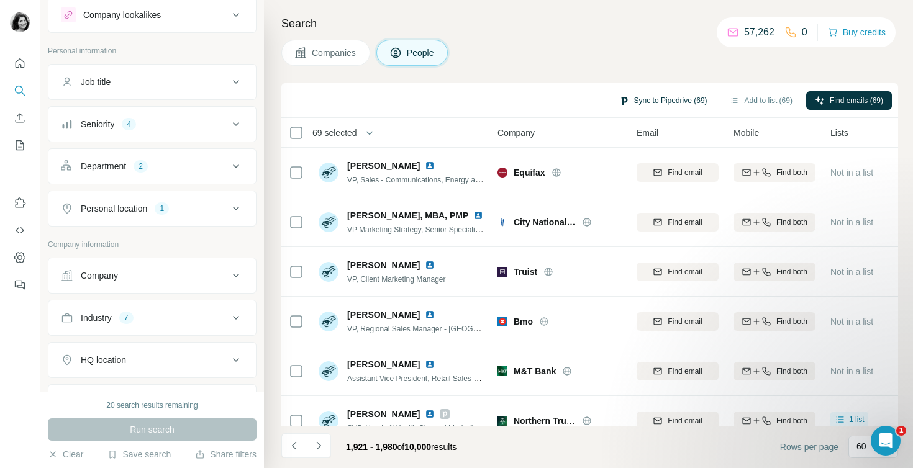
click at [662, 98] on button "Sync to Pipedrive (69)" at bounding box center [664, 100] width 106 height 19
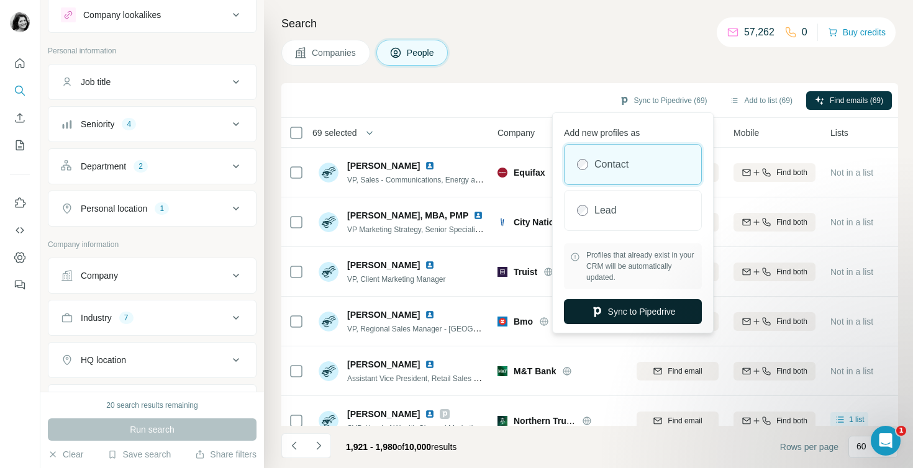
click at [635, 304] on button "Sync to Pipedrive" at bounding box center [633, 311] width 138 height 25
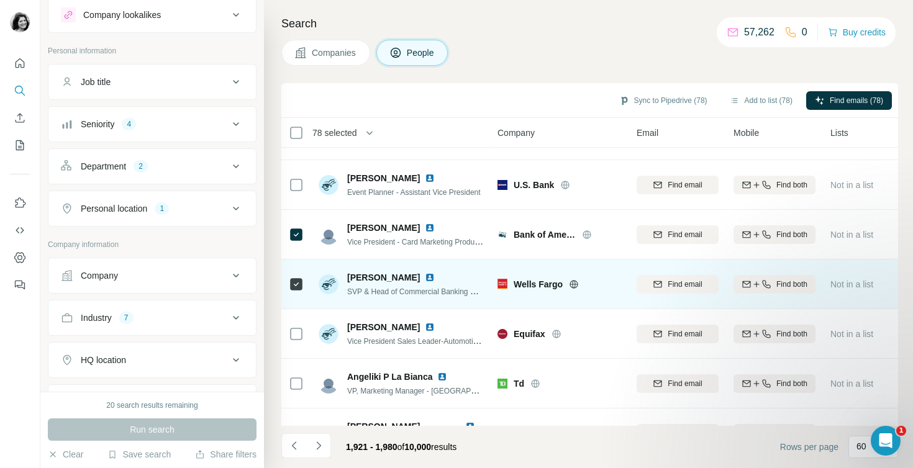
scroll to position [635, 0]
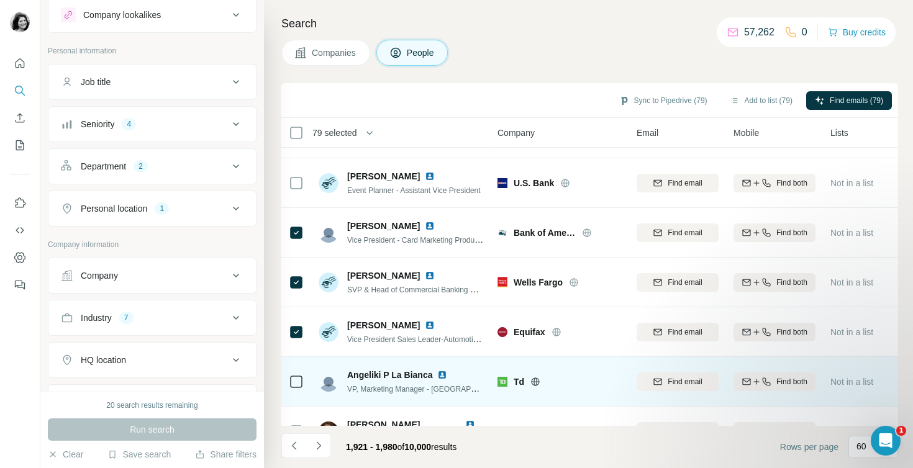
click at [296, 388] on icon at bounding box center [296, 382] width 15 height 15
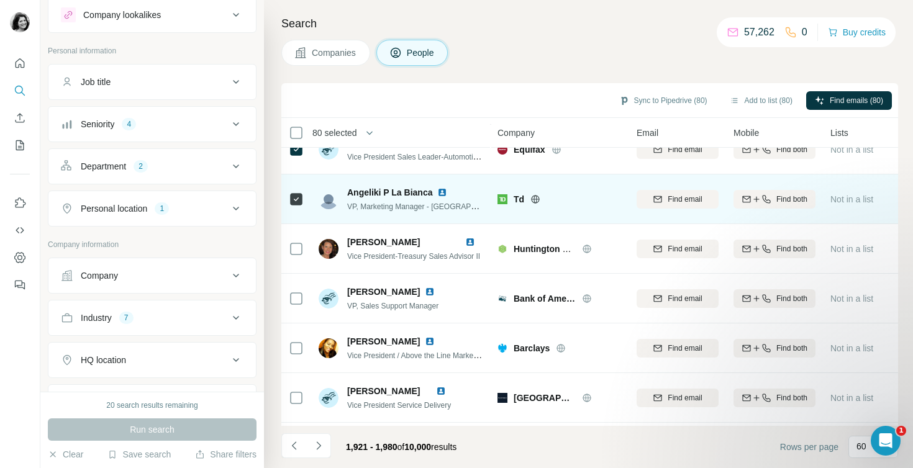
scroll to position [819, 0]
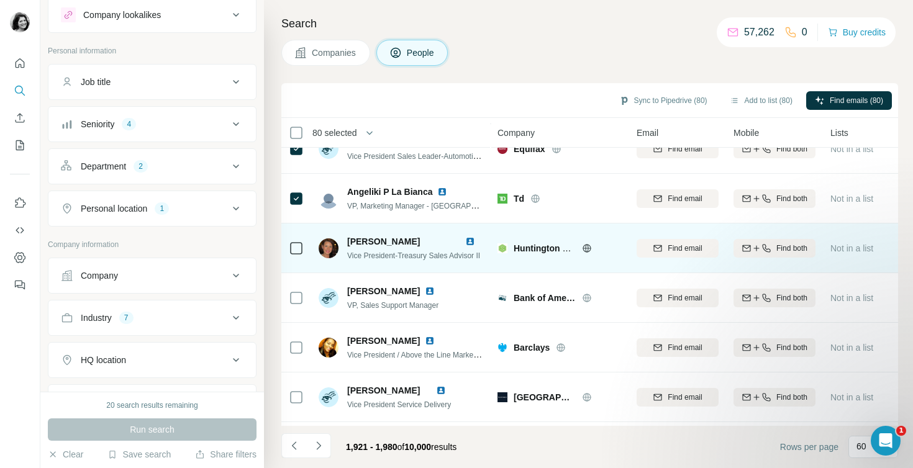
click at [298, 255] on icon at bounding box center [296, 248] width 15 height 15
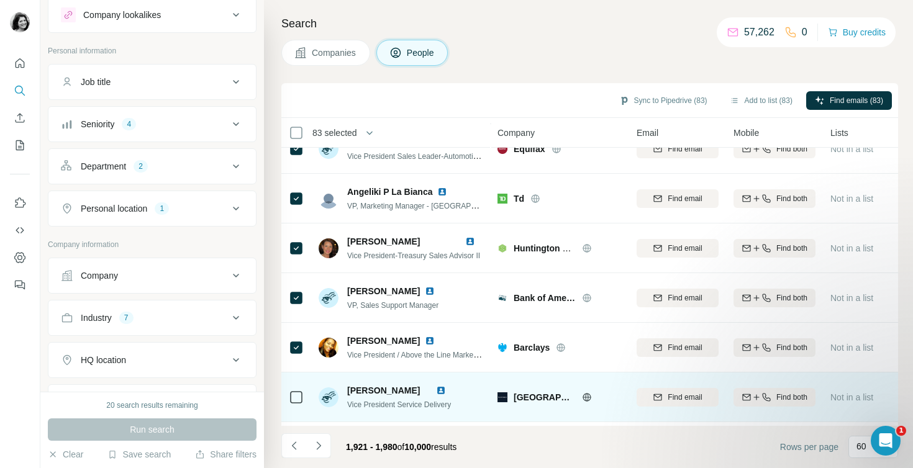
click at [296, 405] on div at bounding box center [296, 397] width 15 height 34
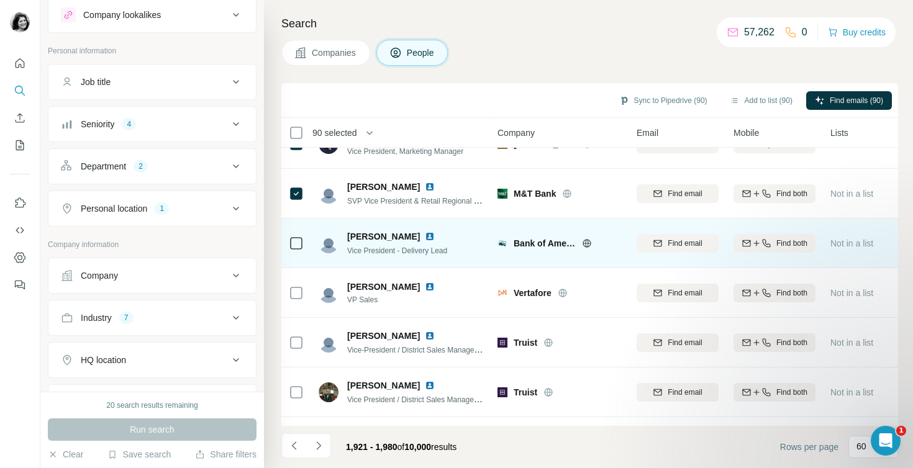
scroll to position [1738, 0]
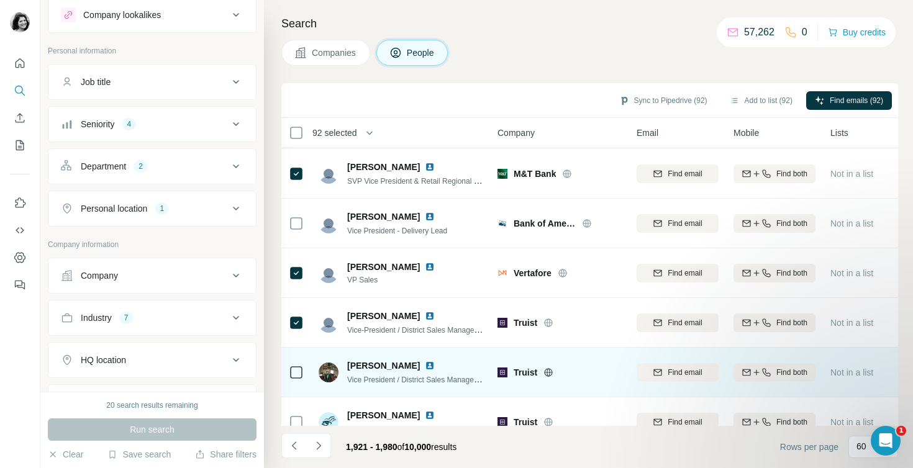
click at [297, 378] on icon at bounding box center [296, 372] width 15 height 15
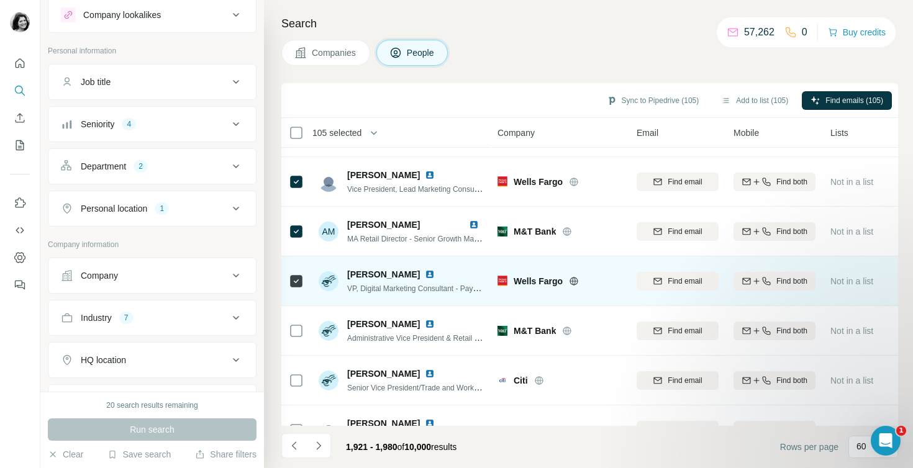
scroll to position [2703, 0]
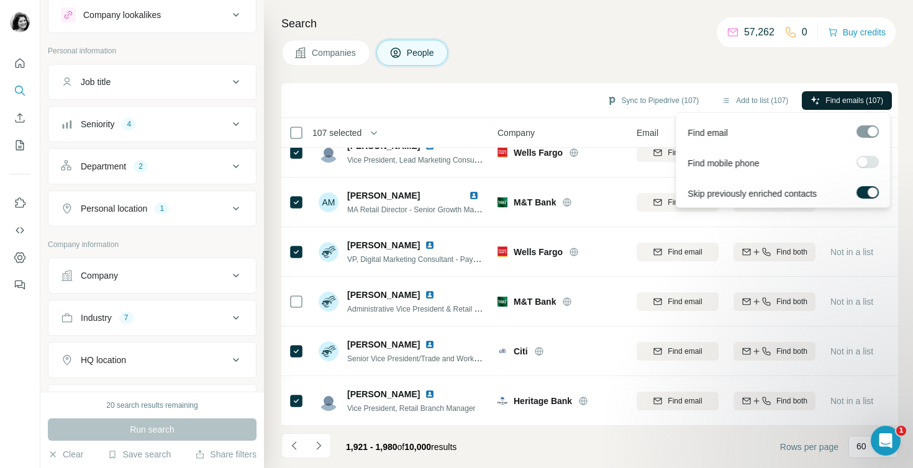
click at [864, 103] on span "Find emails (107)" at bounding box center [854, 100] width 58 height 11
